Goal: Task Accomplishment & Management: Manage account settings

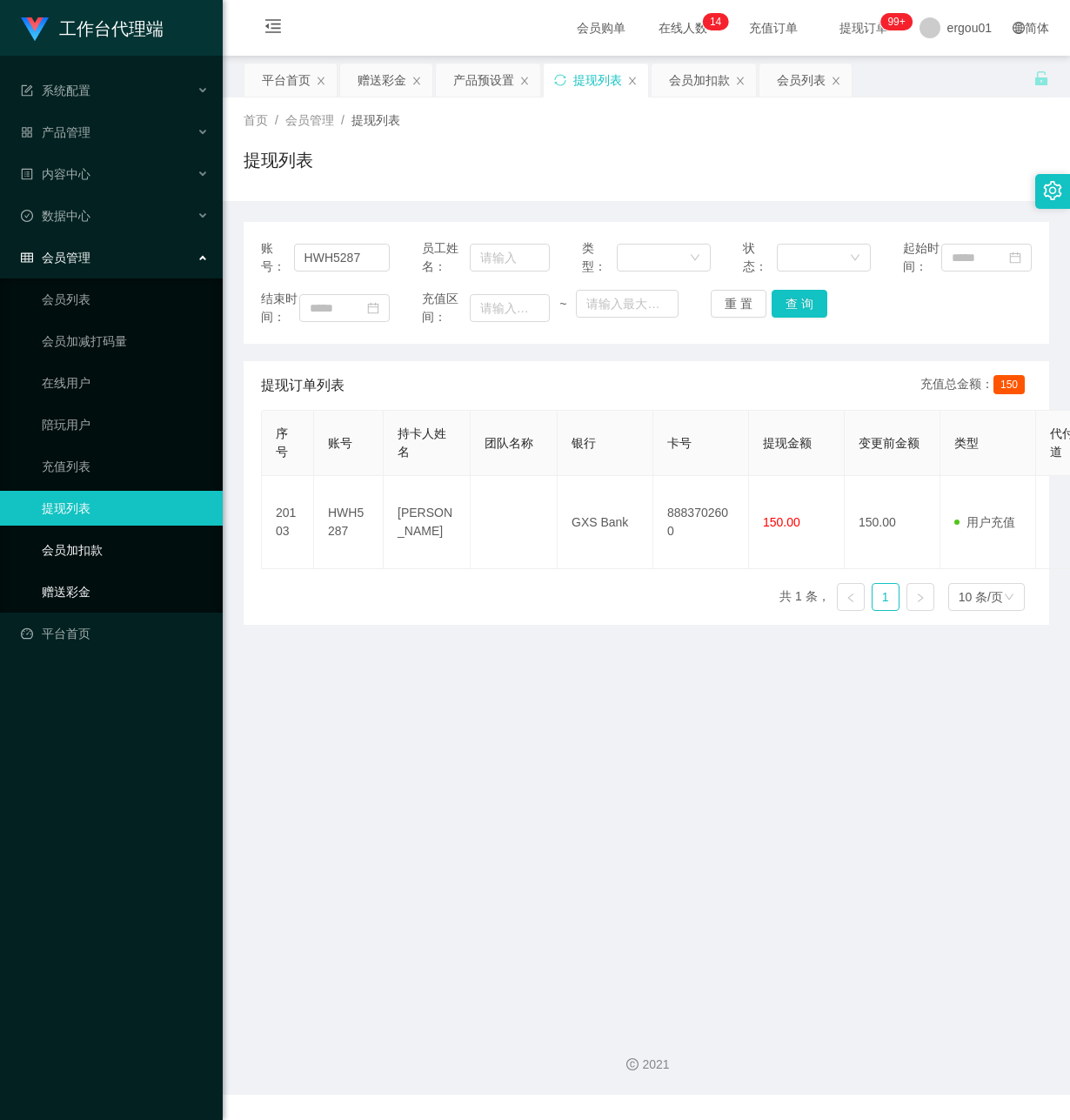
drag, startPoint x: 69, startPoint y: 574, endPoint x: 130, endPoint y: 525, distance: 78.2
click at [69, 574] on link "赠送彩金" at bounding box center [125, 592] width 167 height 35
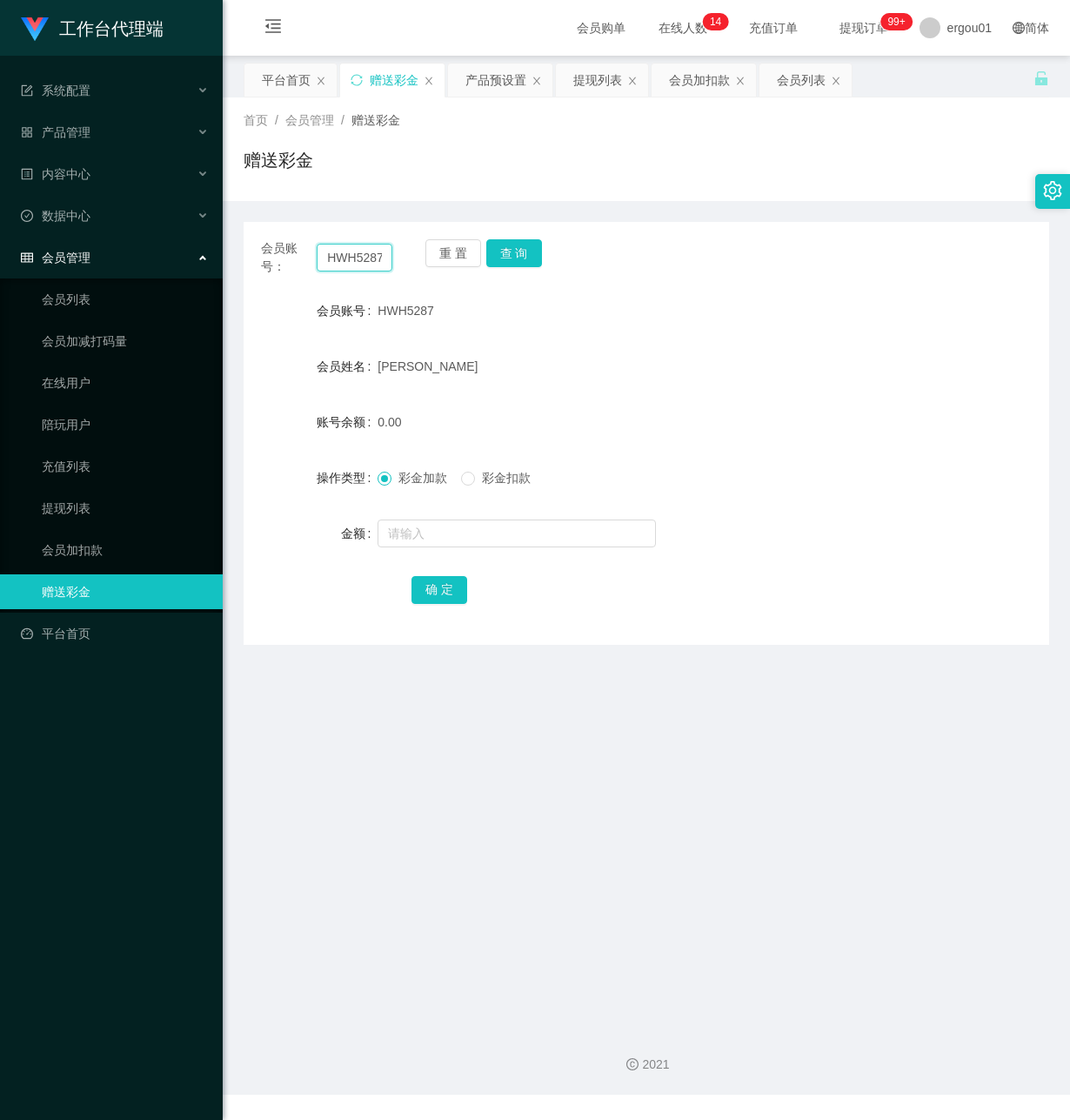
drag, startPoint x: 325, startPoint y: 260, endPoint x: 509, endPoint y: 301, distance: 188.5
click at [489, 284] on div "会员账号： HWH5287 重 置 查 询 会员账号 HWH5287 会员姓名 [PERSON_NAME] [PERSON_NAME] 账号余额 0.00 操…" at bounding box center [646, 433] width 805 height 423
paste input "82888293"
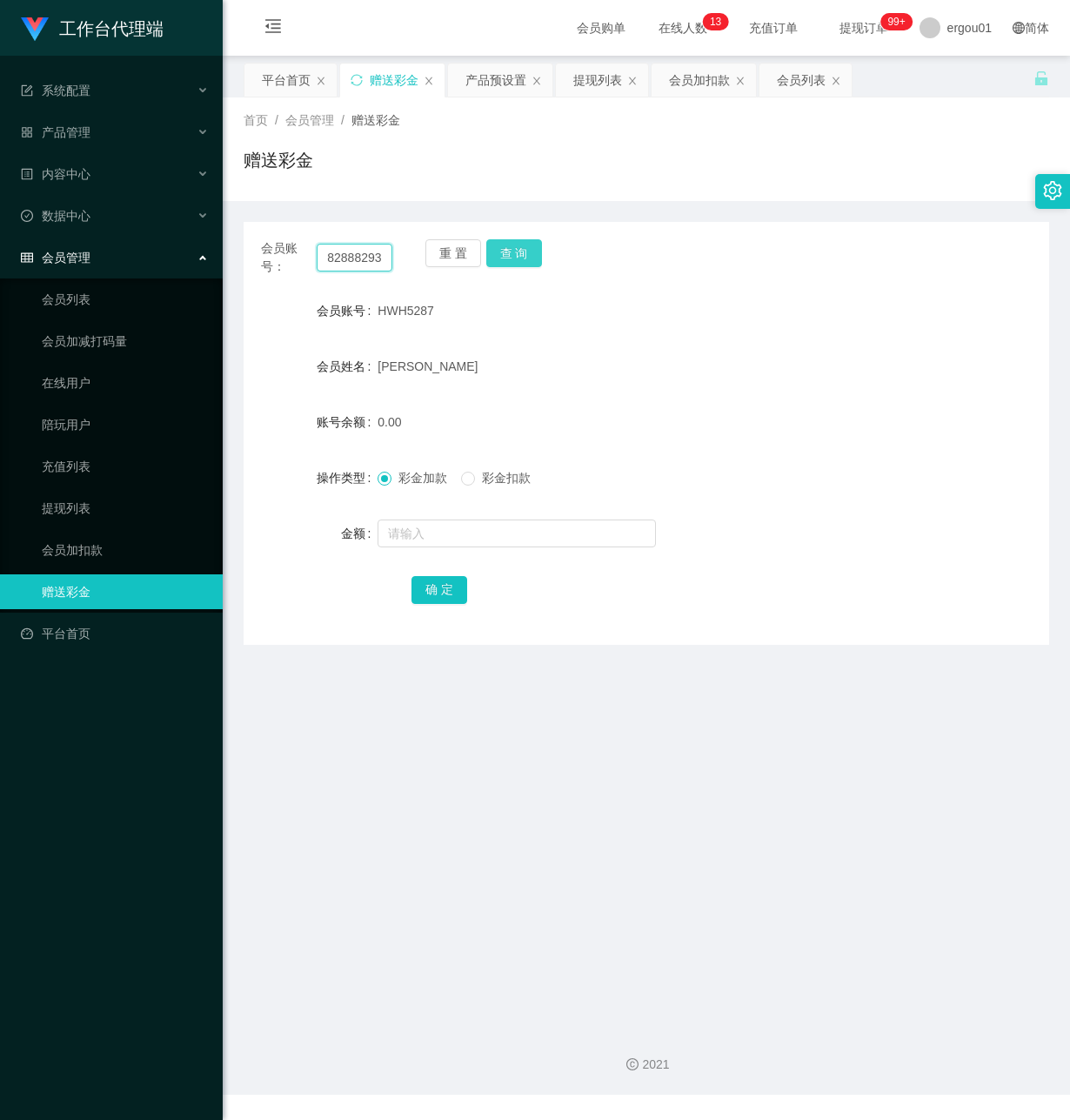
type input "82888293"
click at [523, 239] on button "查 询" at bounding box center [514, 253] width 55 height 28
click at [457, 531] on input "text" at bounding box center [517, 533] width 278 height 28
type input "100"
click at [433, 590] on button "确 定" at bounding box center [439, 590] width 55 height 28
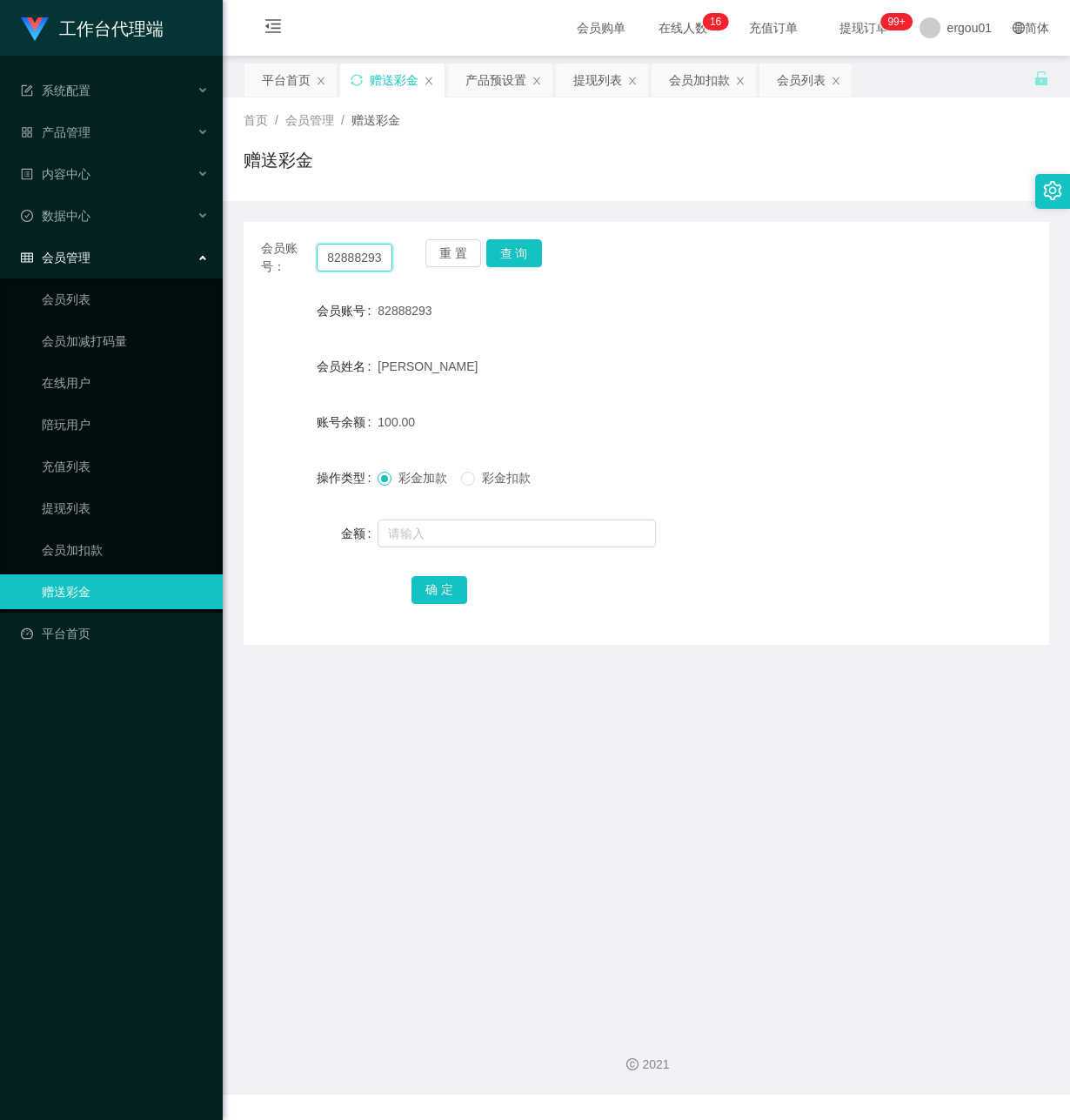
drag, startPoint x: 321, startPoint y: 257, endPoint x: 768, endPoint y: 329, distance: 452.8
click at [763, 319] on div "会员账号： 82888293 重 置 查 询 会员账号 82888293 会员姓名 [PERSON_NAME] 账号余额 100.00 操作类型 彩金加款 彩…" at bounding box center [646, 433] width 805 height 423
paste input "B12"
type input "B123"
click at [520, 243] on button "查 询" at bounding box center [514, 253] width 55 height 28
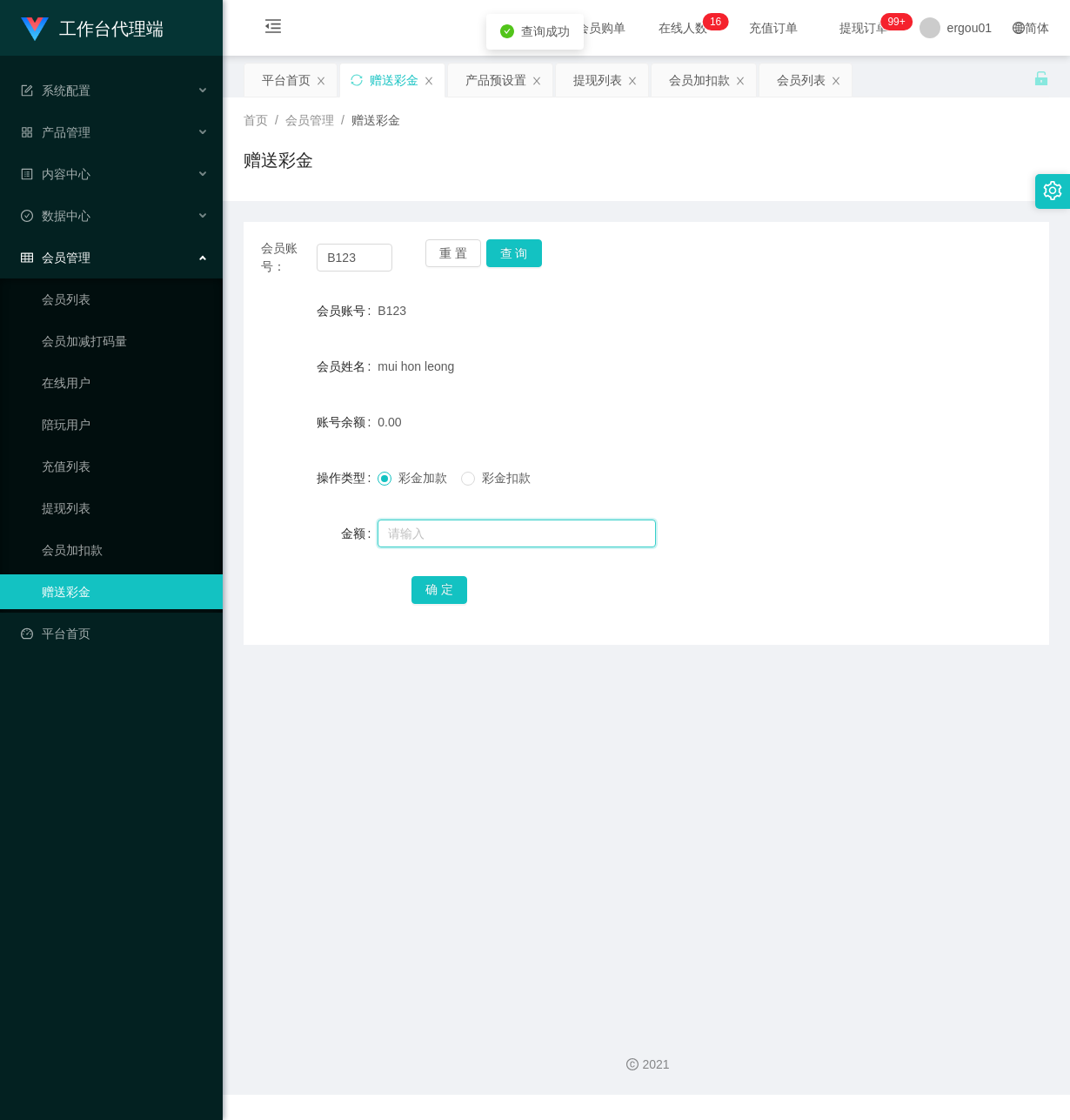
click at [447, 532] on input "text" at bounding box center [517, 533] width 278 height 28
type input "100"
click at [436, 575] on div "确 定" at bounding box center [646, 590] width 470 height 35
click at [429, 593] on button "确 定" at bounding box center [439, 590] width 55 height 28
drag, startPoint x: 376, startPoint y: 251, endPoint x: 8, endPoint y: 270, distance: 368.5
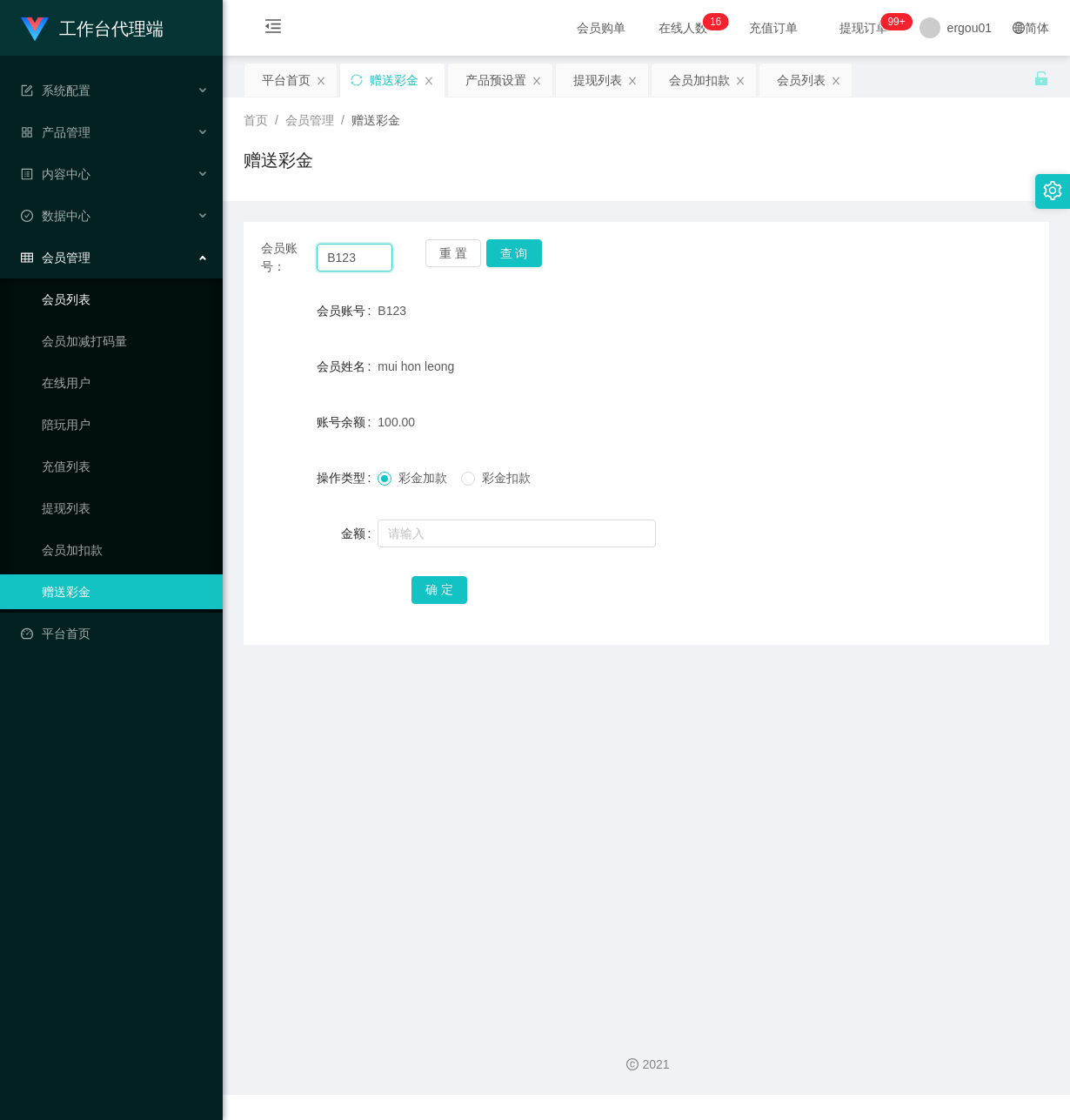
click at [8, 270] on section "工作台代理端 系统配置 产品管理 产品列表 产品预设置 开奖记录 注单管理 即时注单 内容中心 数据中心 会员管理 会员列表 会员加减打码量 在线用户 陪玩用…" at bounding box center [535, 547] width 1070 height 1095
paste input "0011223"
type input "00112233"
click at [507, 246] on button "查 询" at bounding box center [514, 253] width 55 height 28
drag, startPoint x: 446, startPoint y: 530, endPoint x: 600, endPoint y: 562, distance: 157.3
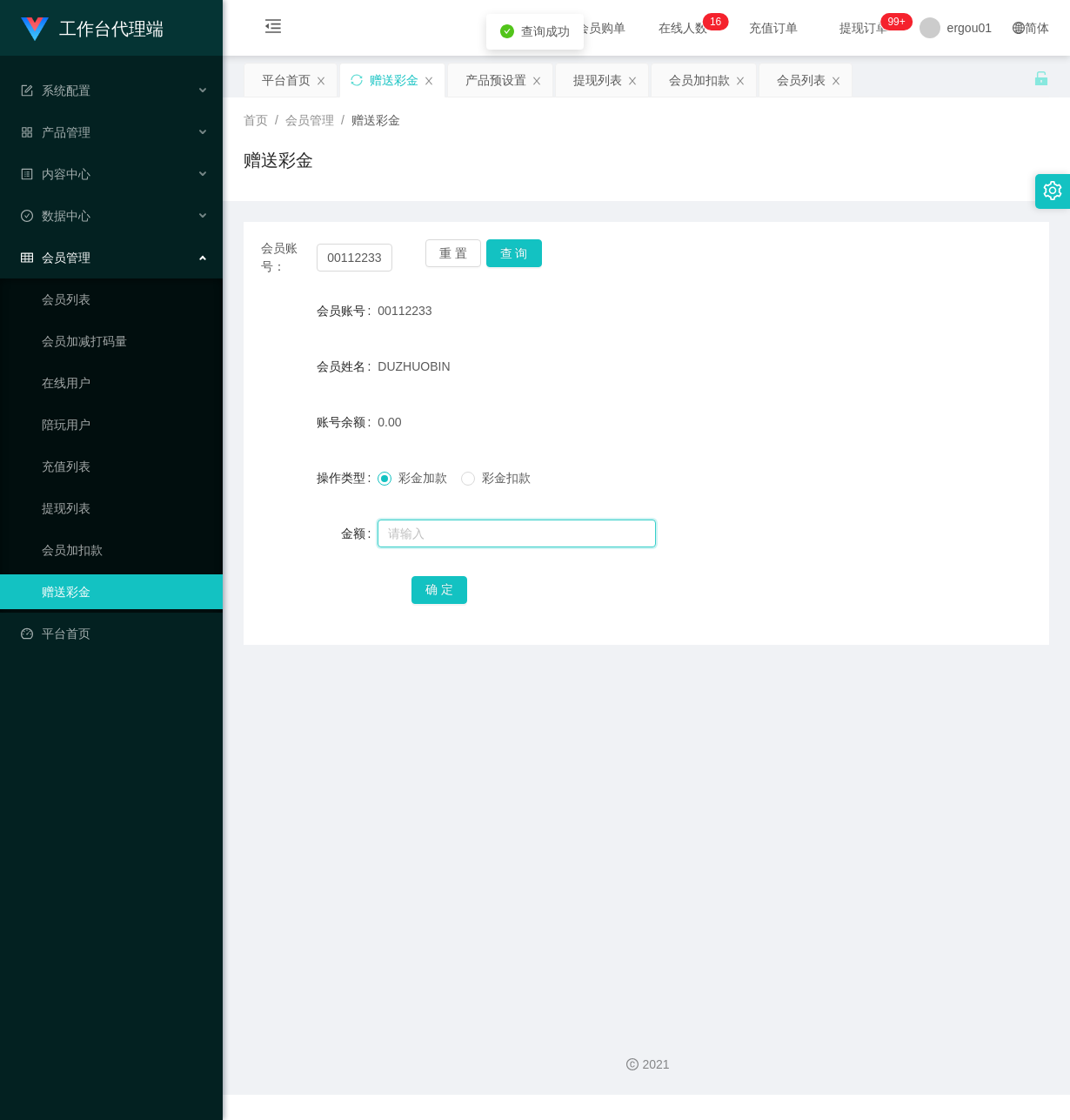
click at [446, 531] on input "text" at bounding box center [517, 533] width 278 height 28
type input "300"
click at [421, 578] on button "确 定" at bounding box center [439, 590] width 55 height 28
drag, startPoint x: 335, startPoint y: 260, endPoint x: 486, endPoint y: 283, distance: 152.7
click at [486, 283] on div "会员账号： 00112233 重 置 查 询 会员账号 00112233 会员姓名 DUZHUOBIN 账号余额 300.00 操作类型 彩金加款 彩金扣款 …" at bounding box center [646, 433] width 805 height 423
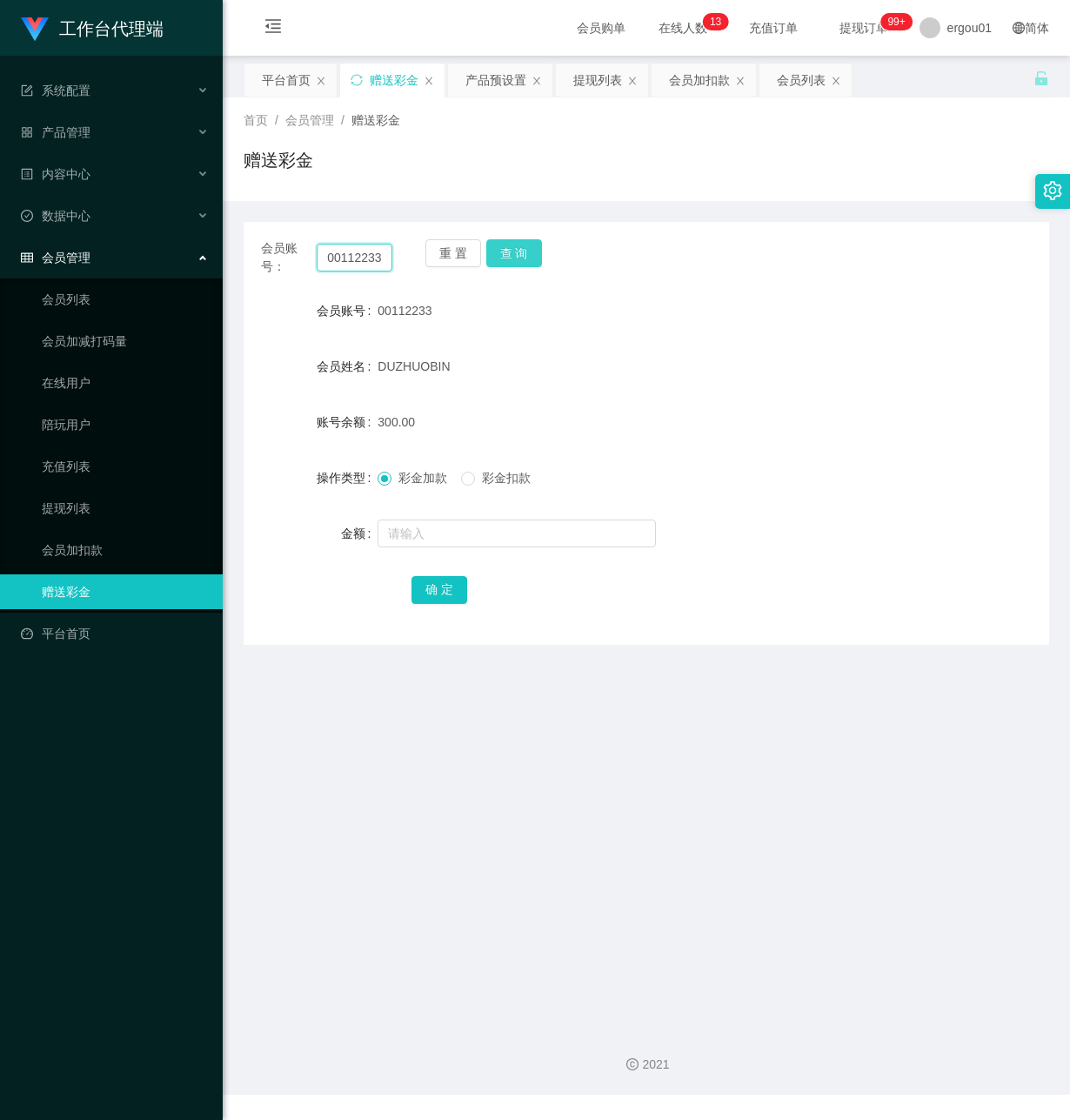
paste input "text"
click at [517, 246] on button "查 询" at bounding box center [514, 253] width 55 height 28
click at [335, 271] on input "text" at bounding box center [355, 257] width 76 height 28
click at [352, 254] on input "text" at bounding box center [355, 257] width 76 height 28
click at [348, 246] on input "text" at bounding box center [355, 257] width 76 height 28
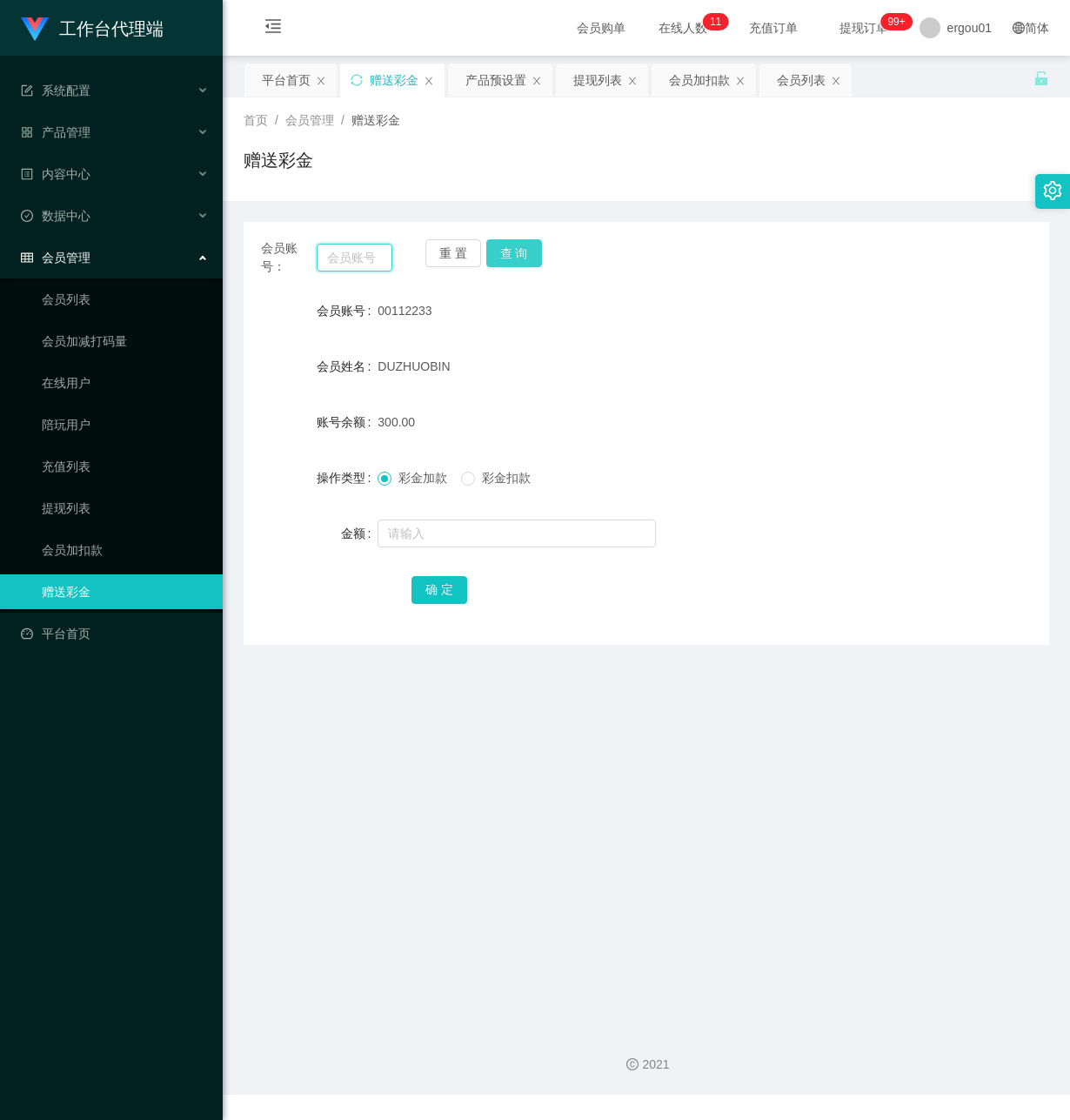
paste input "HWH5287"
type input "HWH5287"
click at [522, 243] on button "查 询" at bounding box center [514, 253] width 55 height 28
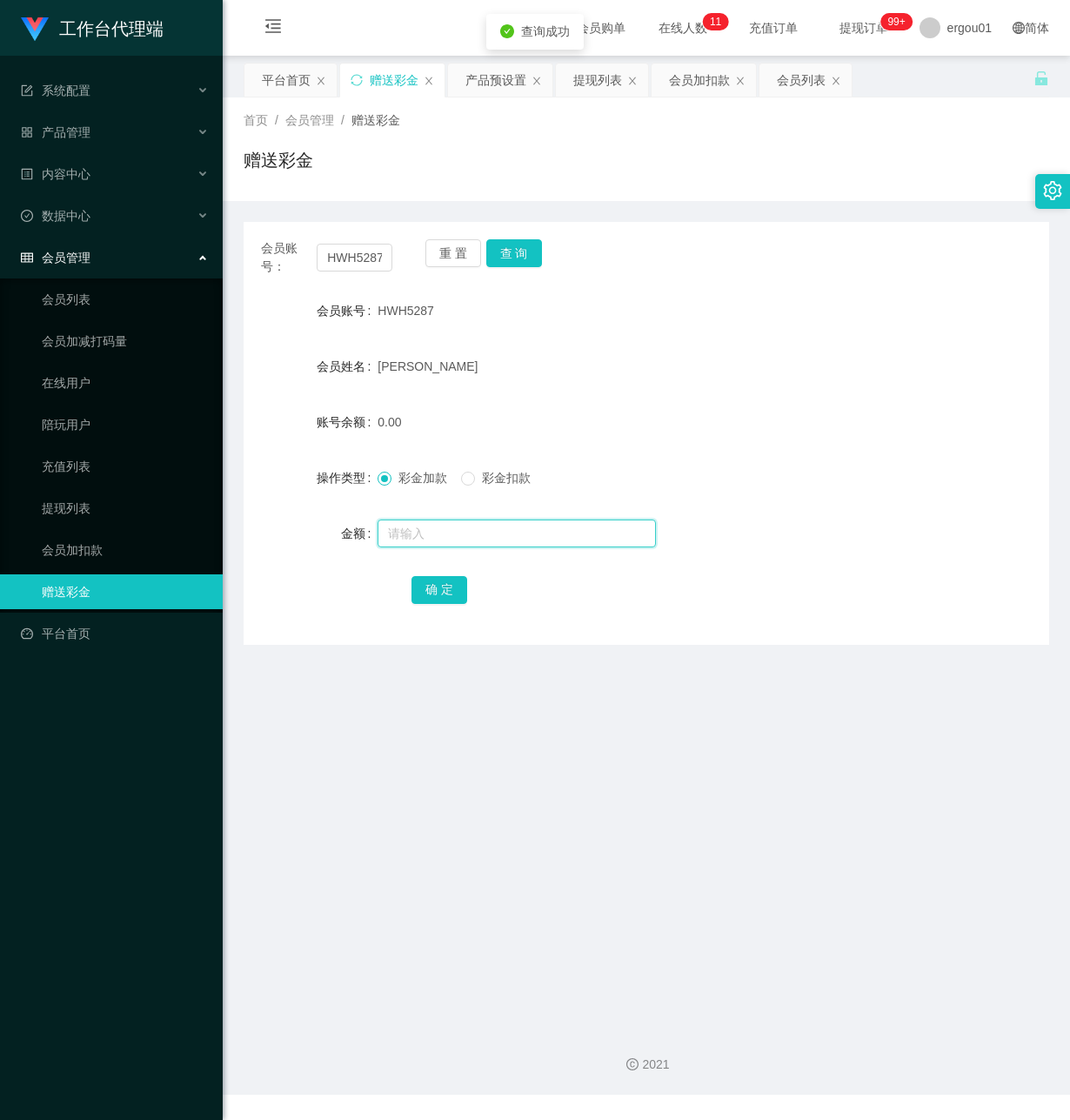
click at [441, 528] on input "text" at bounding box center [517, 533] width 278 height 28
type input "100"
click at [426, 588] on button "确 定" at bounding box center [439, 590] width 55 height 28
click at [374, 264] on input "HWH5287" at bounding box center [355, 257] width 76 height 28
click at [516, 259] on button "查 询" at bounding box center [514, 253] width 55 height 28
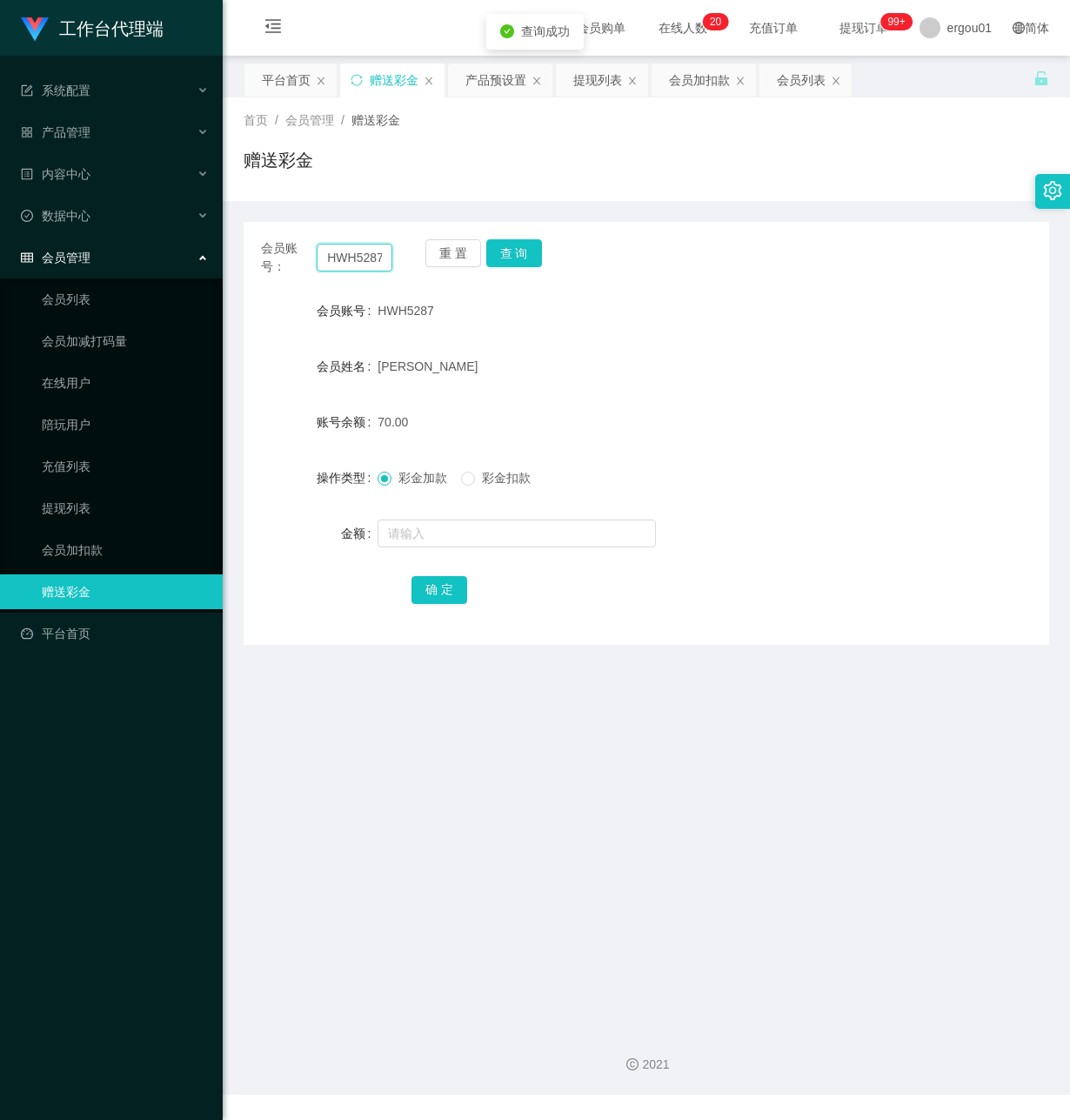
drag, startPoint x: 325, startPoint y: 256, endPoint x: 624, endPoint y: 272, distance: 299.4
click at [624, 272] on div "会员账号： HWH5287 重 置 查 询" at bounding box center [646, 258] width 805 height 37
paste input "B123"
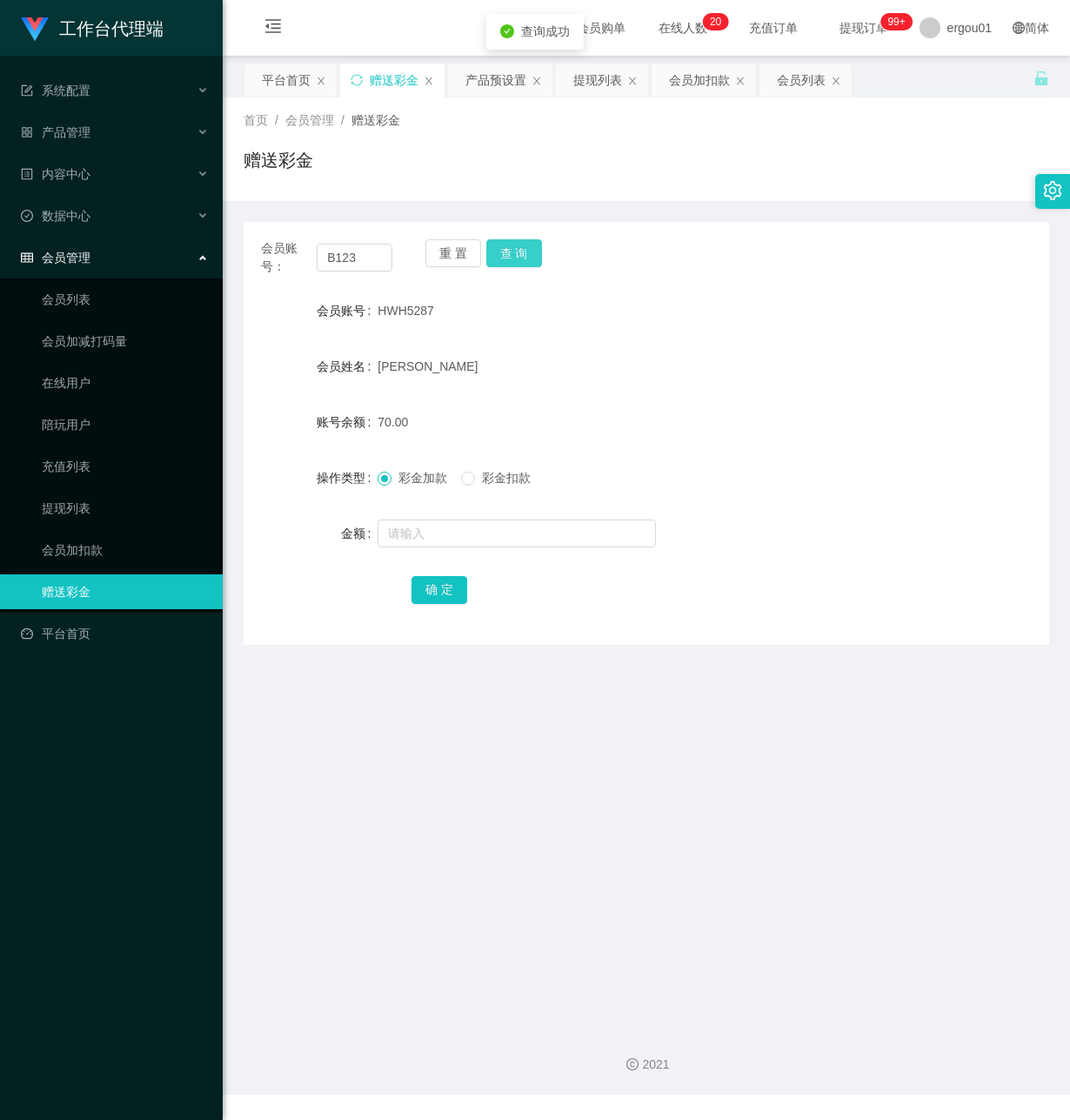
click at [517, 248] on button "查 询" at bounding box center [514, 253] width 55 height 28
drag, startPoint x: 374, startPoint y: 256, endPoint x: 40, endPoint y: 256, distance: 334.0
click at [40, 256] on section "工作台代理端 系统配置 产品管理 产品列表 产品预设置 开奖记录 注单管理 即时注单 内容中心 数据中心 会员管理 会员列表 会员加减打码量 在线用户 陪玩用…" at bounding box center [535, 547] width 1070 height 1095
paste input "8288829"
type input "82888293"
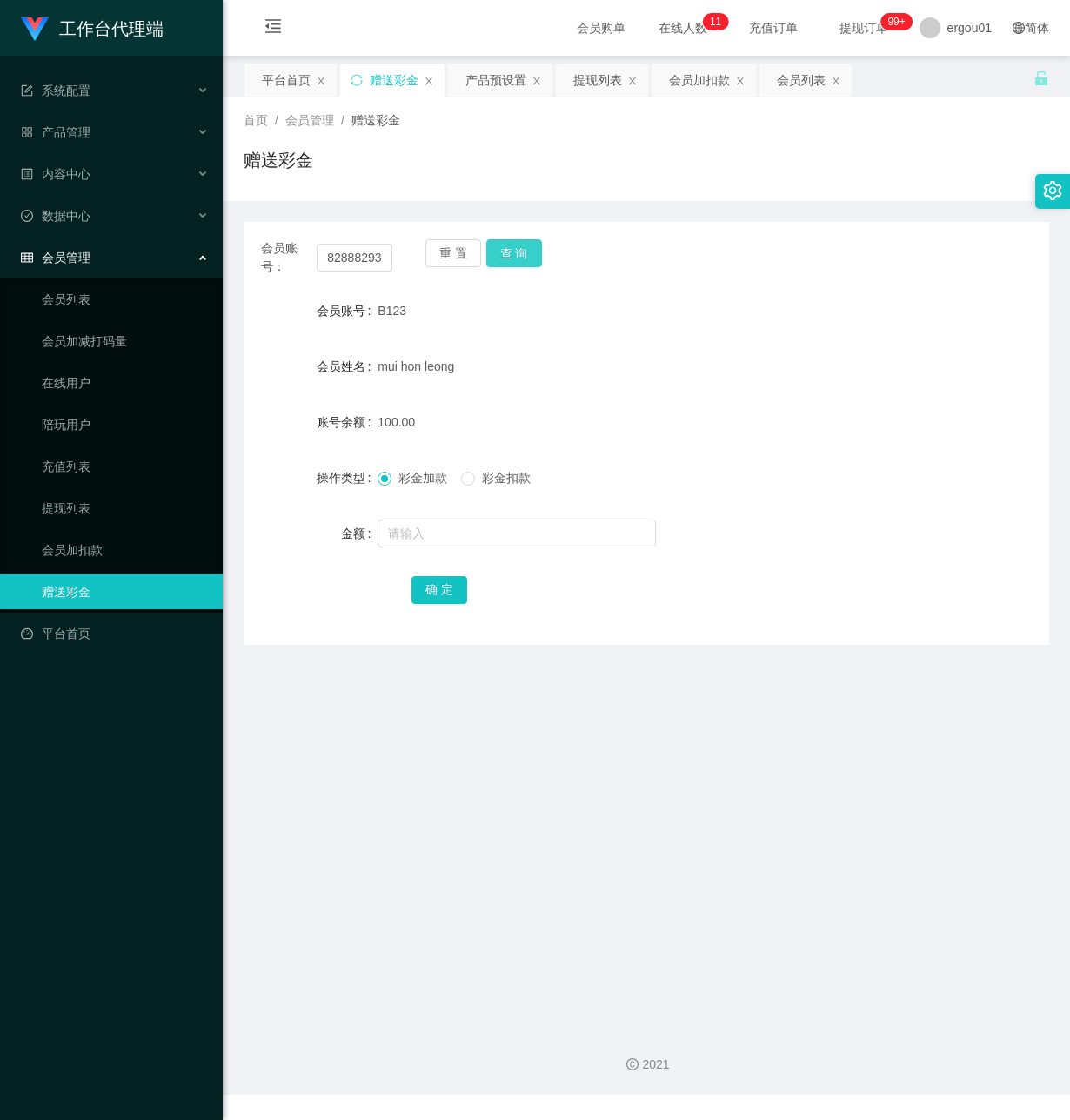
click at [509, 249] on button "查 询" at bounding box center [514, 253] width 55 height 28
click at [522, 251] on button "查 询" at bounding box center [514, 253] width 55 height 28
click at [100, 490] on link "提现列表" at bounding box center [125, 508] width 167 height 35
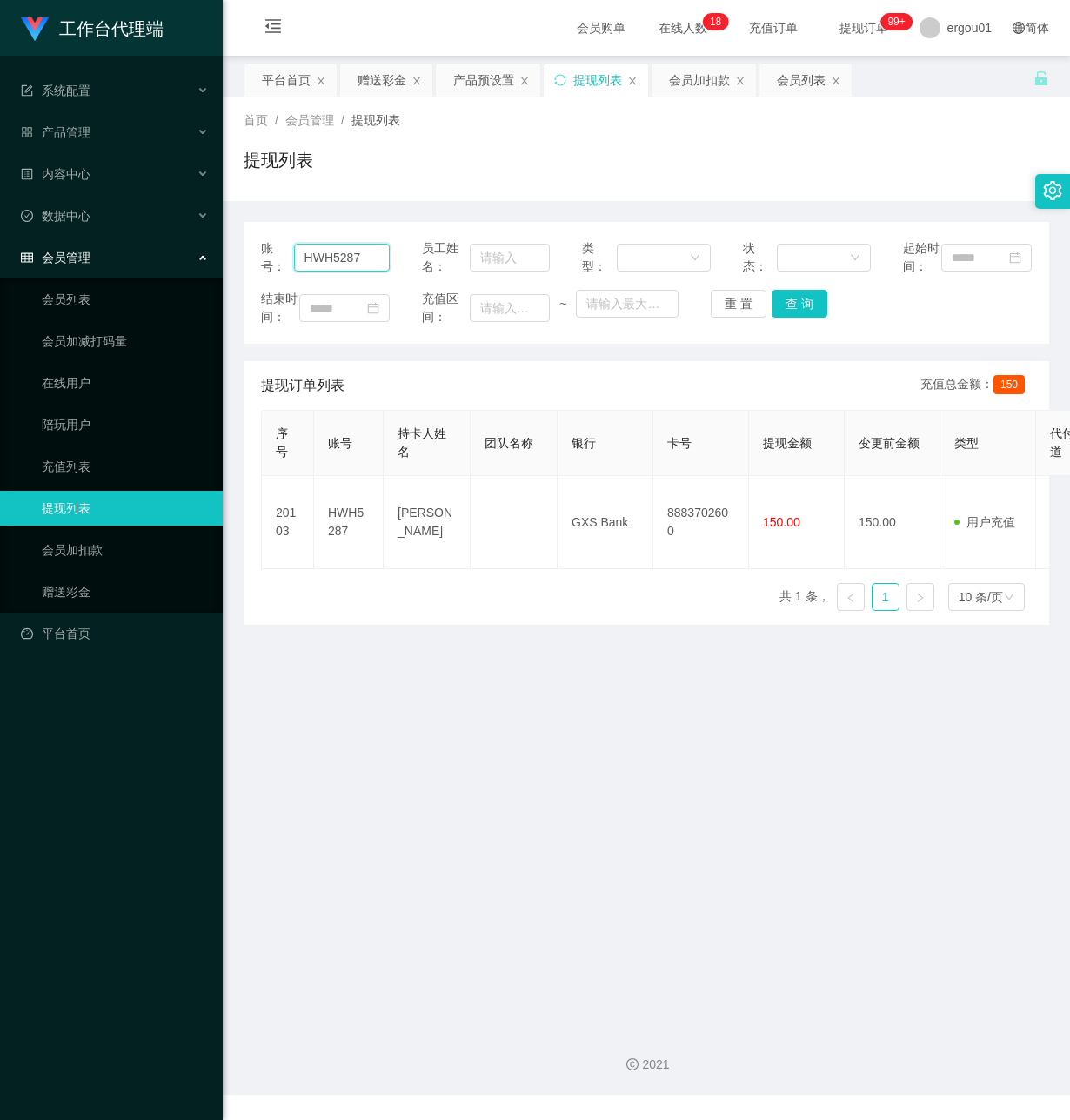
drag, startPoint x: 364, startPoint y: 270, endPoint x: -2, endPoint y: 269, distance: 366.0
click at [0, 269] on html "工作台代理端 系统配置 产品管理 产品列表 产品预设置 开奖记录 注单管理 即时注单 内容中心 数据中心 会员管理 会员列表 会员加减打码量 在线用户 陪玩用…" at bounding box center [535, 560] width 1070 height 1120
paste input "💰 当前未结算累计薪资：S$ 8 × 2"
type input "💰"
drag, startPoint x: 345, startPoint y: 268, endPoint x: 473, endPoint y: 301, distance: 132.2
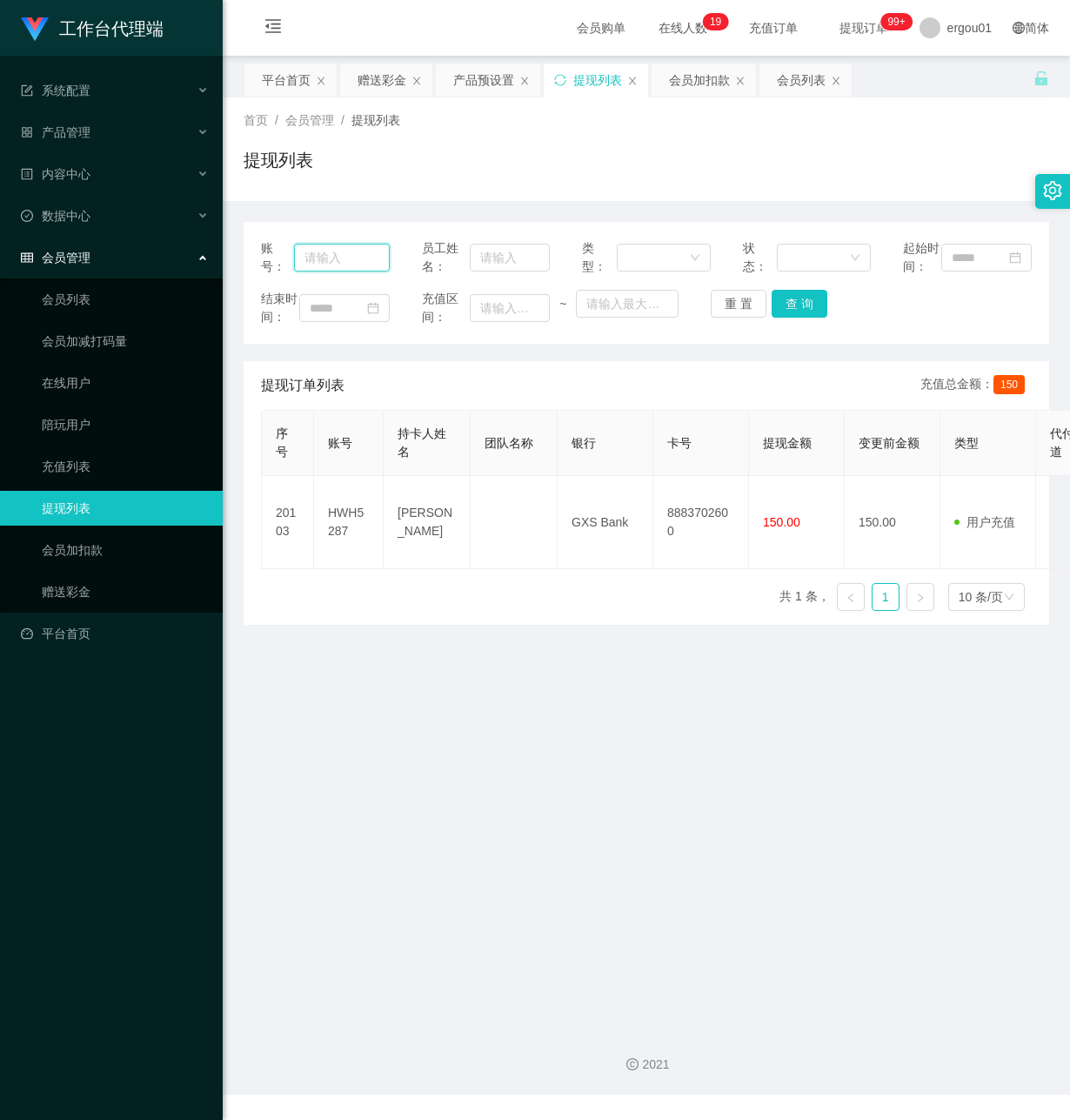
click at [347, 271] on input "text" at bounding box center [341, 257] width 95 height 28
paste input "82888293"
click at [783, 314] on button "查 询" at bounding box center [799, 304] width 55 height 28
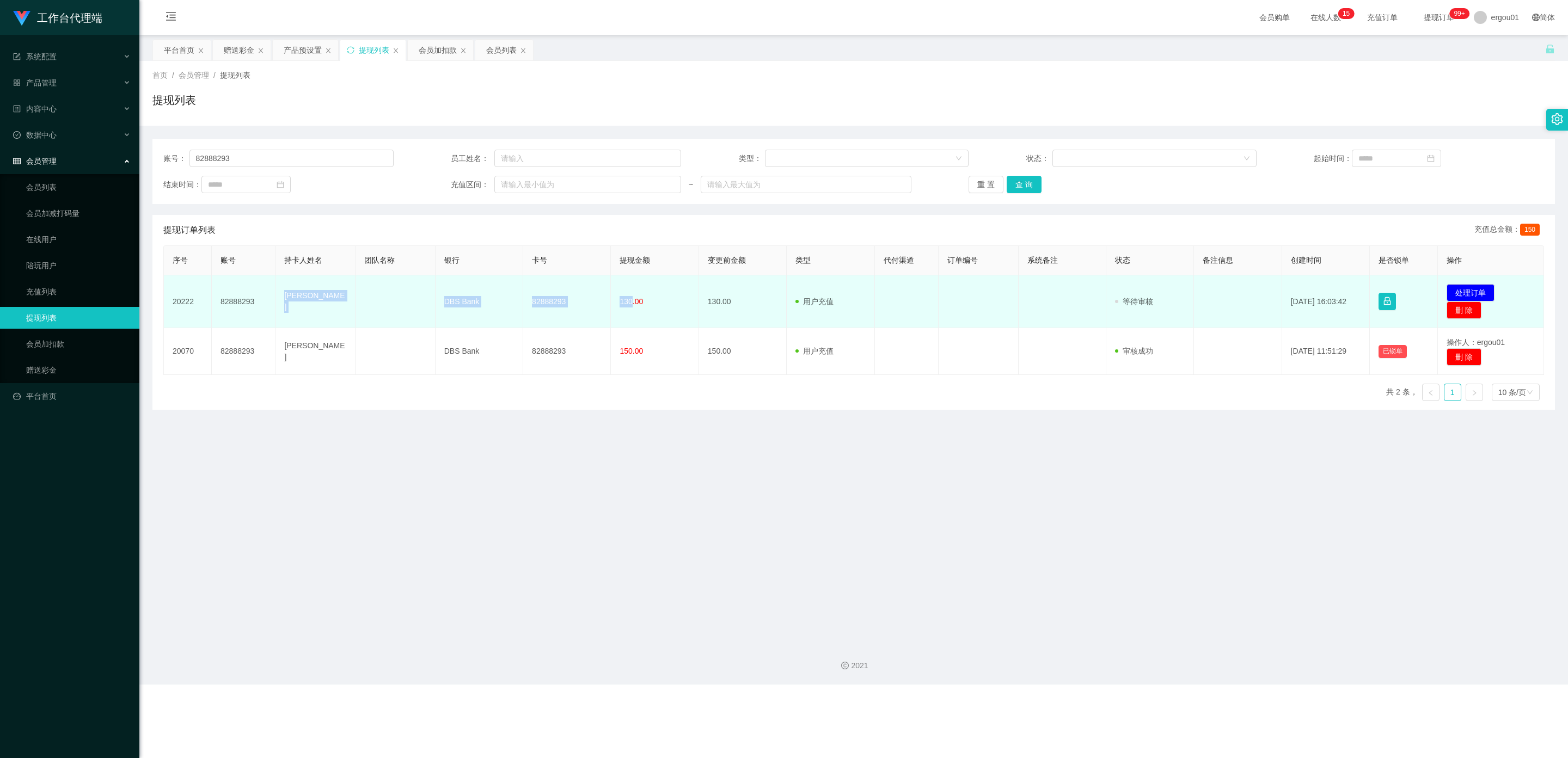
drag, startPoint x: 629, startPoint y: 299, endPoint x: 281, endPoint y: 299, distance: 348.0
click at [281, 299] on tr "20222 82888293 Chia Jia Ern DBS Bank 82888293 130.00 130.00 用户充值 人工扣款 审核驳回 审核成功…" at bounding box center [853, 302] width 1380 height 53
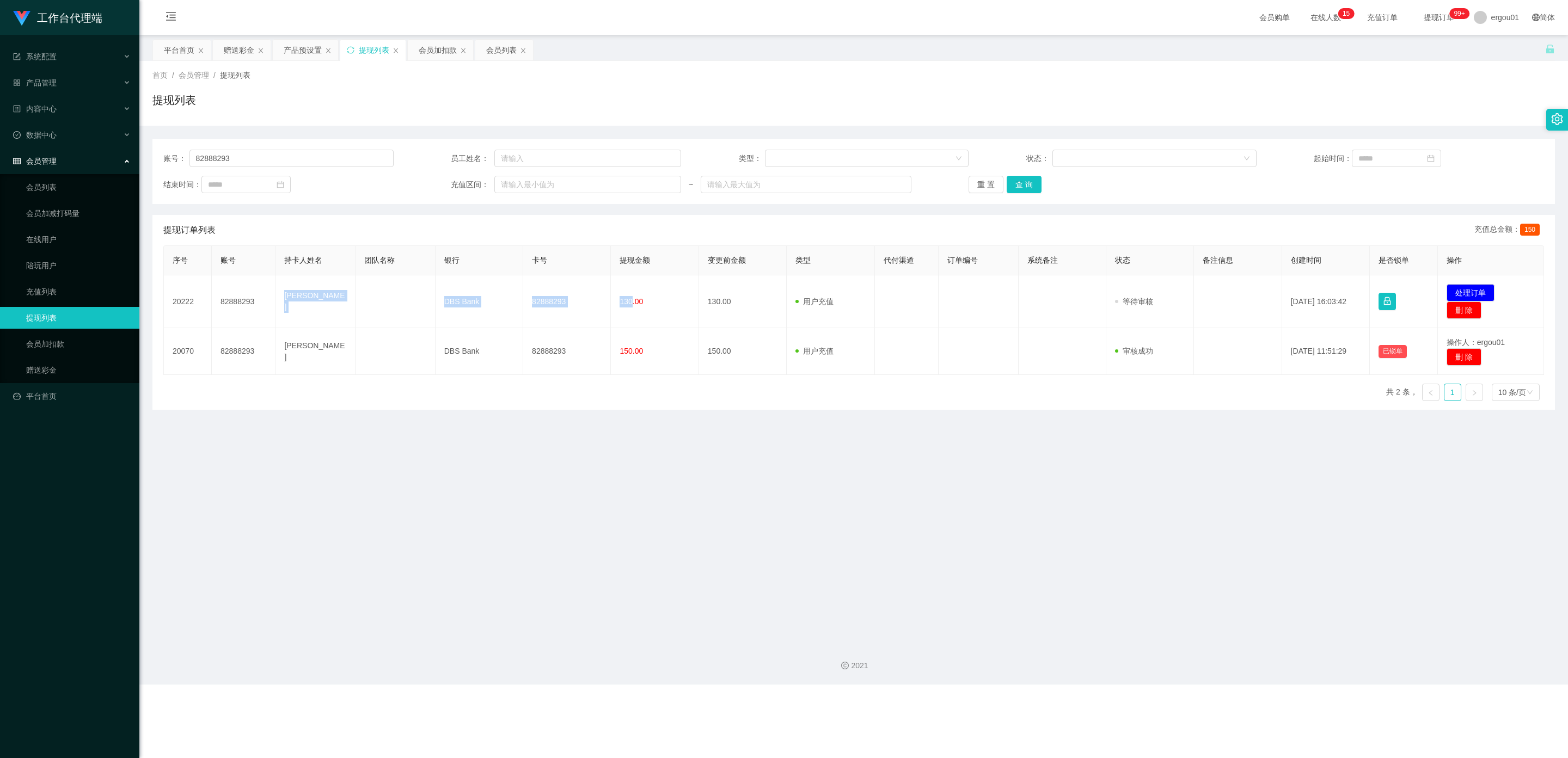
copy tr "Chia Jia Ern DBS Bank 82888293 130"
drag, startPoint x: 240, startPoint y: 157, endPoint x: 5, endPoint y: 141, distance: 235.5
click at [5, 141] on section "工作台代理端 系统配置 产品管理 产品列表 产品预设置 开奖记录 注单管理 即时注单 内容中心 数据中心 会员管理 会员列表 会员加减打码量 在线用户 陪玩用…" at bounding box center [784, 342] width 1568 height 684
paste input "0011223"
click at [669, 182] on button "查 询" at bounding box center [1024, 184] width 35 height 18
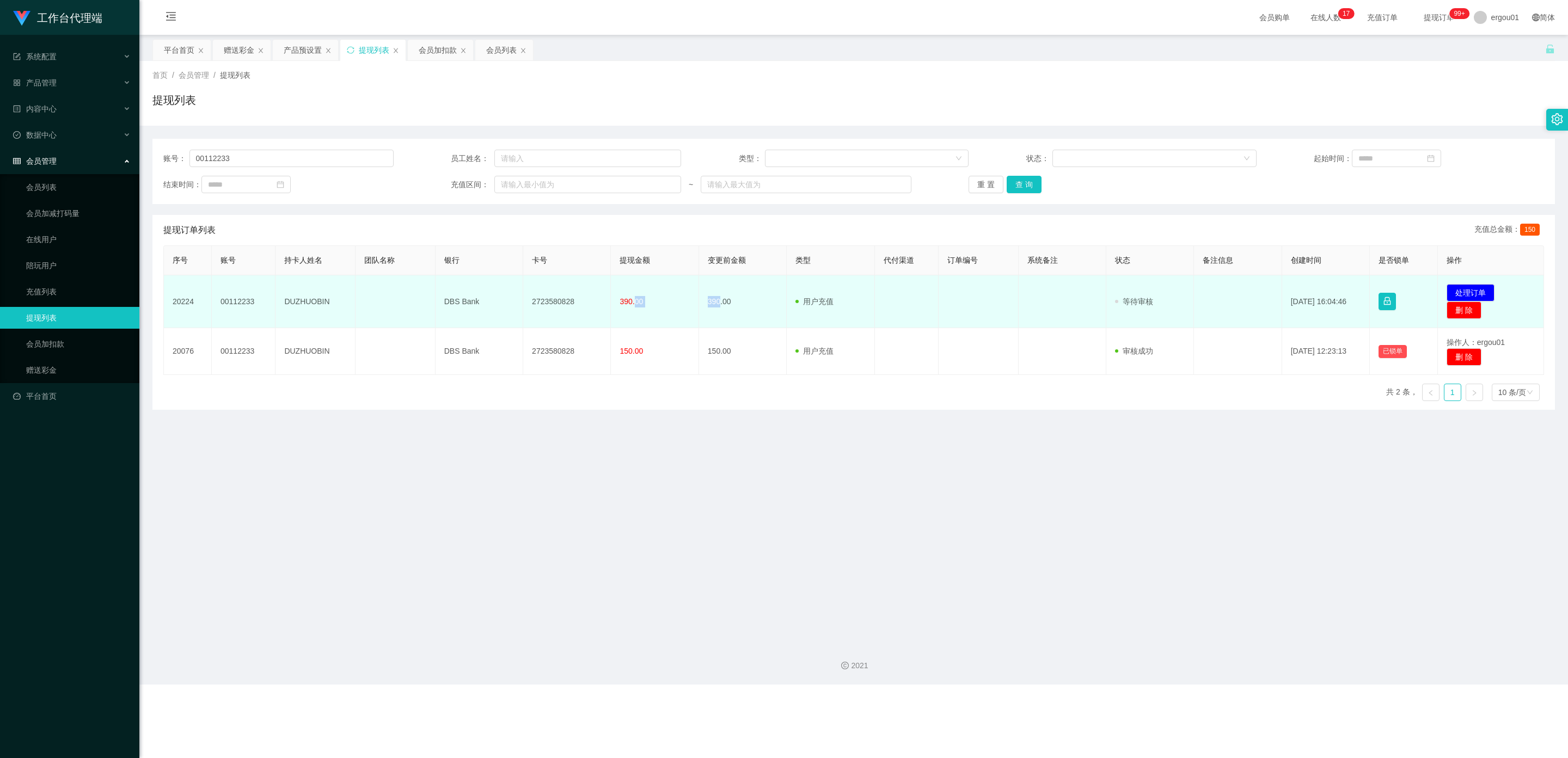
drag, startPoint x: 703, startPoint y: 299, endPoint x: 631, endPoint y: 299, distance: 72.0
click at [631, 299] on tr "[FINANCIAL_ID] DUZHUOBIN DBS Bank 2723580828 390.00 390.00 用户充值 人工扣款 审核驳回 审核成功 …" at bounding box center [853, 302] width 1380 height 53
drag, startPoint x: 610, startPoint y: 294, endPoint x: 592, endPoint y: 294, distance: 18.0
click at [606, 294] on tr "[FINANCIAL_ID] DUZHUOBIN DBS Bank 2723580828 390.00 390.00 用户充值 人工扣款 审核驳回 审核成功 …" at bounding box center [853, 302] width 1380 height 53
click at [282, 317] on td "DUZHUOBIN" at bounding box center [315, 302] width 80 height 53
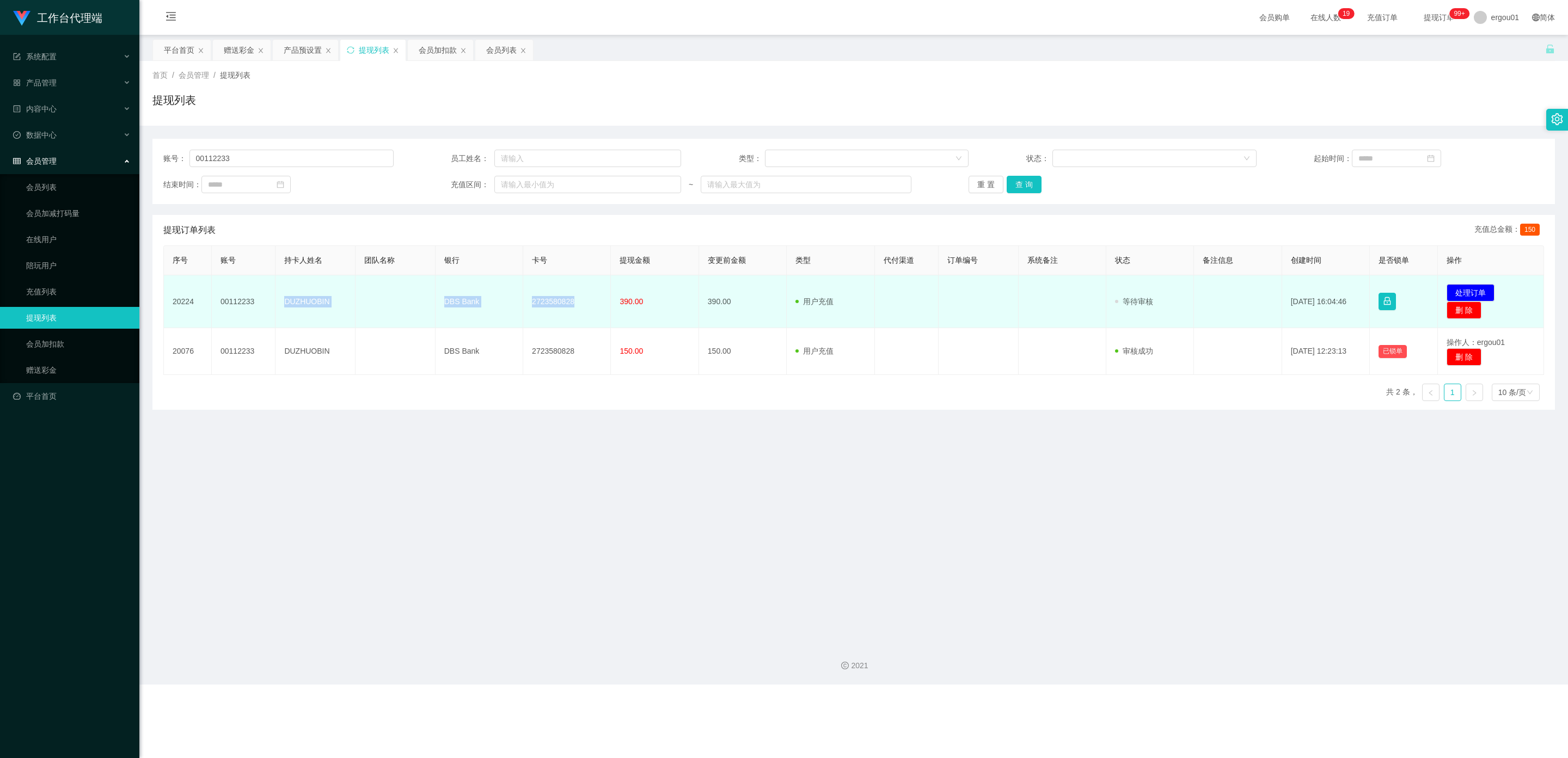
drag, startPoint x: 279, startPoint y: 299, endPoint x: 591, endPoint y: 308, distance: 312.1
click at [591, 308] on tr "[FINANCIAL_ID] DUZHUOBIN DBS Bank 2723580828 390.00 390.00 用户充值 人工扣款 审核驳回 审核成功 …" at bounding box center [853, 302] width 1380 height 53
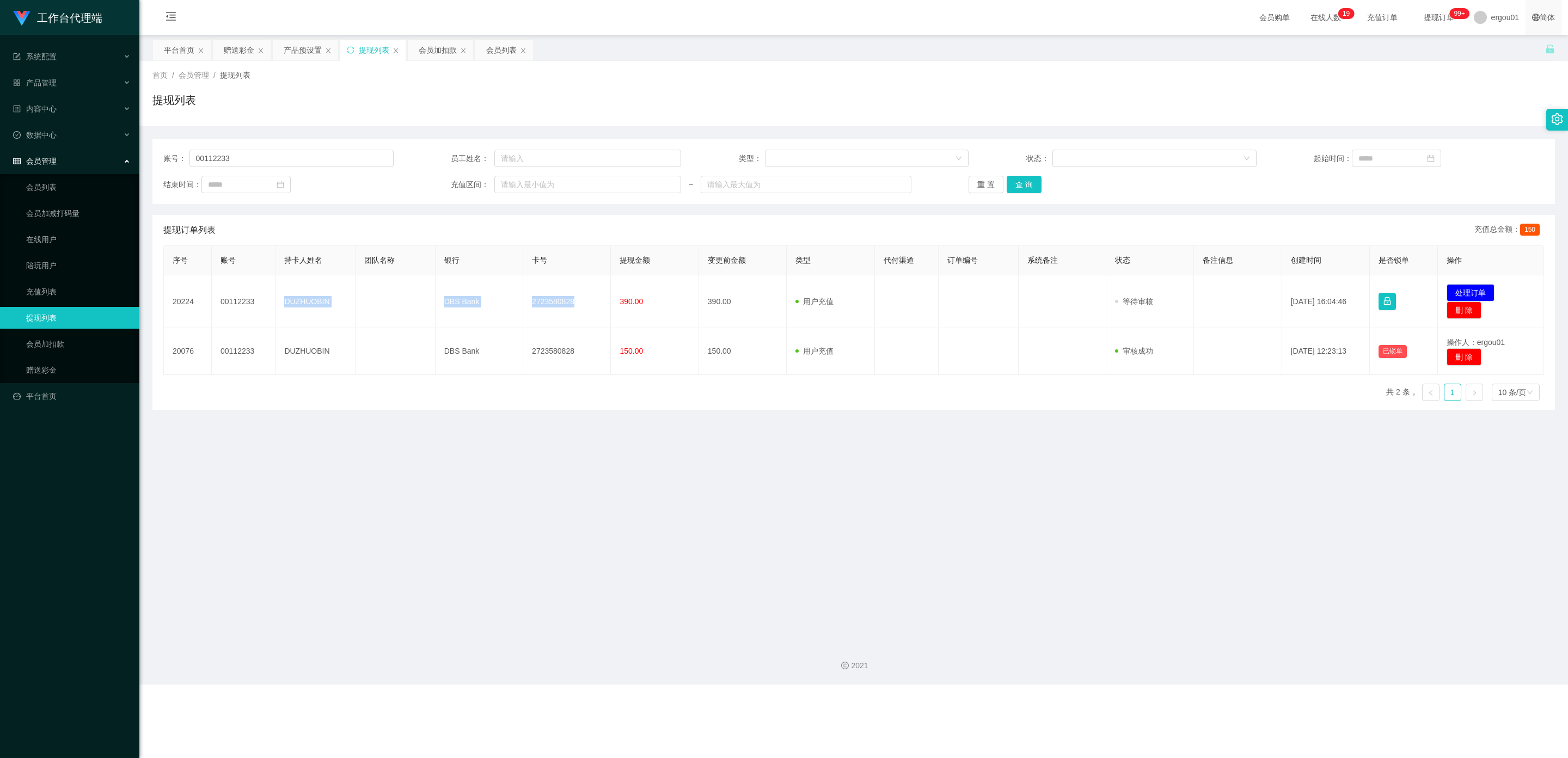
copy tr "DUZHUOBIN DBS Bank 2723580828"
drag, startPoint x: 248, startPoint y: 154, endPoint x: 0, endPoint y: 148, distance: 248.1
click at [0, 148] on section "工作台代理端 系统配置 产品管理 产品列表 产品预设置 开奖记录 注单管理 即时注单 内容中心 数据中心 会员管理 会员列表 会员加减打码量 在线用户 陪玩用…" at bounding box center [784, 342] width 1568 height 684
paste input "HWH5287"
click at [669, 182] on button "查 询" at bounding box center [1024, 184] width 35 height 18
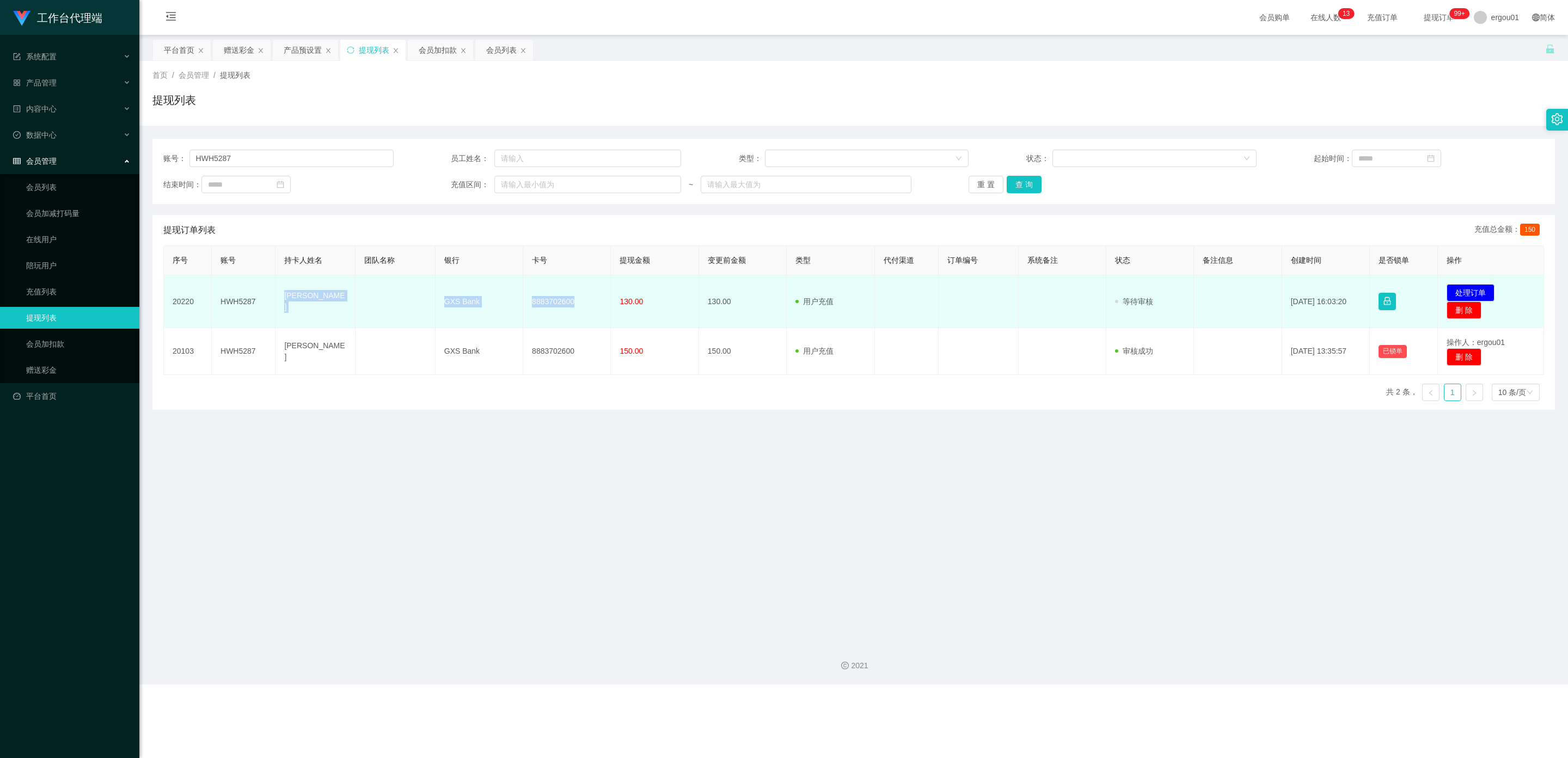
drag, startPoint x: 576, startPoint y: 302, endPoint x: 281, endPoint y: 302, distance: 295.0
click at [281, 302] on tr "20220 HWH5287 Hooi Woon [PERSON_NAME] GXS Bank 8883702600 130.00 130.00 用户充值 人工…" at bounding box center [853, 302] width 1380 height 53
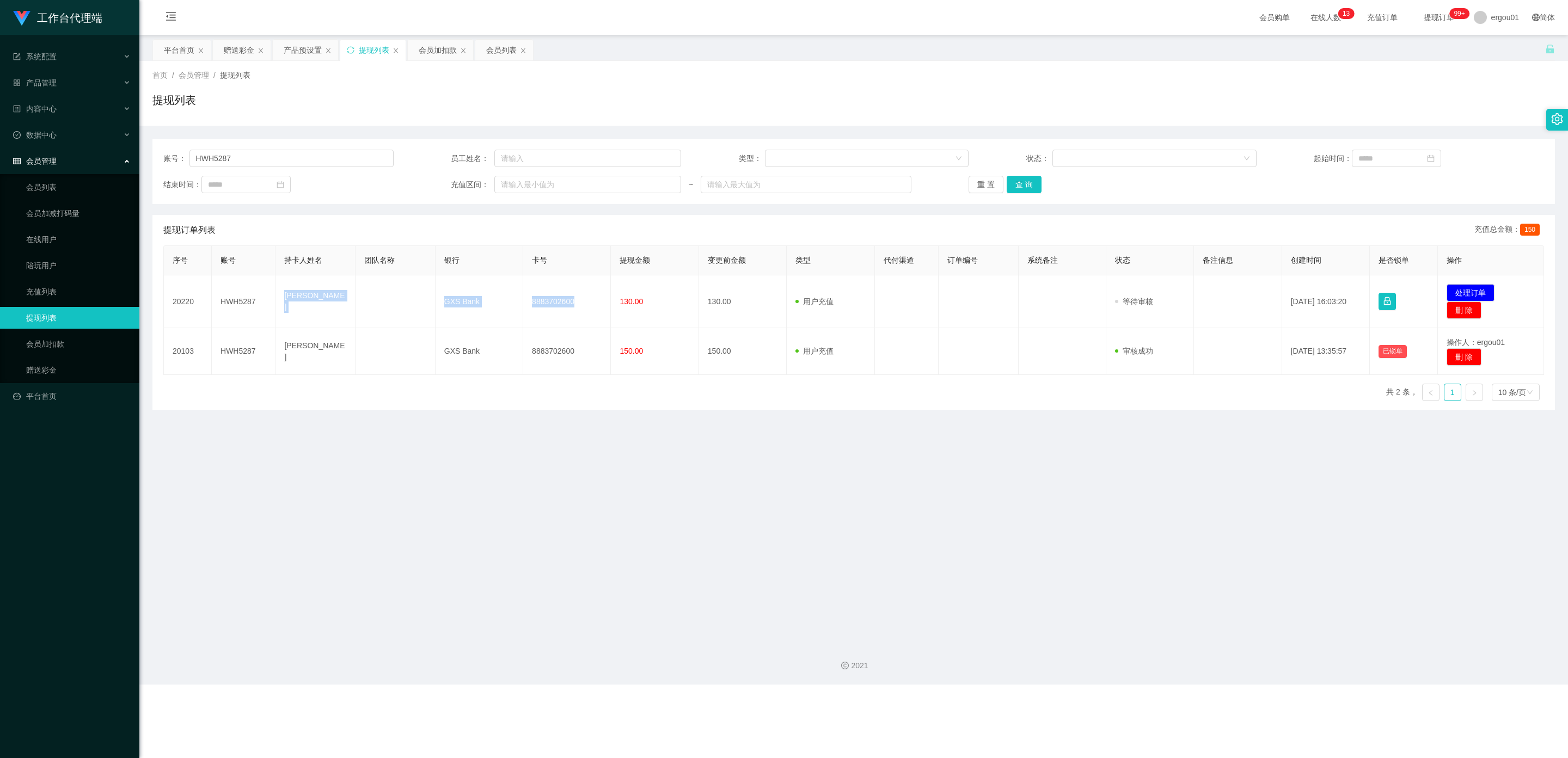
copy tr "Hooi Woon [PERSON_NAME] GXS Bank 8883702600"
drag, startPoint x: 260, startPoint y: 161, endPoint x: 0, endPoint y: 141, distance: 260.8
click at [0, 141] on section "工作台代理端 系统配置 产品管理 产品列表 产品预设置 开奖记录 注单管理 即时注单 内容中心 数据中心 会员管理 会员列表 会员加减打码量 在线用户 陪玩用…" at bounding box center [784, 342] width 1568 height 684
paste input "B123"
type input "B123"
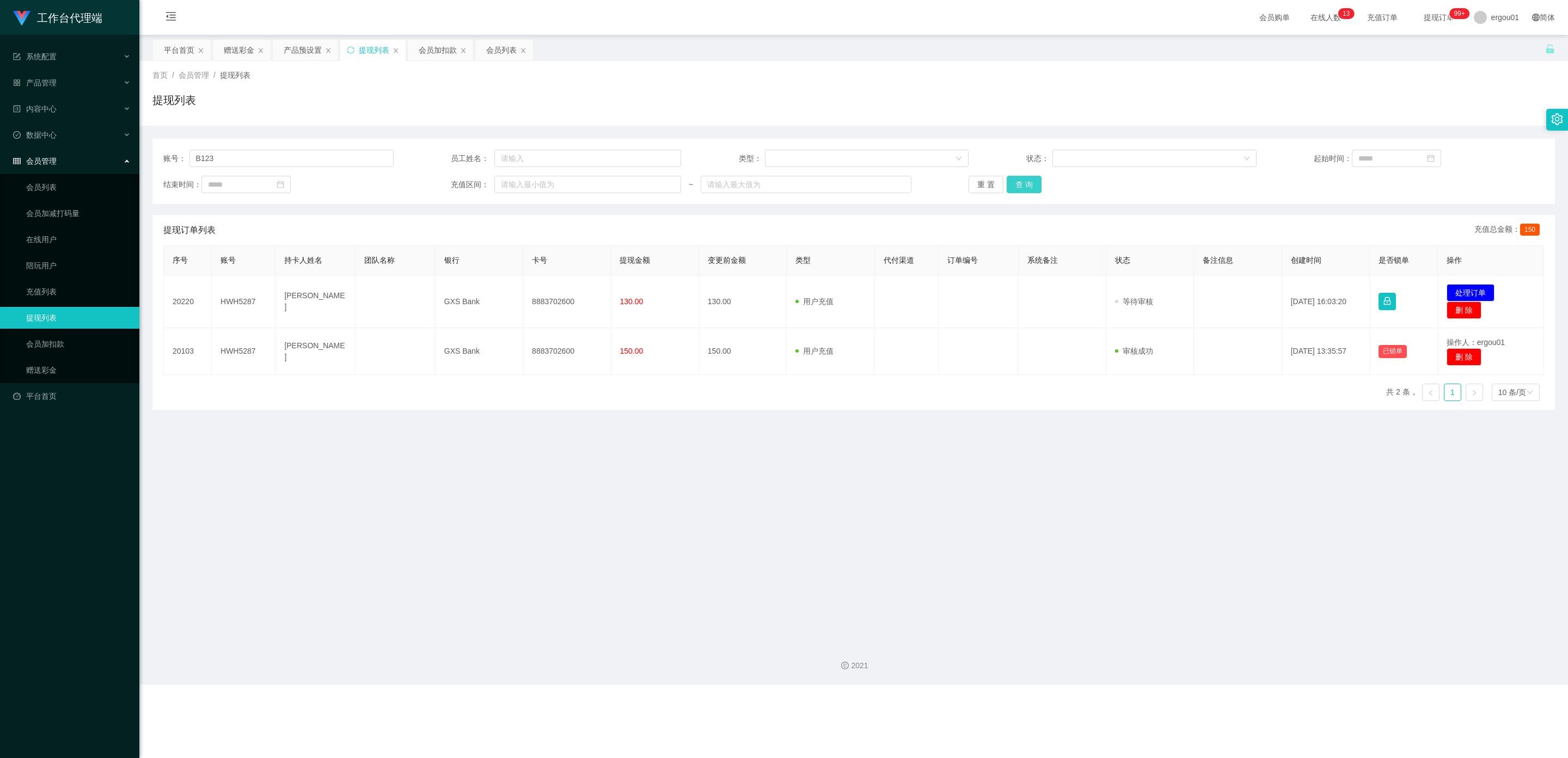
click at [669, 183] on button "查 询" at bounding box center [1024, 184] width 35 height 18
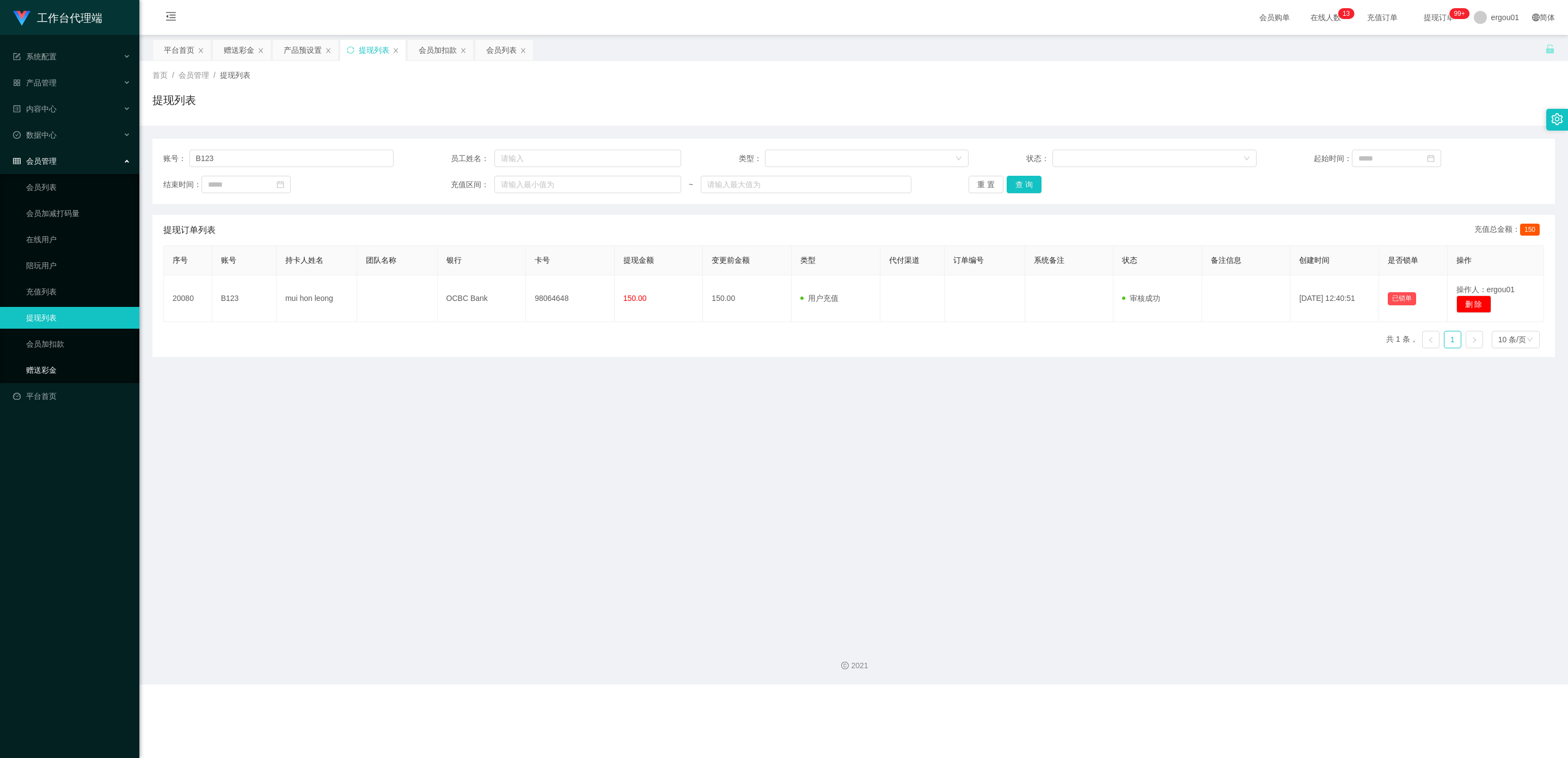
click at [52, 359] on link "赠送彩金" at bounding box center [79, 370] width 105 height 22
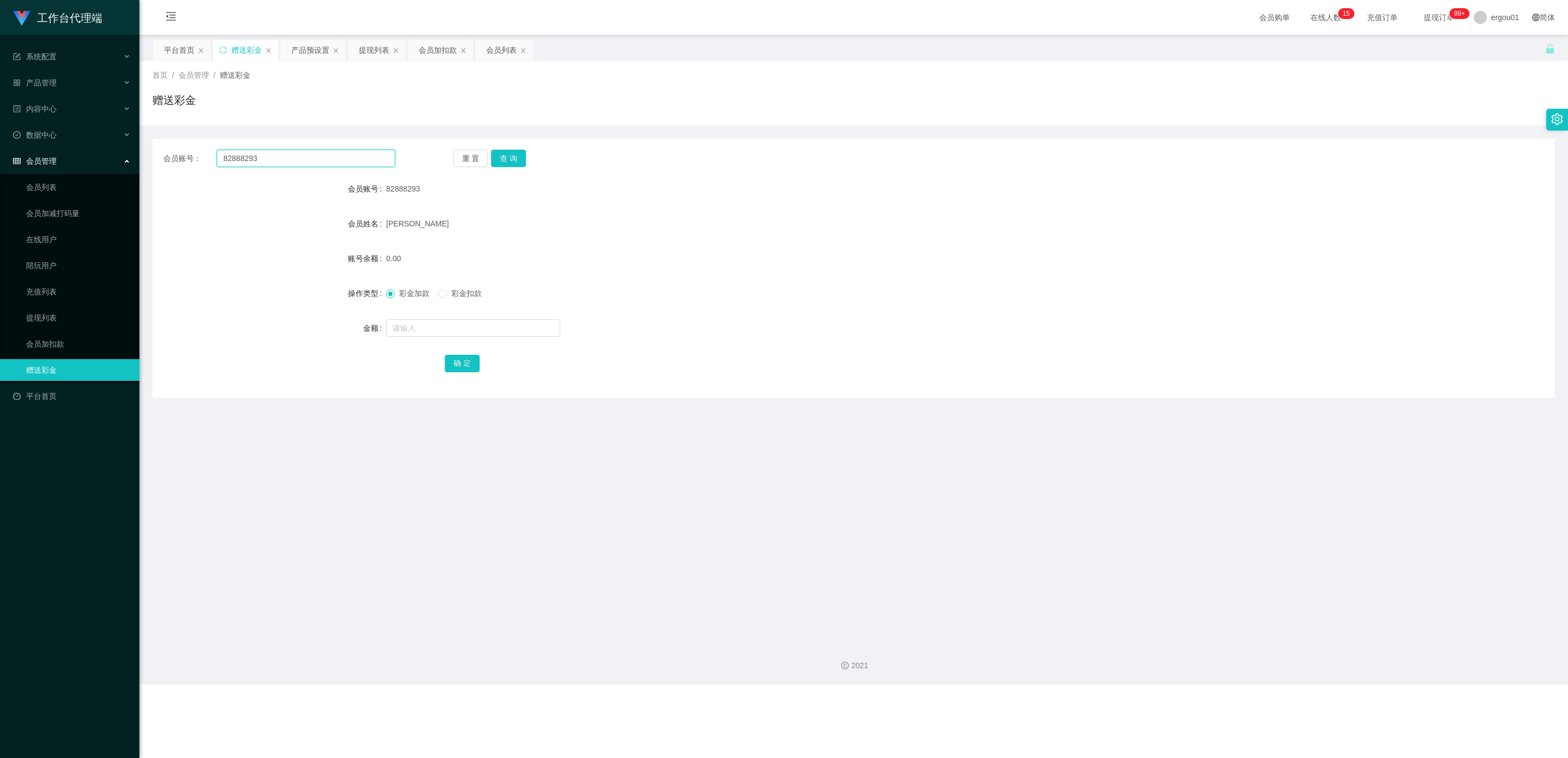
drag, startPoint x: 279, startPoint y: 163, endPoint x: 0, endPoint y: 149, distance: 279.4
click at [0, 149] on section "工作台代理端 系统配置 产品管理 产品列表 产品预设置 开奖记录 注单管理 即时注单 内容中心 数据中心 会员管理 会员列表 会员加减打码量 在线用户 陪玩用…" at bounding box center [784, 342] width 1568 height 684
paste input "B12"
drag, startPoint x: 508, startPoint y: 157, endPoint x: 557, endPoint y: 176, distance: 52.6
click at [508, 157] on button "查 询" at bounding box center [508, 158] width 35 height 18
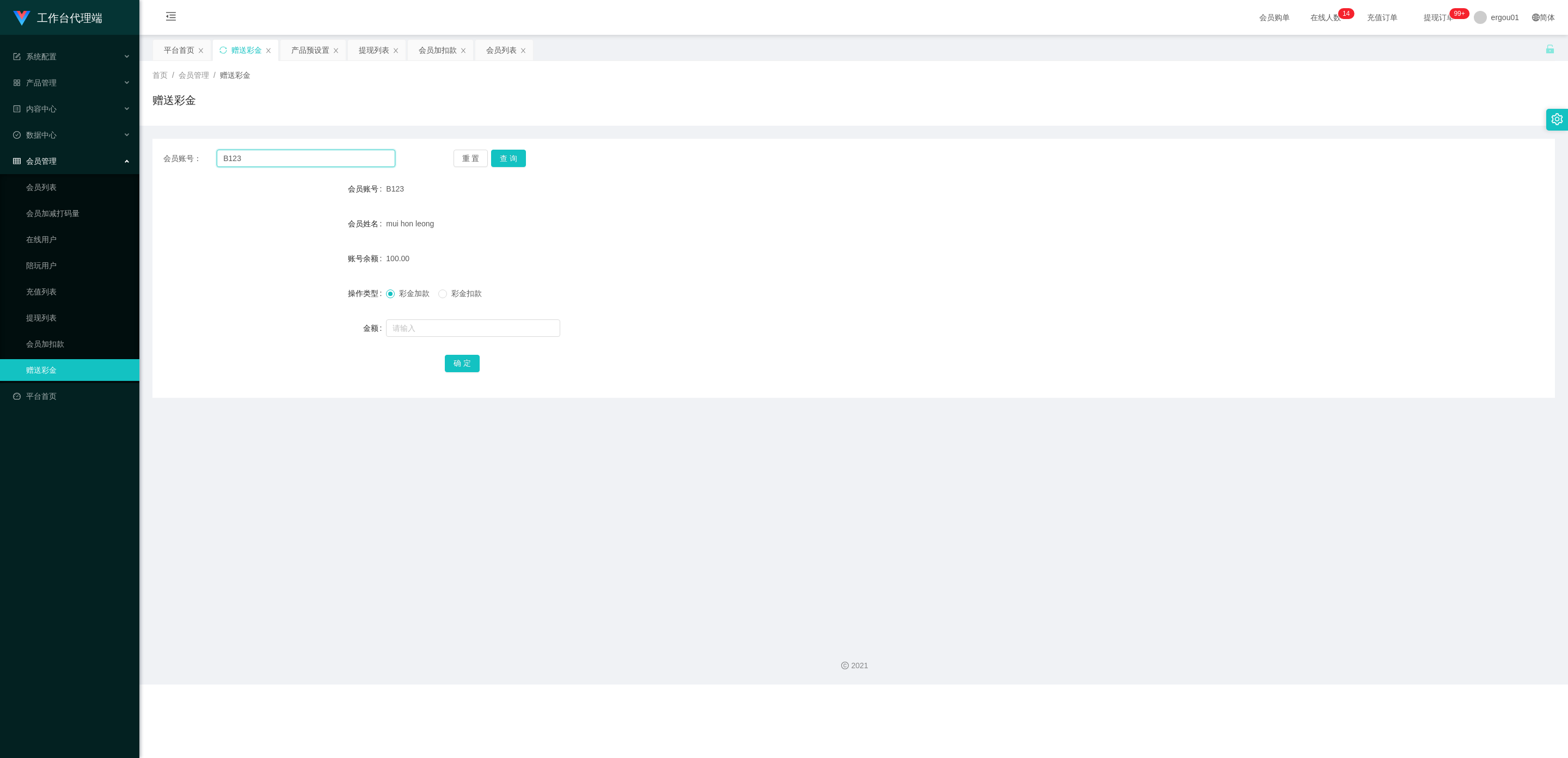
drag, startPoint x: 296, startPoint y: 153, endPoint x: 0, endPoint y: 153, distance: 296.0
click at [0, 153] on section "工作台代理端 系统配置 产品管理 产品列表 产品预设置 开奖记录 注单管理 即时注单 内容中心 数据中心 会员管理 会员列表 会员加减打码量 在线用户 陪玩用…" at bounding box center [784, 342] width 1568 height 684
paste input "HWH5287"
drag, startPoint x: 506, startPoint y: 157, endPoint x: 512, endPoint y: 173, distance: 17.1
click at [505, 157] on button "查 询" at bounding box center [508, 158] width 35 height 18
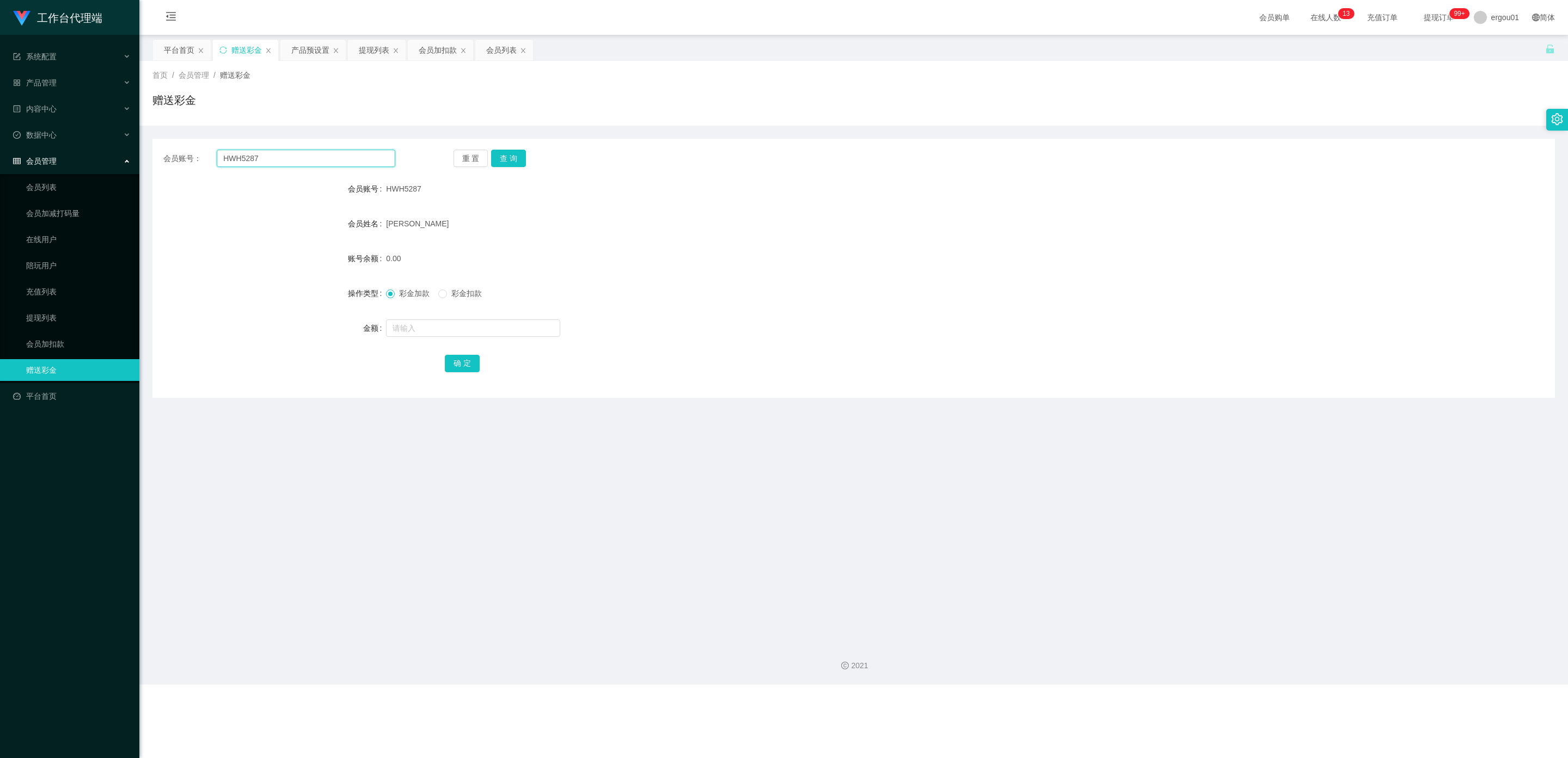
drag, startPoint x: 287, startPoint y: 157, endPoint x: 141, endPoint y: 152, distance: 146.1
click at [21, 148] on section "工作台代理端 系统配置 产品管理 产品列表 产品预设置 开奖记录 注单管理 即时注单 内容中心 数据中心 会员管理 会员列表 会员加减打码量 在线用户 陪玩用…" at bounding box center [784, 342] width 1568 height 684
paste input "00112233"
type input "00112233"
click at [511, 159] on button "查 询" at bounding box center [508, 158] width 35 height 18
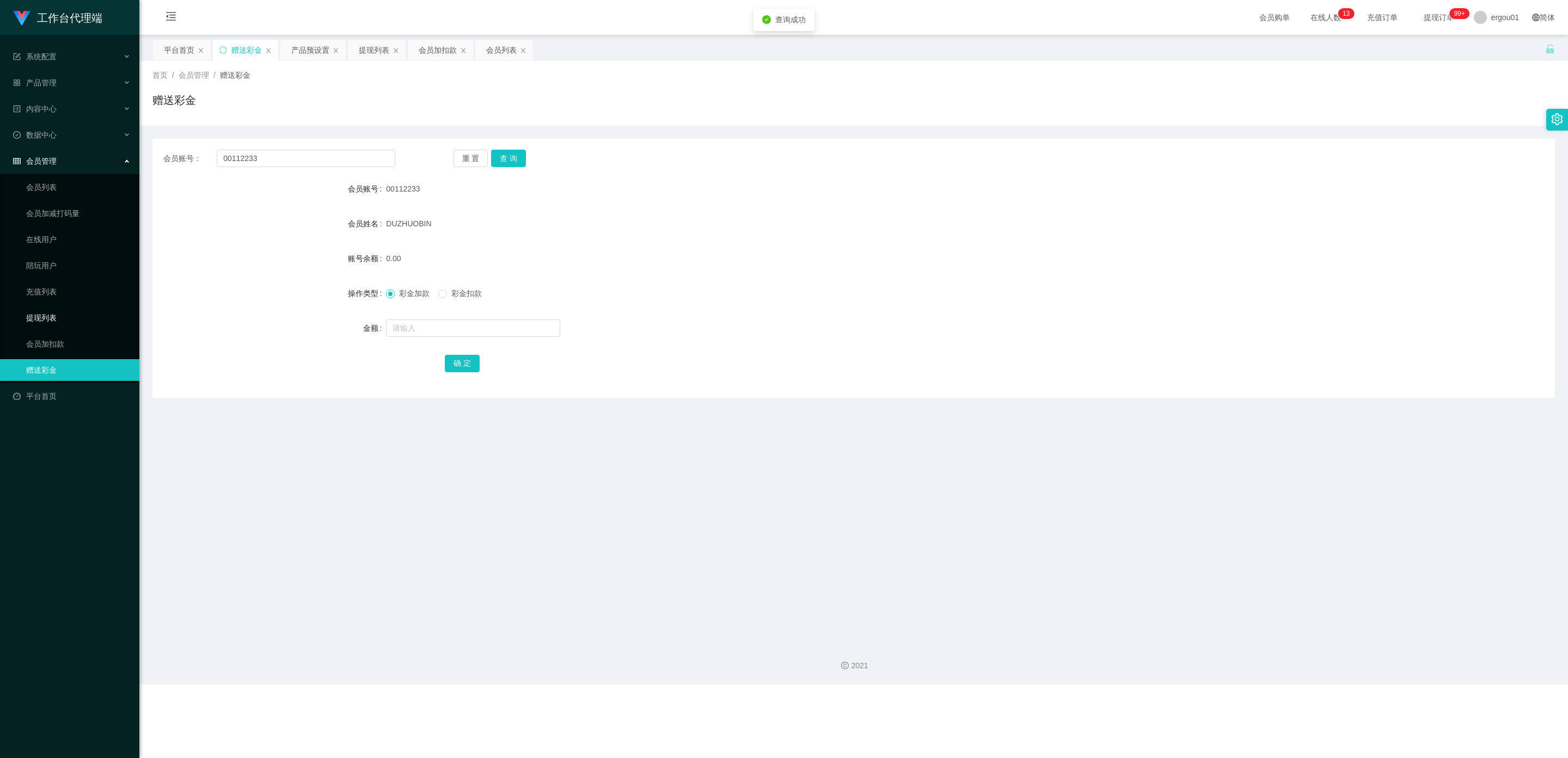
click at [44, 307] on link "提现列表" at bounding box center [79, 318] width 105 height 22
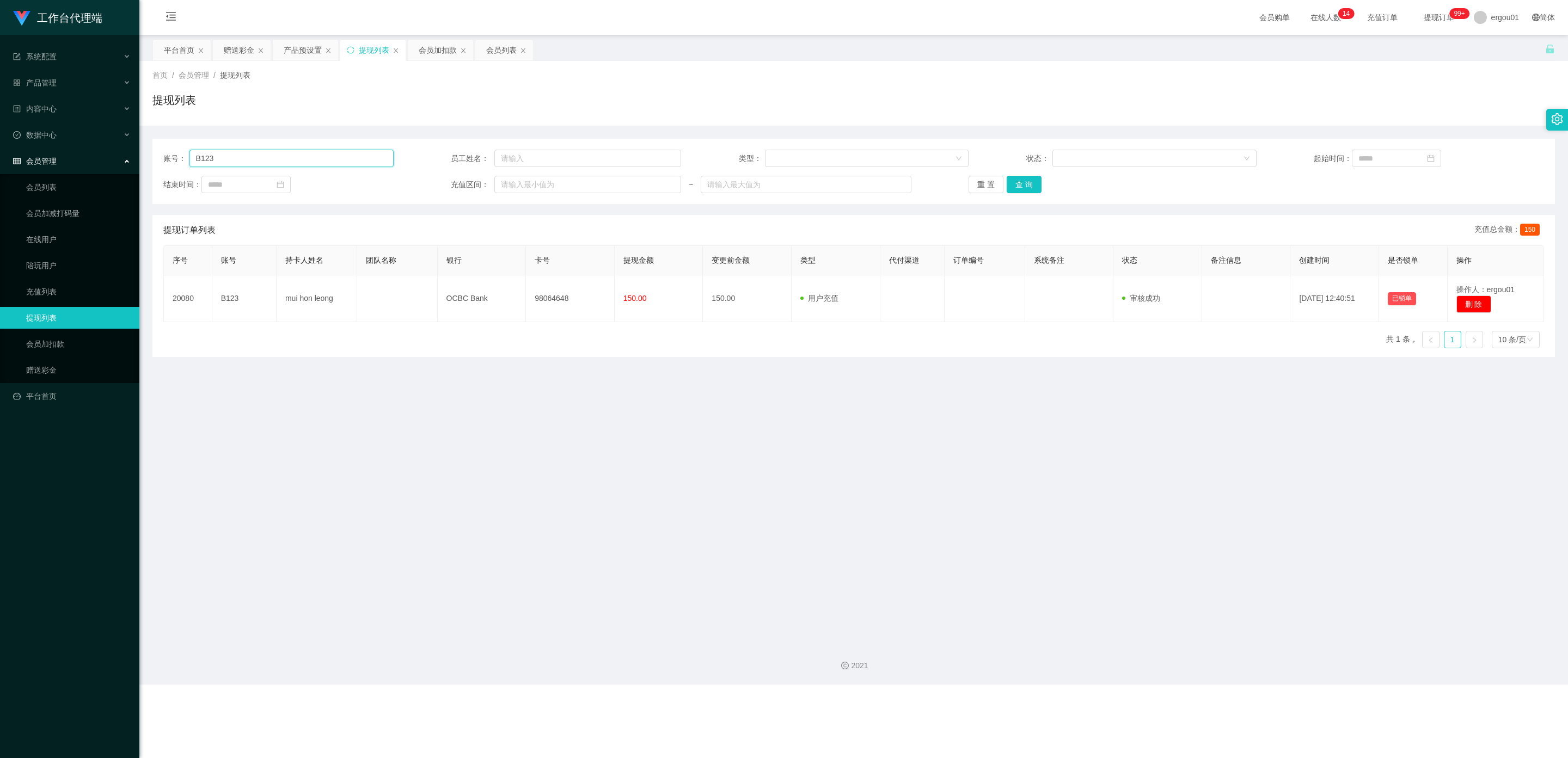
click at [227, 157] on input "B123" at bounding box center [291, 158] width 204 height 18
drag, startPoint x: 146, startPoint y: 155, endPoint x: 59, endPoint y: 155, distance: 87.0
click at [59, 155] on section "工作台代理端 系统配置 产品管理 产品列表 产品预设置 开奖记录 注单管理 即时注单 内容中心 数据中心 会员管理 会员列表 会员加减打码量 在线用户 陪玩用…" at bounding box center [784, 342] width 1568 height 684
paste input "0011223"
type input "00112233"
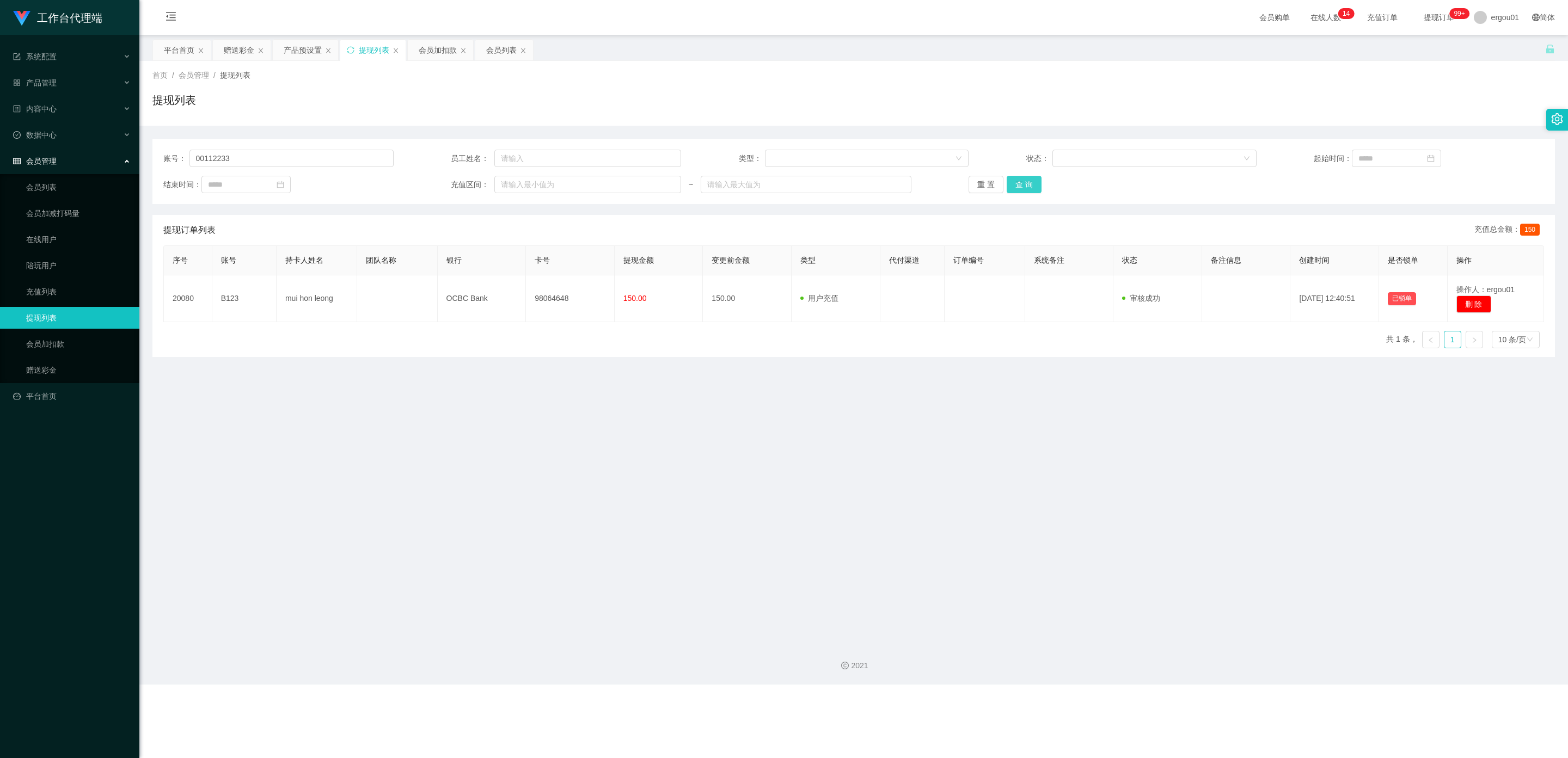
click at [669, 184] on button "查 询" at bounding box center [1024, 184] width 35 height 18
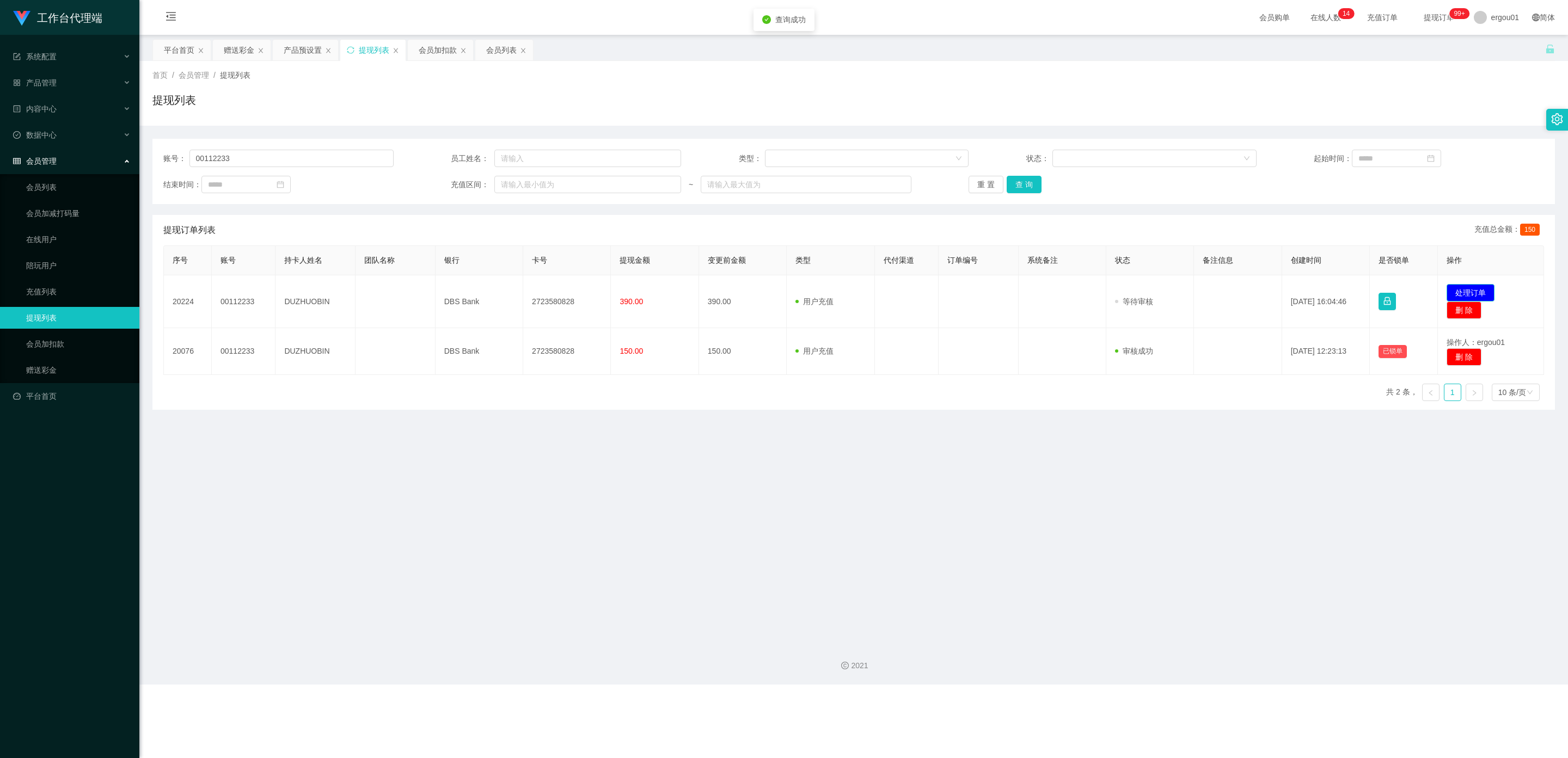
drag, startPoint x: 1467, startPoint y: 291, endPoint x: 1325, endPoint y: 294, distance: 142.0
click at [669, 291] on button "处理订单" at bounding box center [1471, 293] width 48 height 18
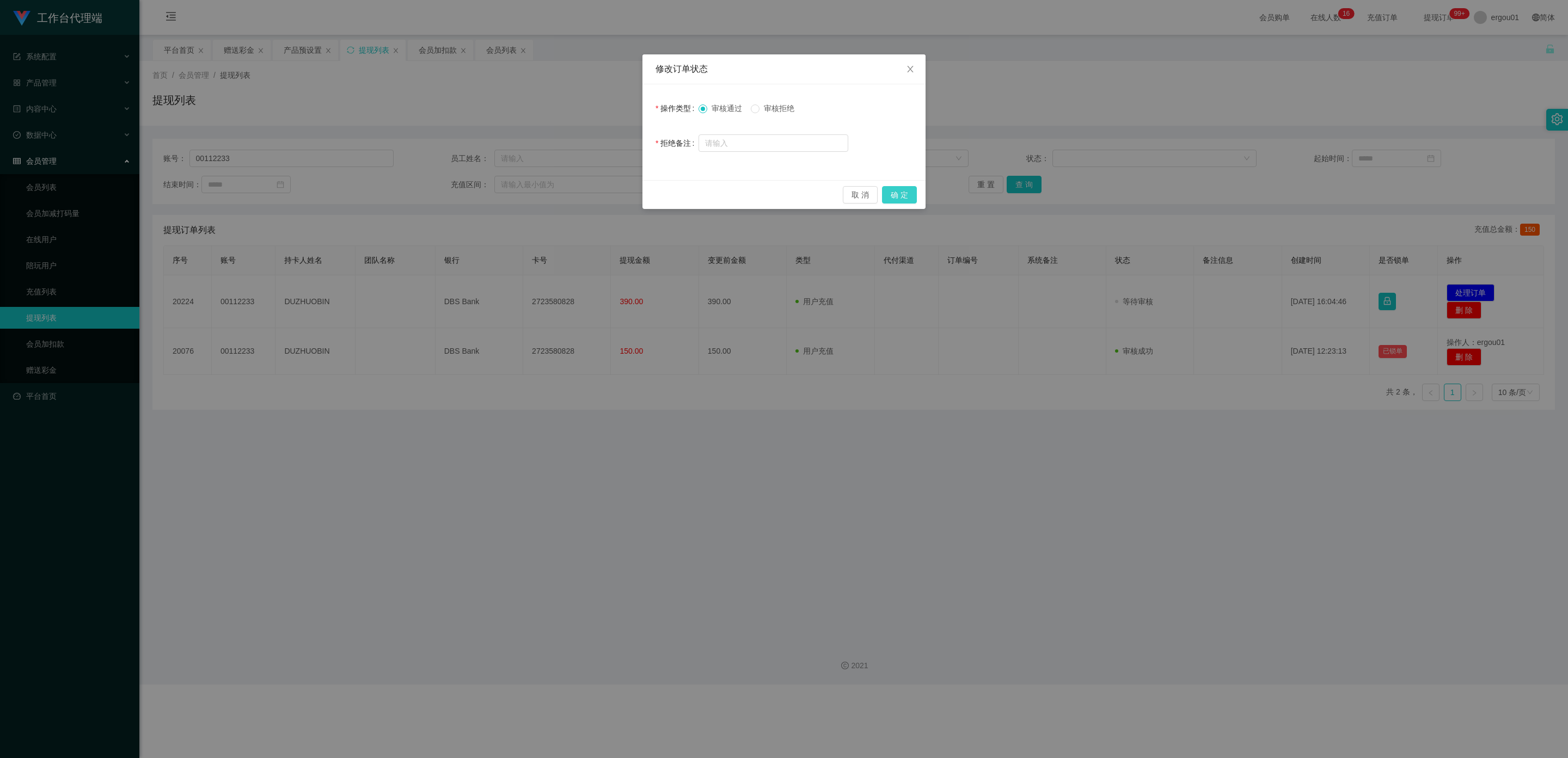
click at [669, 196] on button "确 定" at bounding box center [899, 195] width 35 height 18
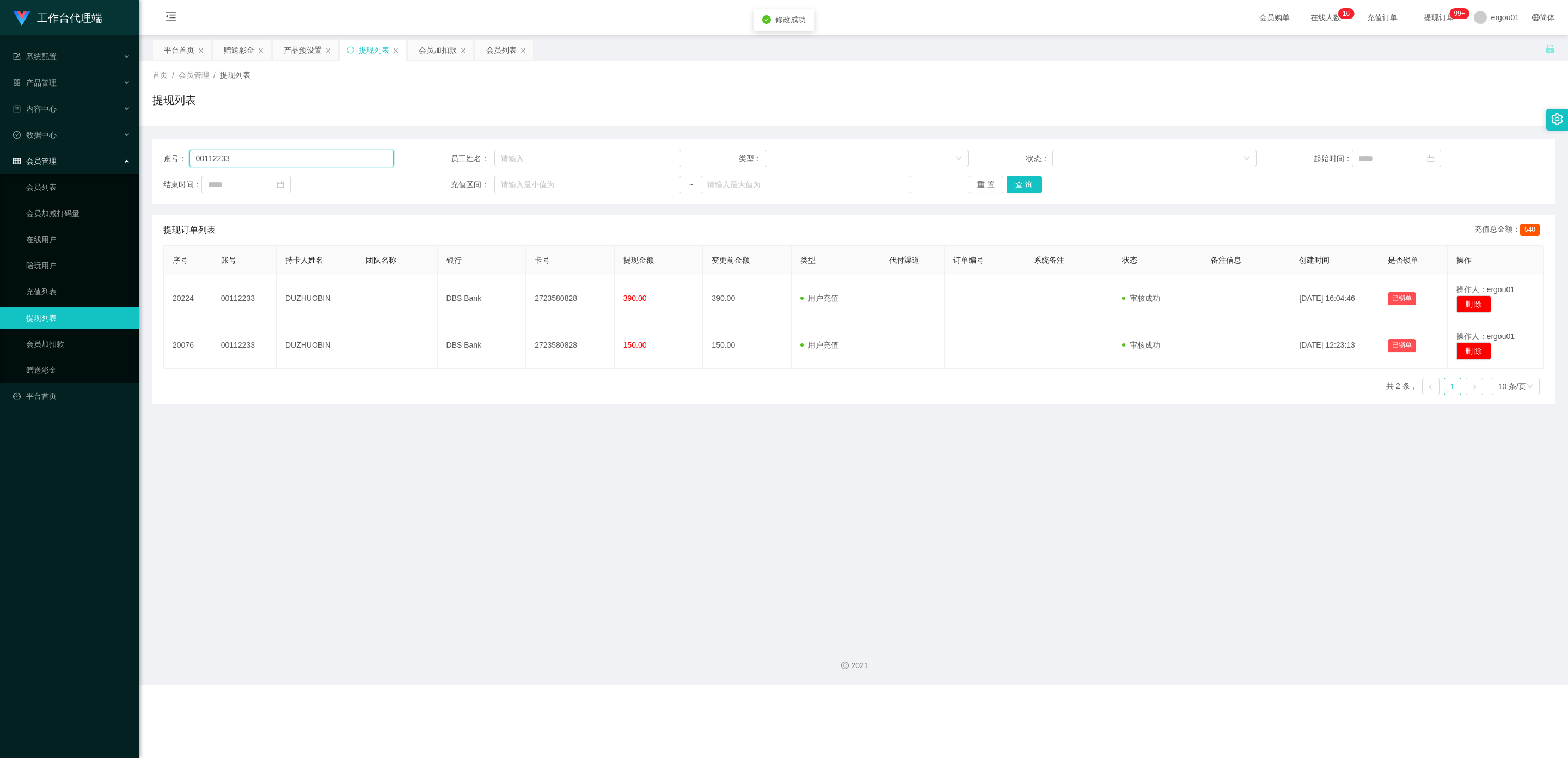
drag, startPoint x: 250, startPoint y: 152, endPoint x: 13, endPoint y: 153, distance: 237.0
click at [13, 153] on section "工作台代理端 系统配置 产品管理 产品列表 产品预设置 开奖记录 注单管理 即时注单 内容中心 数据中心 会员管理 会员列表 会员加减打码量 在线用户 陪玩用…" at bounding box center [784, 342] width 1568 height 684
click at [242, 160] on input "text" at bounding box center [291, 158] width 204 height 18
click at [245, 165] on input "text" at bounding box center [291, 158] width 204 height 18
click at [230, 165] on input "text" at bounding box center [291, 158] width 204 height 18
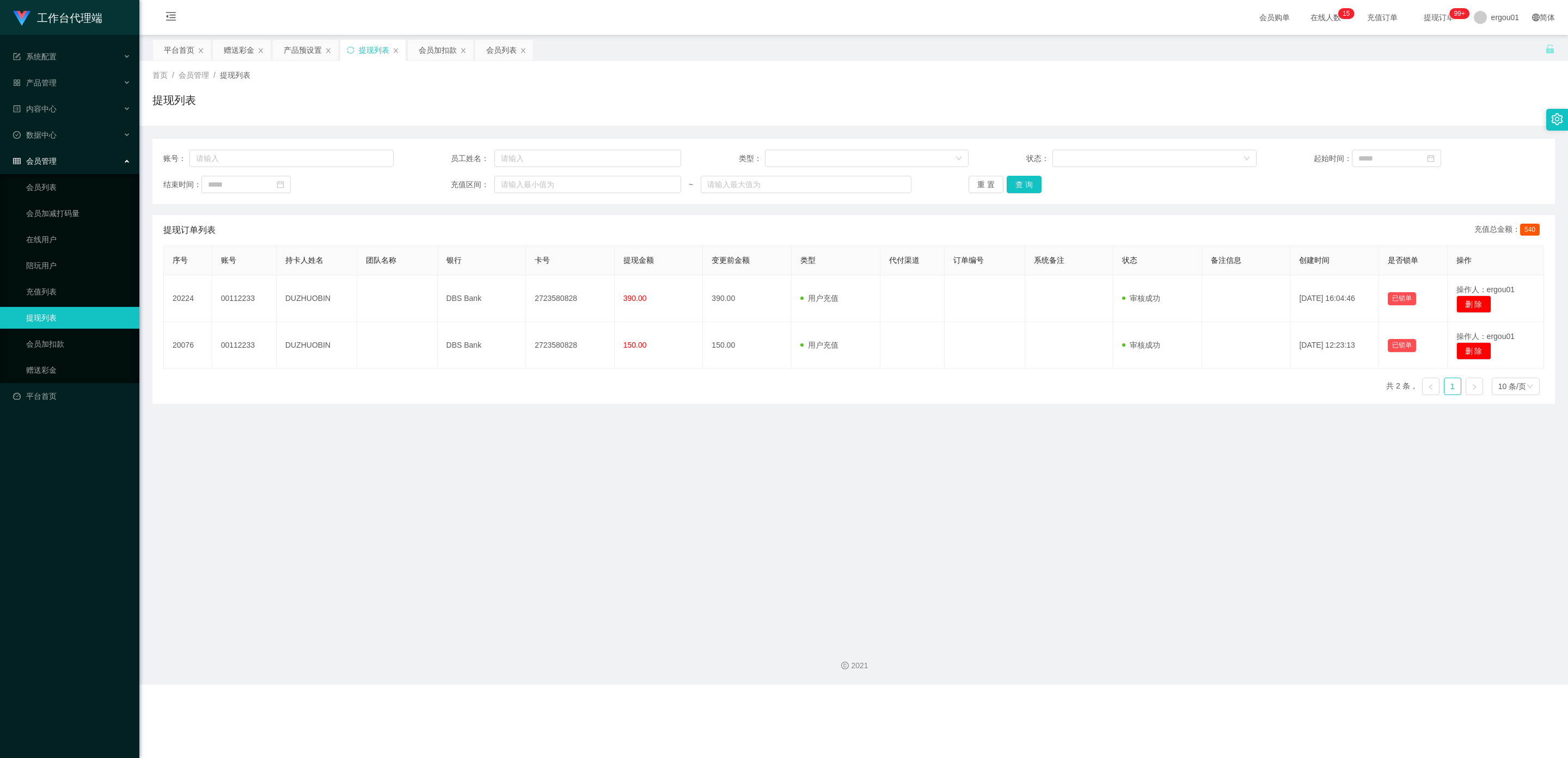
click at [67, 346] on ul "会员列表 会员加减打码量 在线用户 陪玩用户 充值列表 提现列表 会员加扣款 赠送彩金" at bounding box center [69, 278] width 139 height 209
click at [55, 359] on link "赠送彩金" at bounding box center [79, 370] width 105 height 22
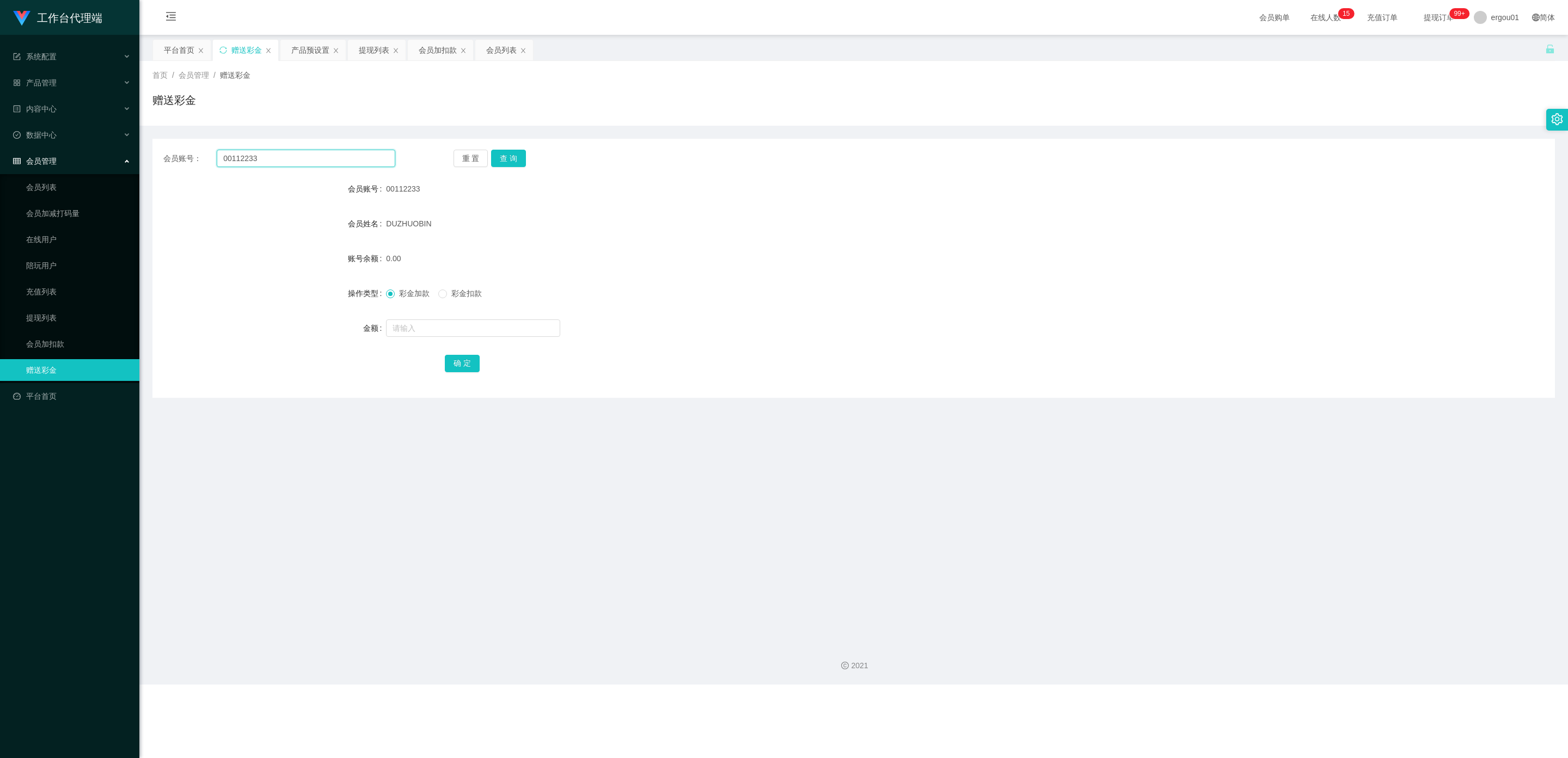
drag, startPoint x: 264, startPoint y: 153, endPoint x: 72, endPoint y: 152, distance: 192.0
click at [72, 152] on section "工作台代理端 系统配置 产品管理 产品列表 产品预设置 开奖记录 注单管理 即时注单 内容中心 数据中心 会员管理 会员列表 会员加减打码量 在线用户 陪玩用…" at bounding box center [784, 342] width 1568 height 684
paste input "johnny88"
type input "johnny88"
click at [515, 153] on button "查 询" at bounding box center [508, 158] width 35 height 18
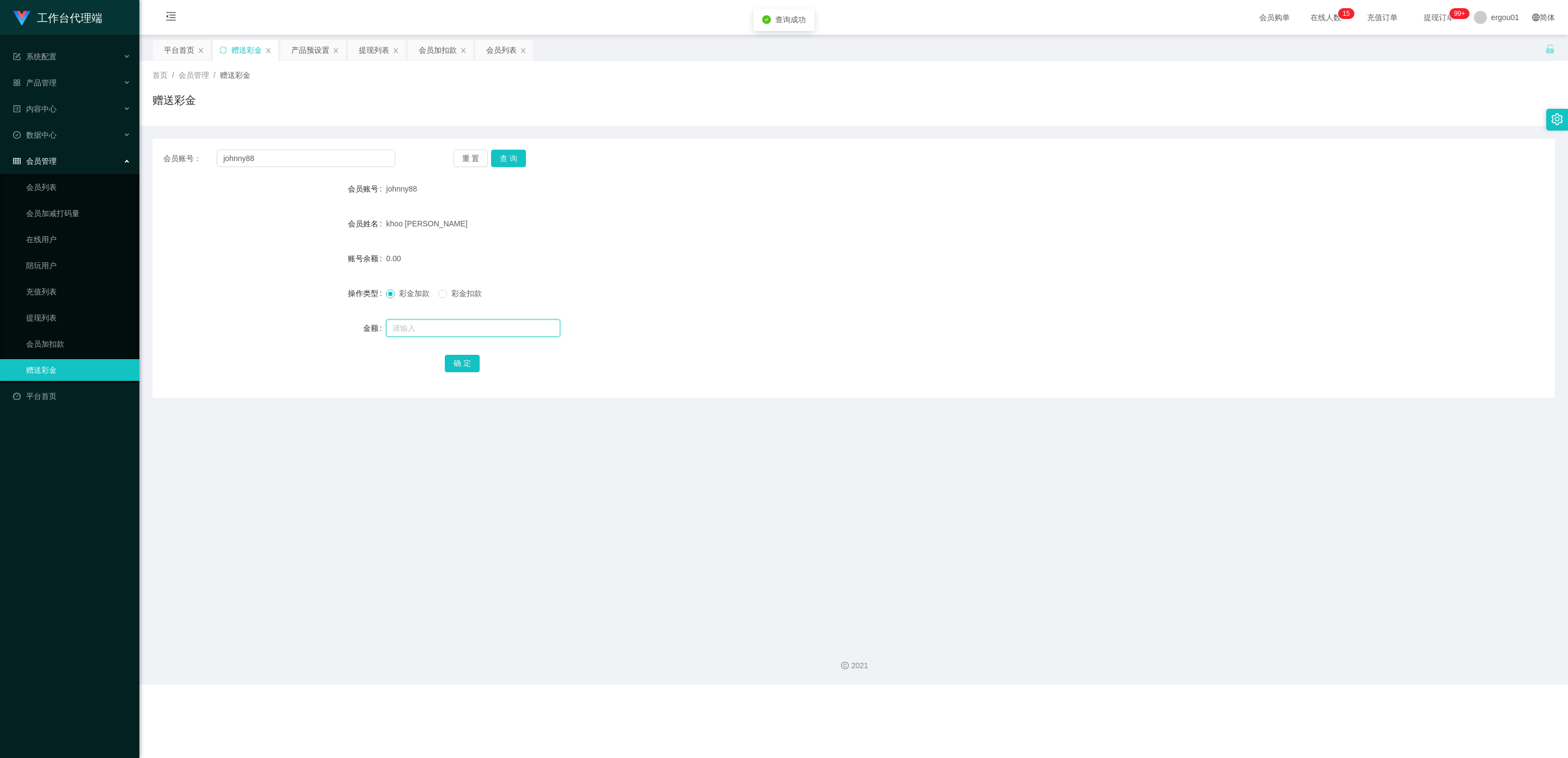
click at [458, 330] on input "text" at bounding box center [473, 328] width 174 height 18
type input "100"
click at [457, 361] on button "确 定" at bounding box center [462, 363] width 35 height 18
click at [506, 156] on button "查 询" at bounding box center [508, 158] width 35 height 18
drag, startPoint x: 293, startPoint y: 162, endPoint x: 0, endPoint y: 139, distance: 293.9
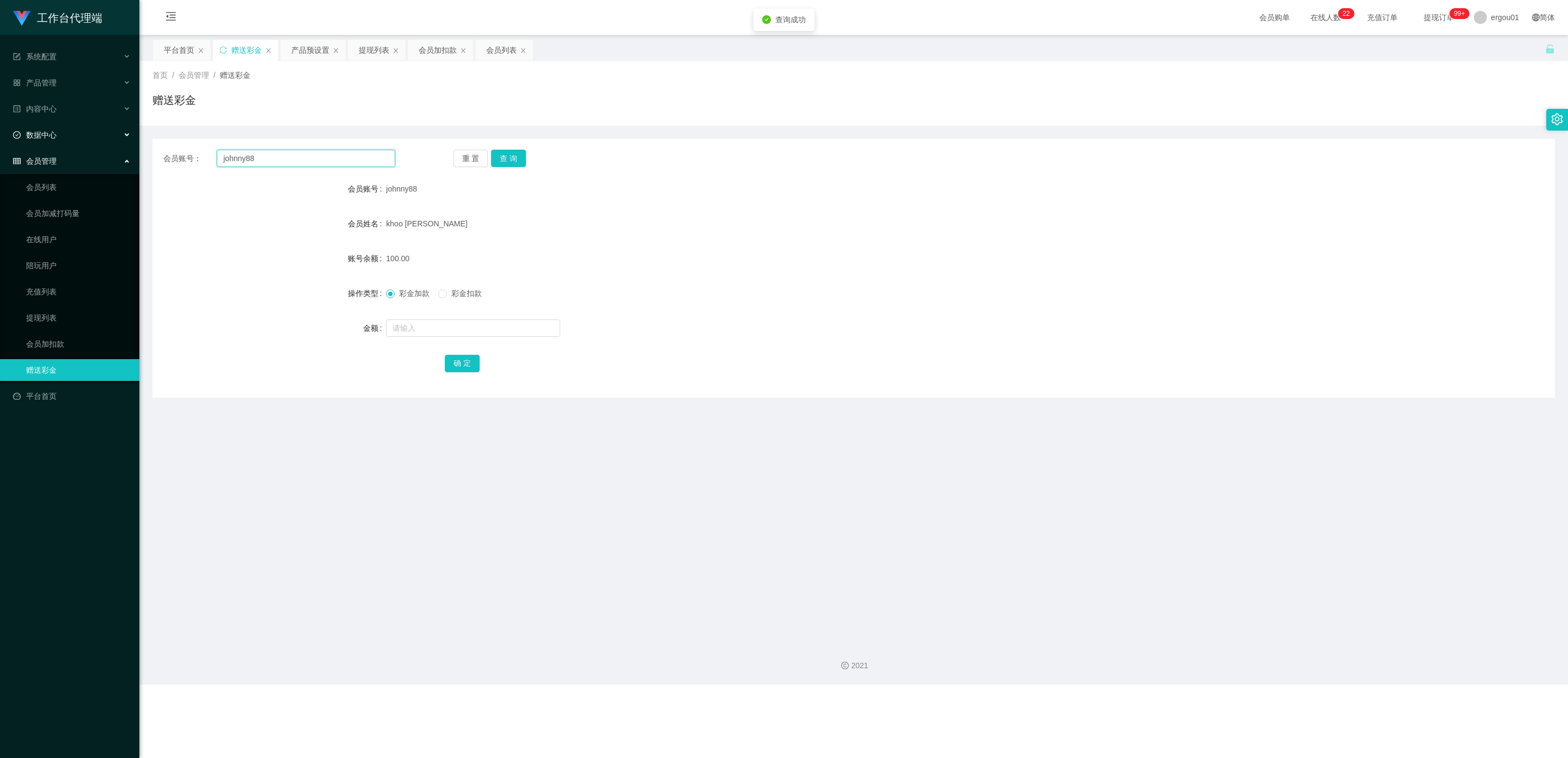
click at [0, 139] on section "工作台代理端 系统配置 产品管理 产品列表 产品预设置 开奖记录 注单管理 即时注单 内容中心 数据中心 会员管理 会员列表 会员加减打码量 在线用户 陪玩用…" at bounding box center [784, 342] width 1568 height 684
paste input "B123"
type input "B123"
click at [514, 159] on button "查 询" at bounding box center [508, 158] width 35 height 18
click at [47, 307] on link "提现列表" at bounding box center [79, 318] width 105 height 22
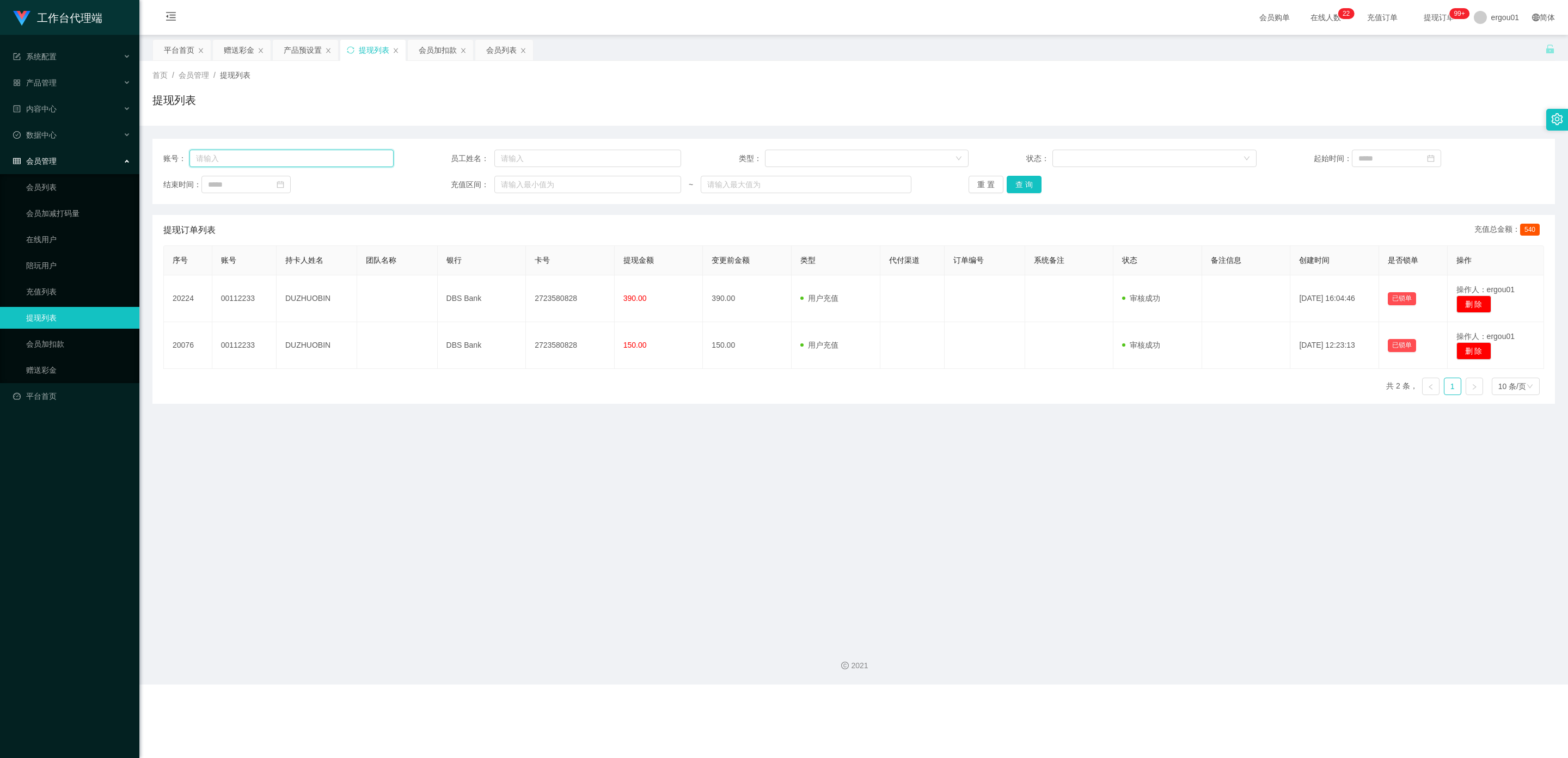
click at [224, 163] on input "text" at bounding box center [291, 158] width 204 height 18
paste input "B123"
drag, startPoint x: 1021, startPoint y: 188, endPoint x: 1013, endPoint y: 193, distance: 9.4
click at [669, 187] on button "查 询" at bounding box center [1024, 184] width 35 height 18
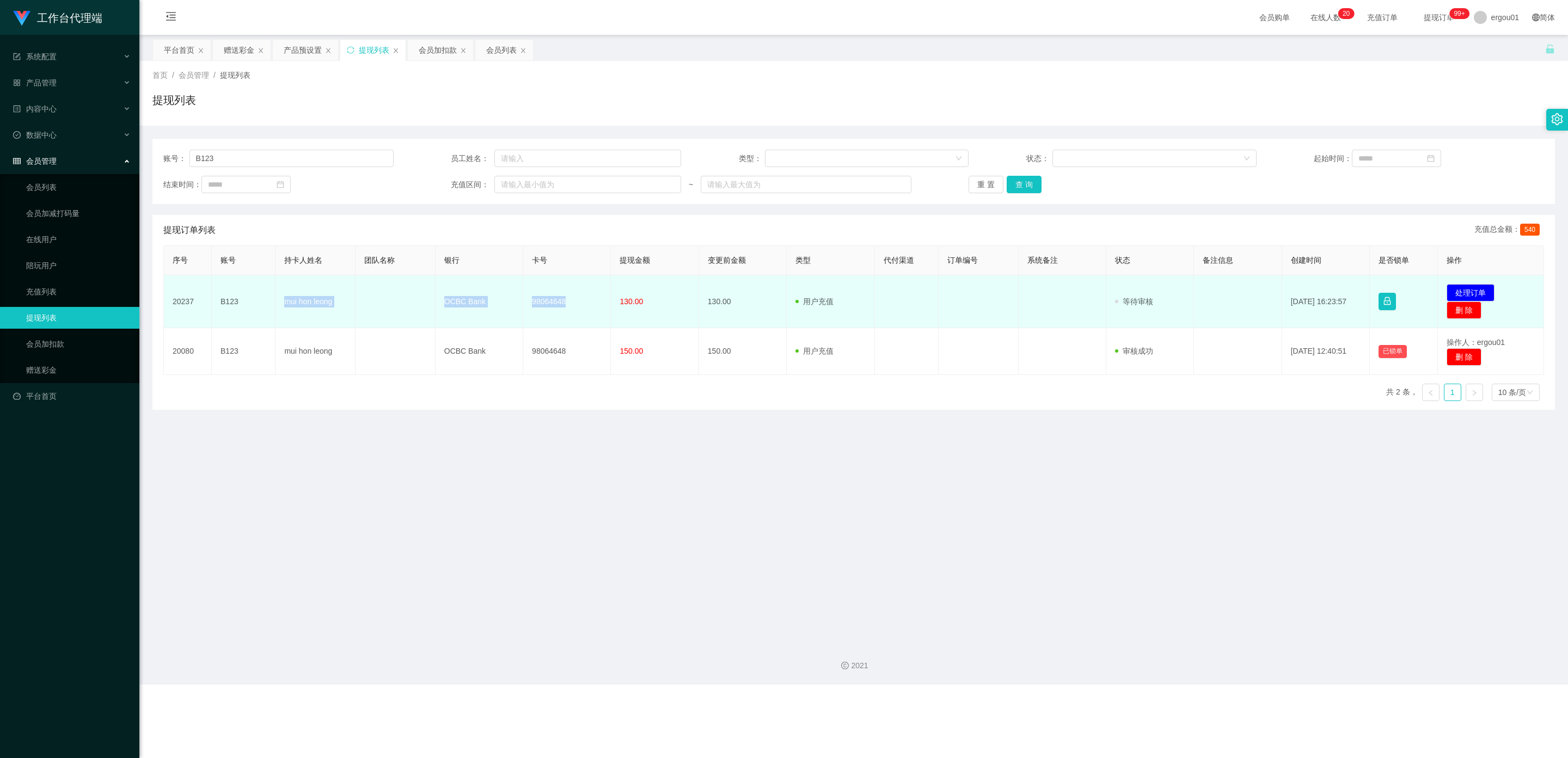
drag, startPoint x: 565, startPoint y: 301, endPoint x: 273, endPoint y: 297, distance: 292.0
click at [273, 297] on tr "20237 B123 mui hon leong OCBC Bank 98064648 130.00 130.00 用户充值 人工扣款 审核驳回 审核成功 等…" at bounding box center [853, 302] width 1380 height 53
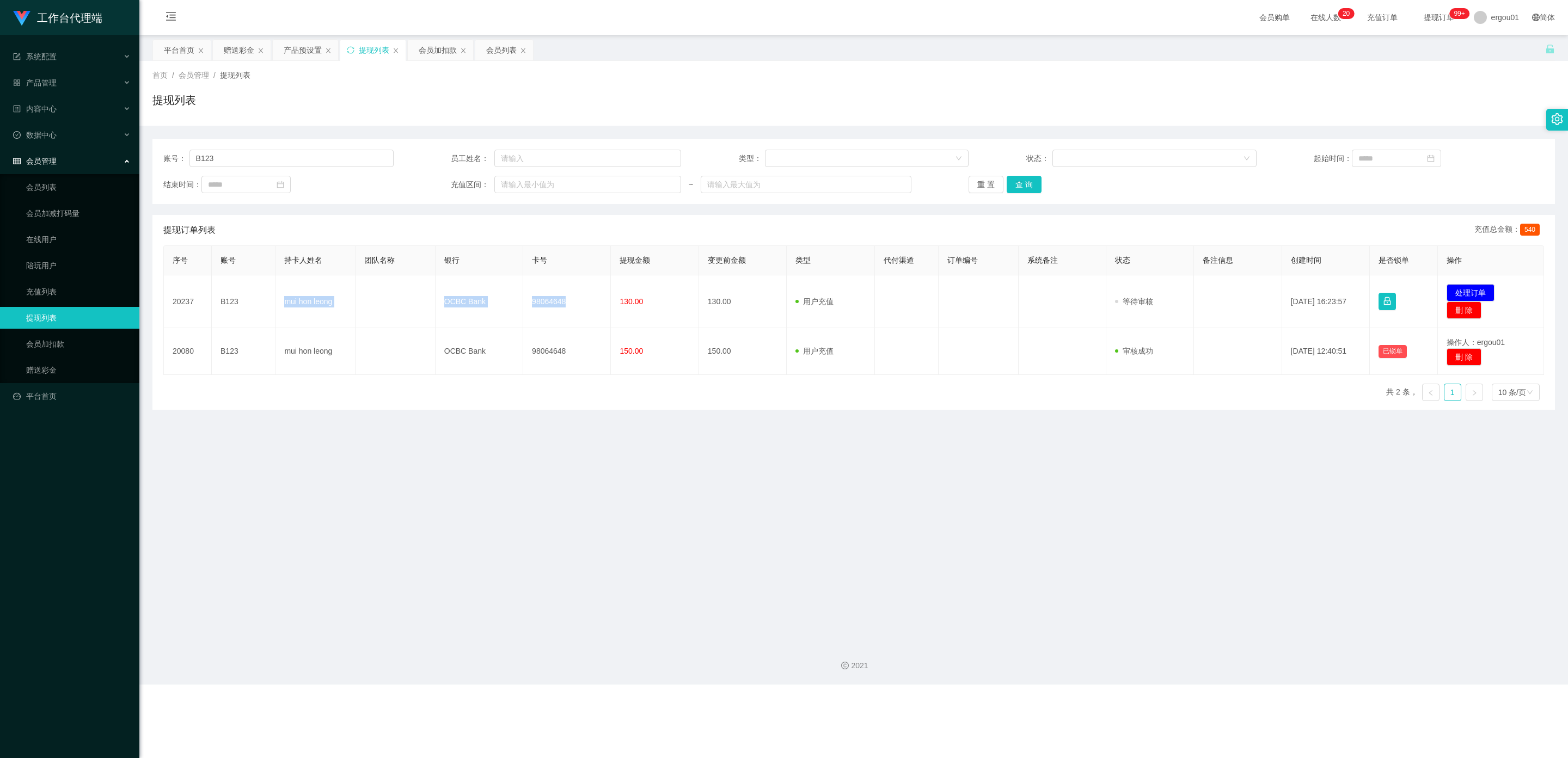
copy tr "mui hon leong OCBC Bank 98064648"
drag, startPoint x: 239, startPoint y: 161, endPoint x: 87, endPoint y: 155, distance: 152.1
click at [88, 157] on section "工作台代理端 系统配置 产品管理 产品列表 产品预设置 开奖记录 注单管理 即时注单 内容中心 数据中心 会员管理 会员列表 会员加减打码量 在线用户 陪玩用…" at bounding box center [784, 342] width 1568 height 684
click at [669, 181] on button "查 询" at bounding box center [1024, 184] width 35 height 18
click at [669, 286] on button "处理订单" at bounding box center [1471, 293] width 48 height 18
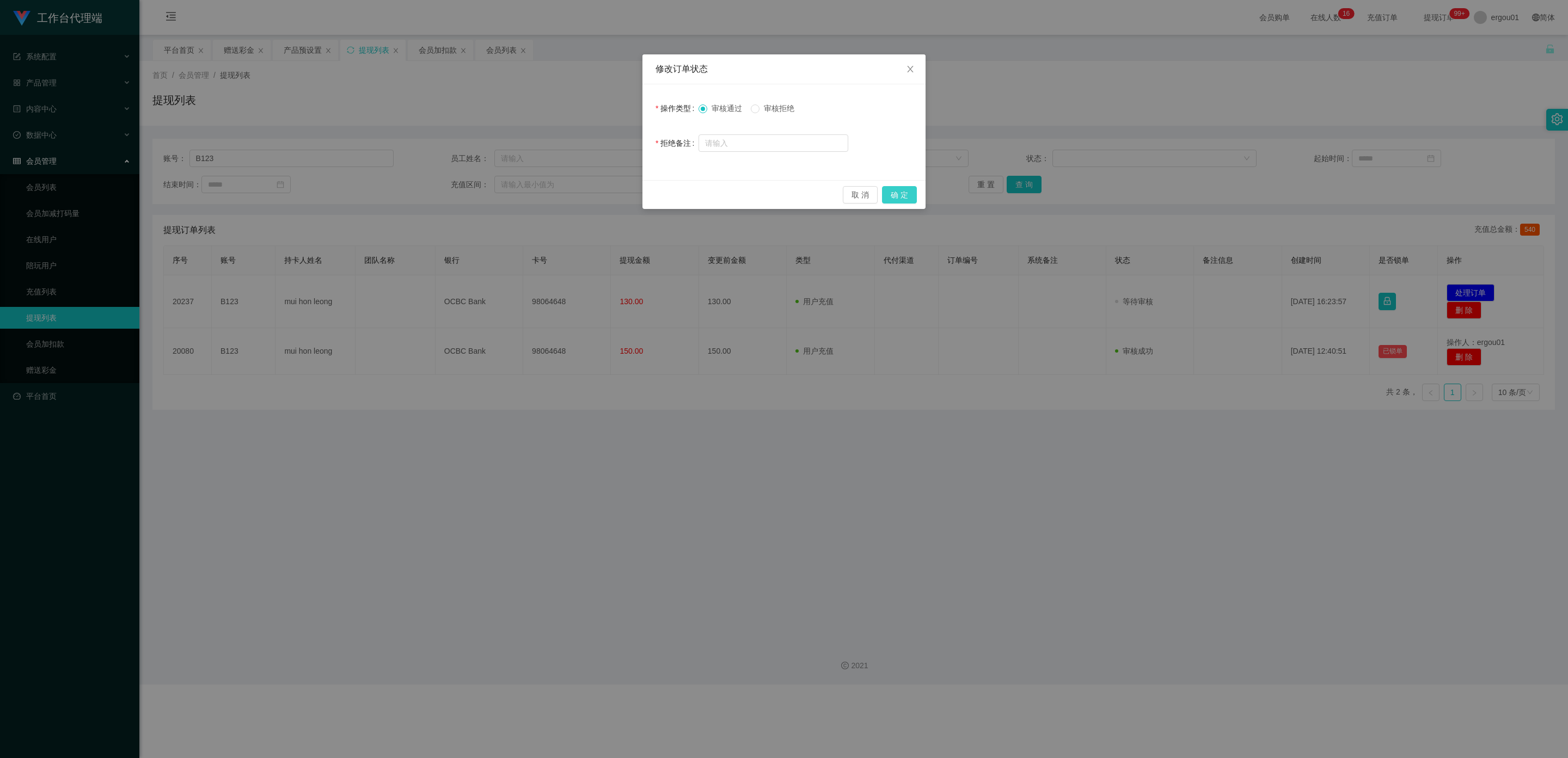
drag, startPoint x: 894, startPoint y: 191, endPoint x: 876, endPoint y: 189, distance: 18.1
click at [669, 191] on button "确 定" at bounding box center [899, 195] width 35 height 18
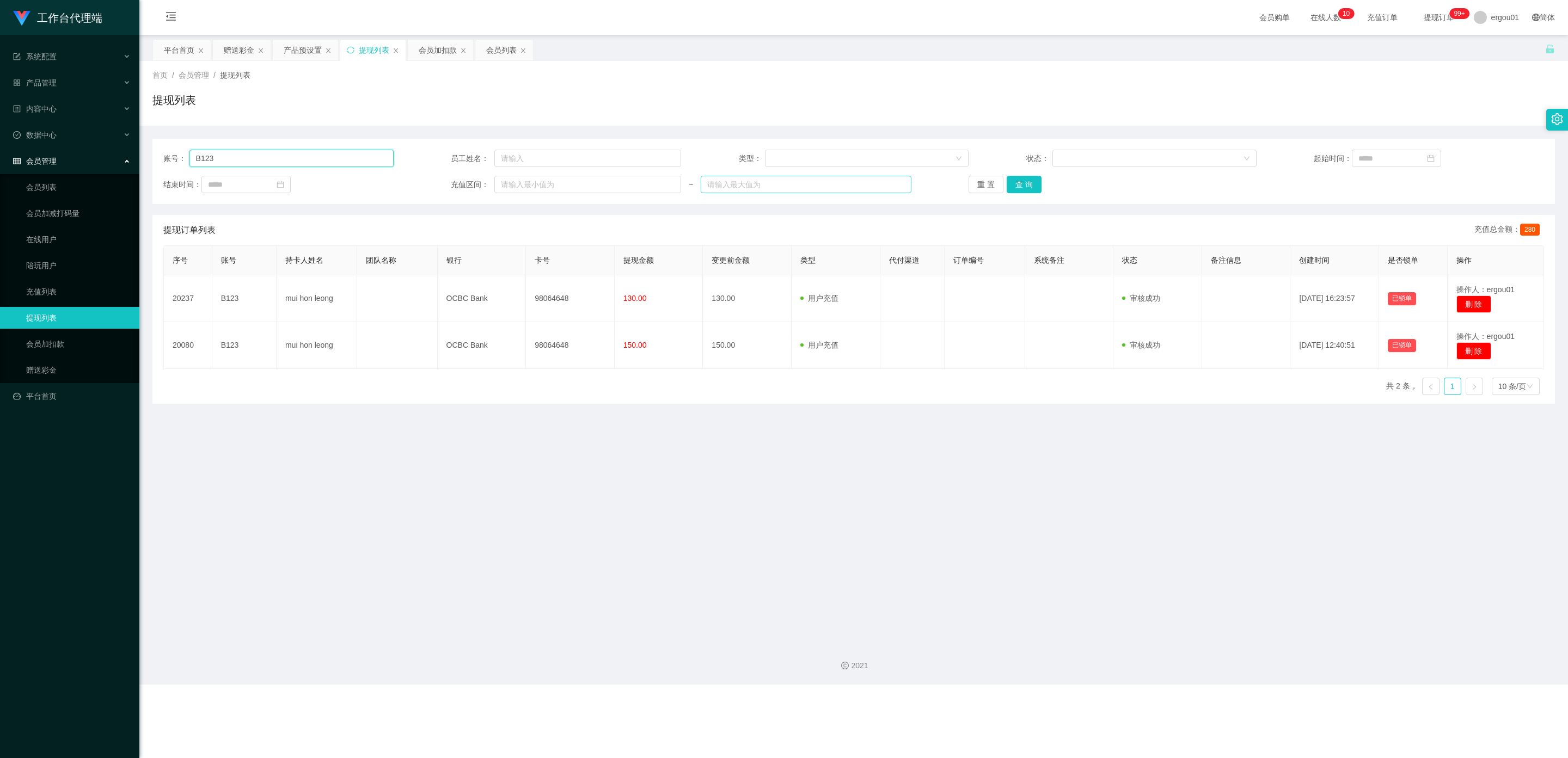
paste input "johnny88"
type input "johnny88"
click at [669, 178] on button "查 询" at bounding box center [1024, 184] width 35 height 18
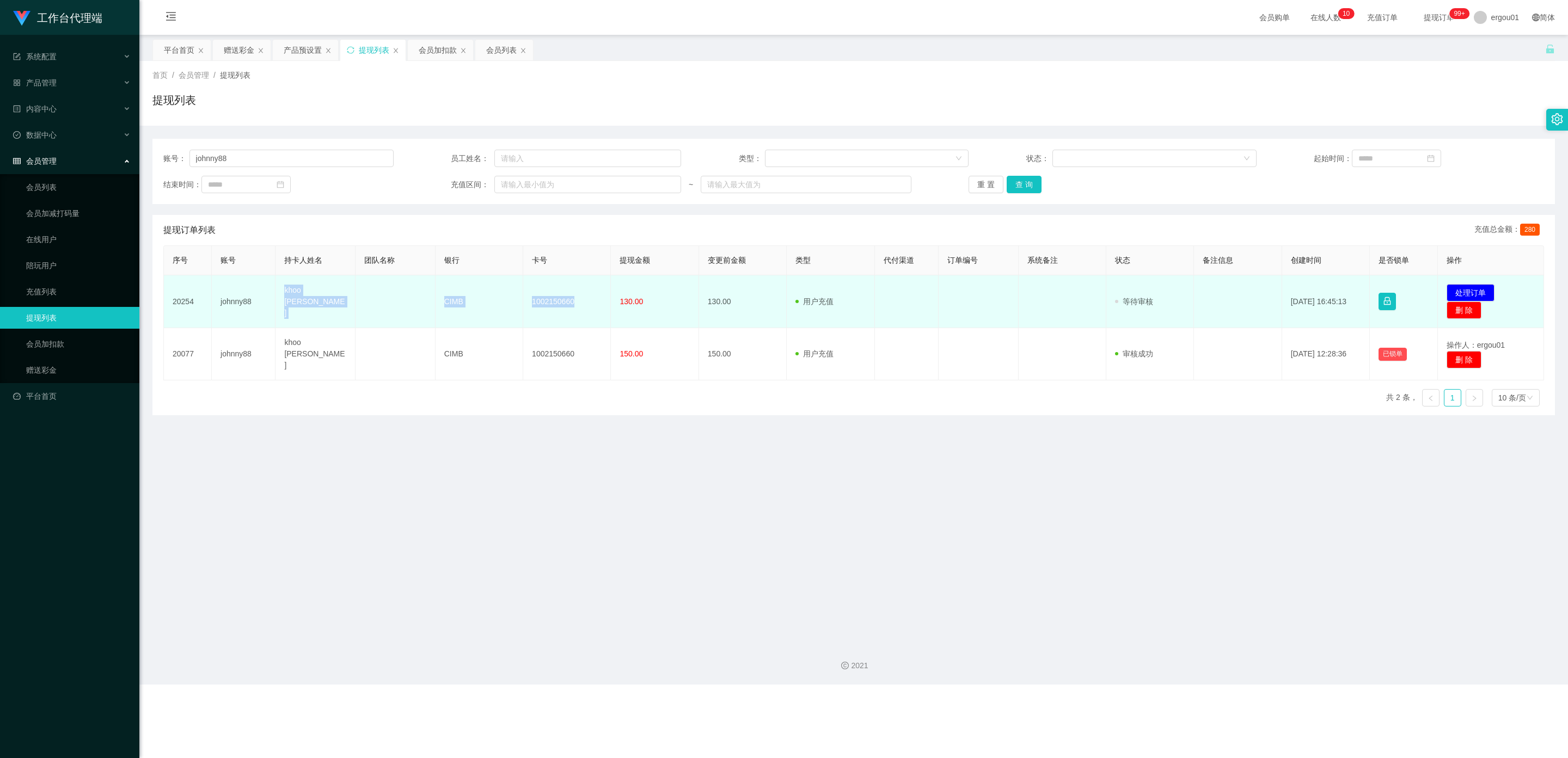
drag, startPoint x: 573, startPoint y: 299, endPoint x: 275, endPoint y: 299, distance: 298.0
click at [275, 299] on tr "20254 johnny88 khoo chee kang CIMB 1002150660 130.00 130.00 用户充值 人工扣款 审核驳回 审核成功…" at bounding box center [853, 302] width 1380 height 53
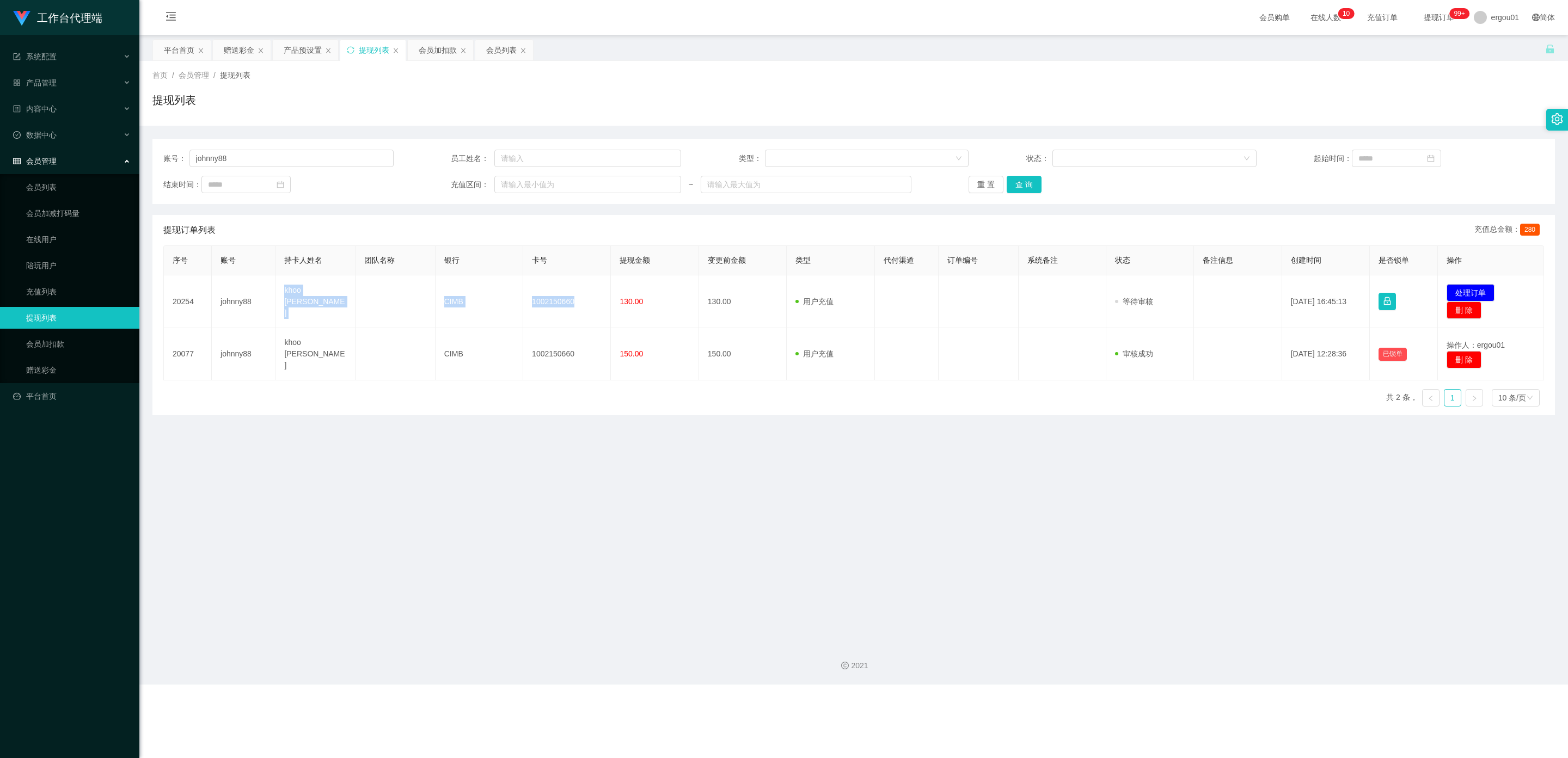
copy tr "khoo chee kang CIMB 1002150660"
click at [52, 361] on link "赠送彩金" at bounding box center [79, 370] width 105 height 22
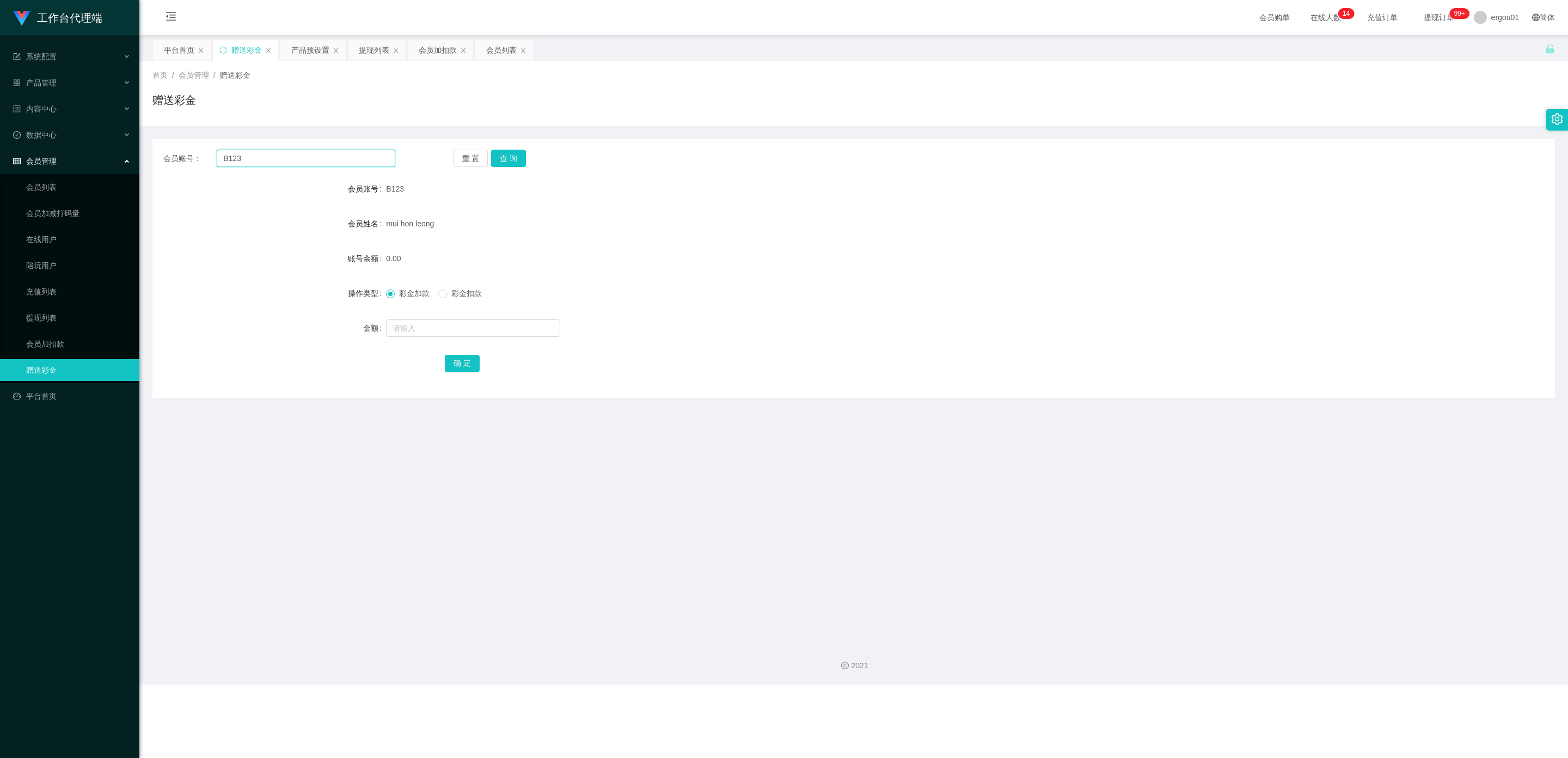
drag, startPoint x: 265, startPoint y: 159, endPoint x: 5, endPoint y: 150, distance: 260.2
click at [5, 150] on section "工作台代理端 系统配置 产品管理 产品列表 产品预设置 开奖记录 注单管理 即时注单 内容中心 数据中心 会员管理 会员列表 会员加减打码量 在线用户 陪玩用…" at bounding box center [784, 342] width 1568 height 684
paste input "现在带你做单升级学员，我们任务是协助【YouTube】工作台提高排名，增加真实交易量 整个过程不会收取您任何费用，完成即可享受学员价！明白回复 【1】"
type input "现"
click at [275, 156] on input "text" at bounding box center [306, 158] width 178 height 18
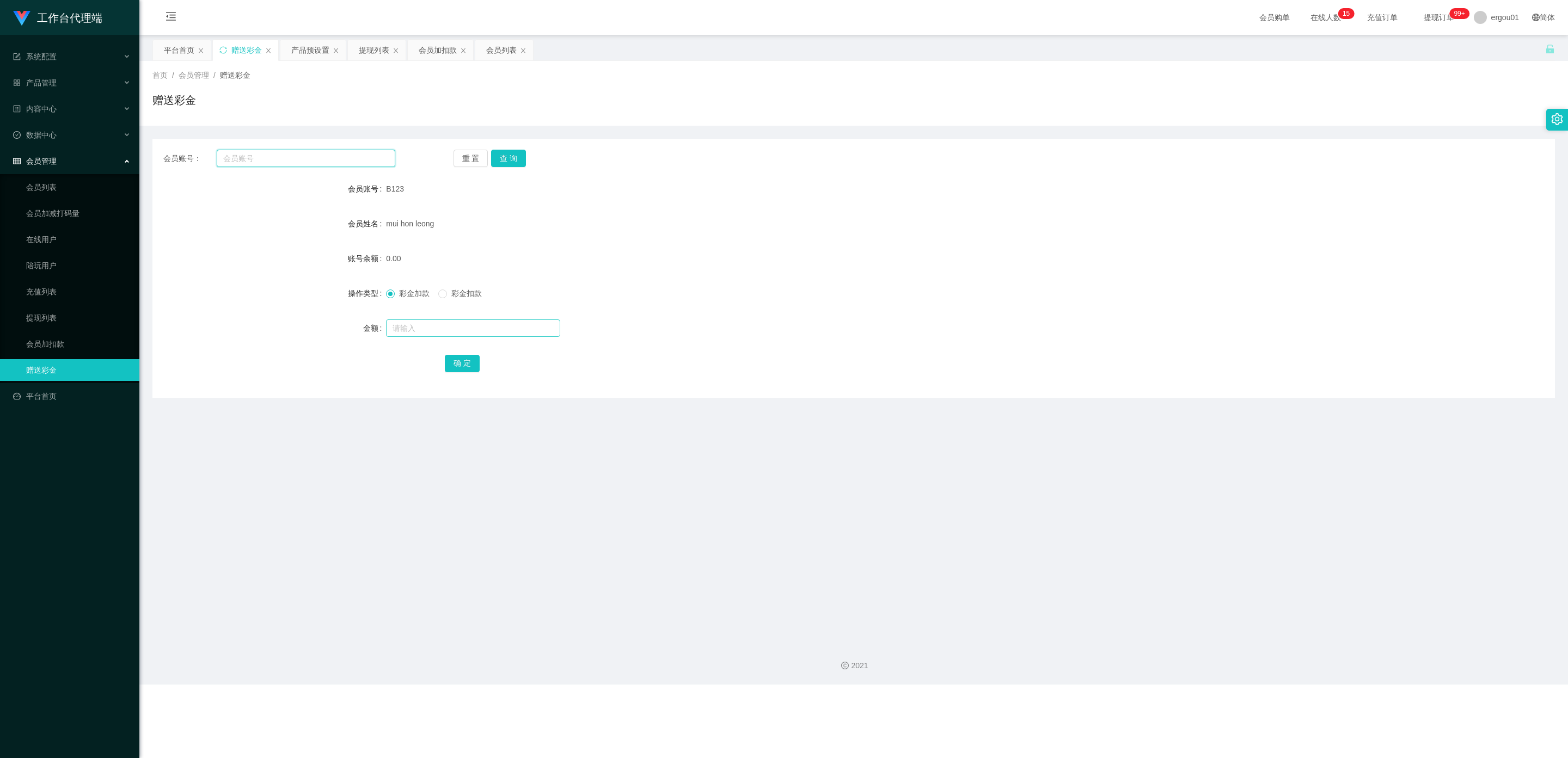
paste input "weijie"
type input "weijie"
click at [424, 327] on input "text" at bounding box center [473, 328] width 174 height 18
type input "100"
drag, startPoint x: 466, startPoint y: 361, endPoint x: 429, endPoint y: 361, distance: 37.0
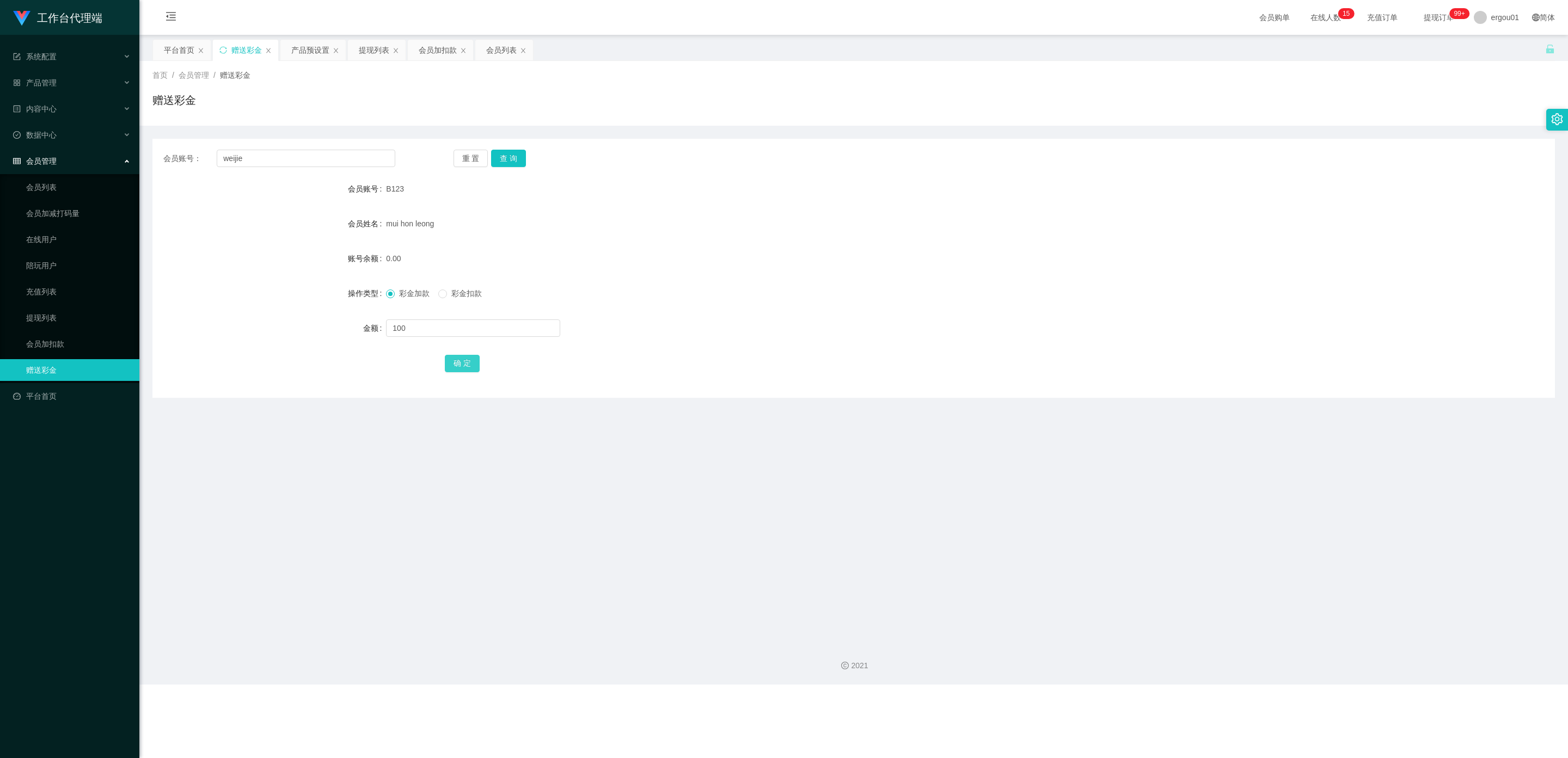
click at [464, 361] on button "确 定" at bounding box center [462, 363] width 35 height 18
click at [509, 157] on button "查 询" at bounding box center [508, 158] width 35 height 18
click at [405, 327] on input "text" at bounding box center [473, 328] width 174 height 18
type input "100"
click at [464, 355] on button "确 定" at bounding box center [462, 363] width 35 height 18
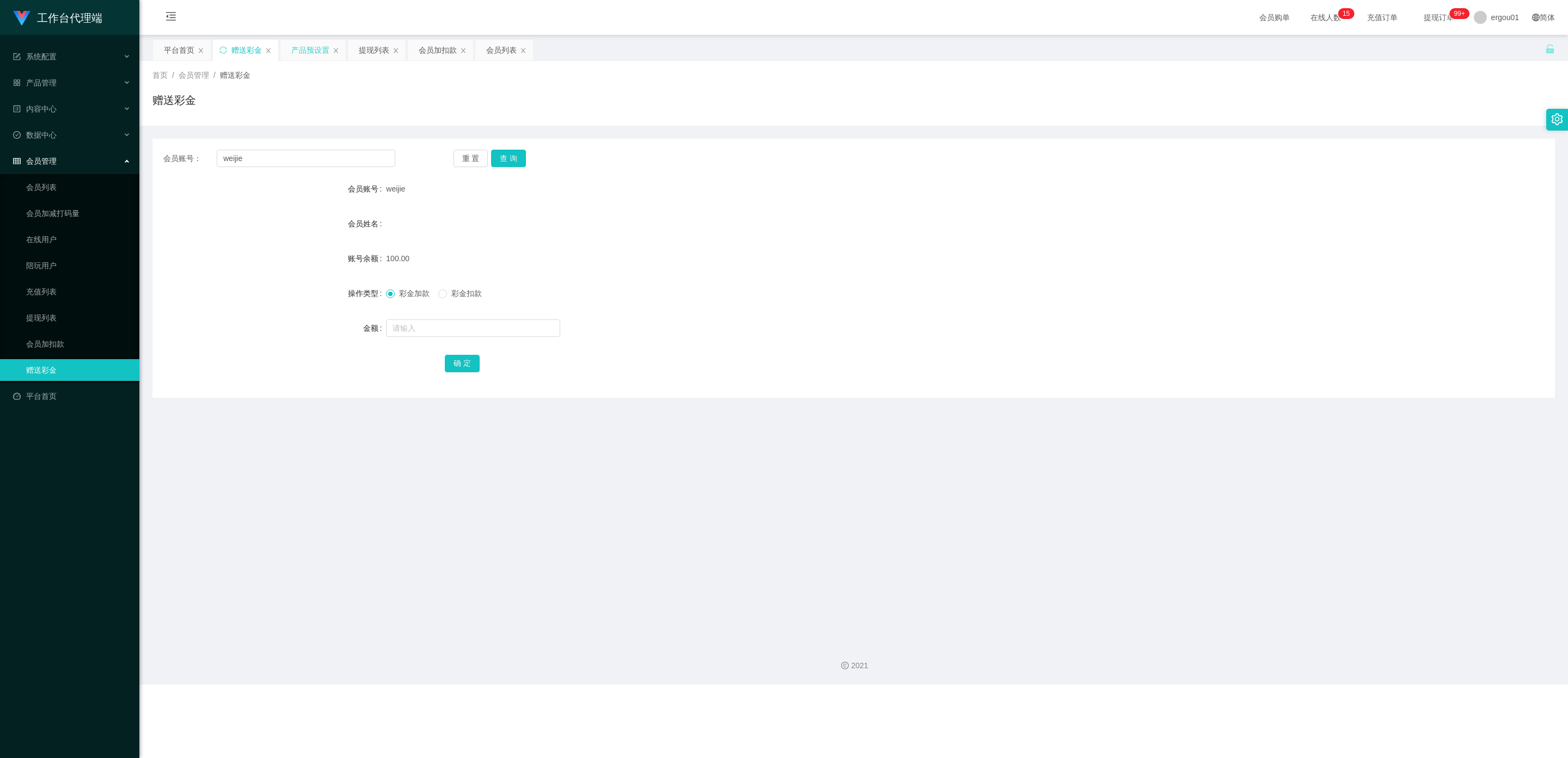
click at [318, 49] on div "产品预设置" at bounding box center [310, 50] width 38 height 21
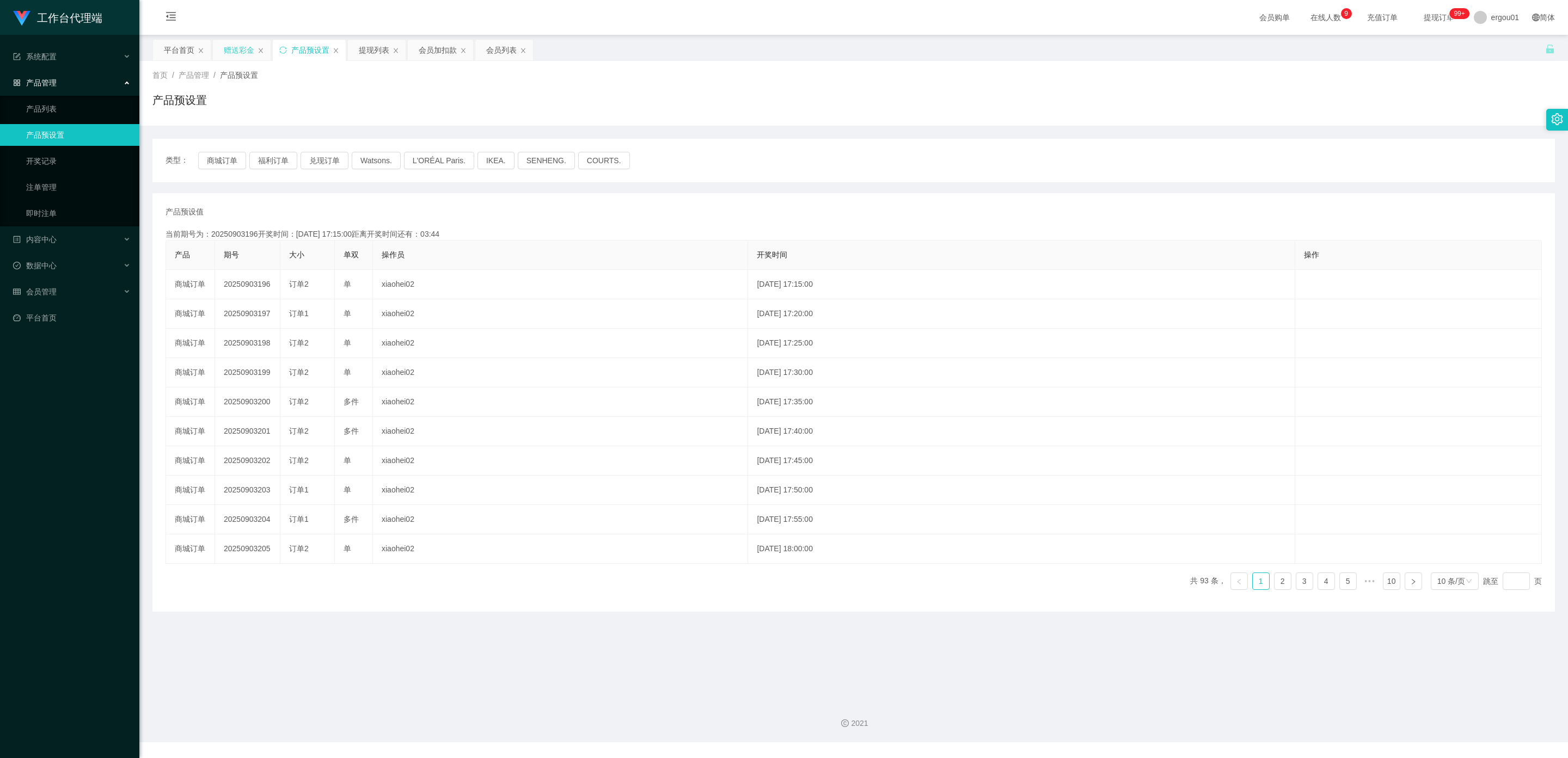
click at [242, 48] on div "赠送彩金" at bounding box center [239, 50] width 30 height 21
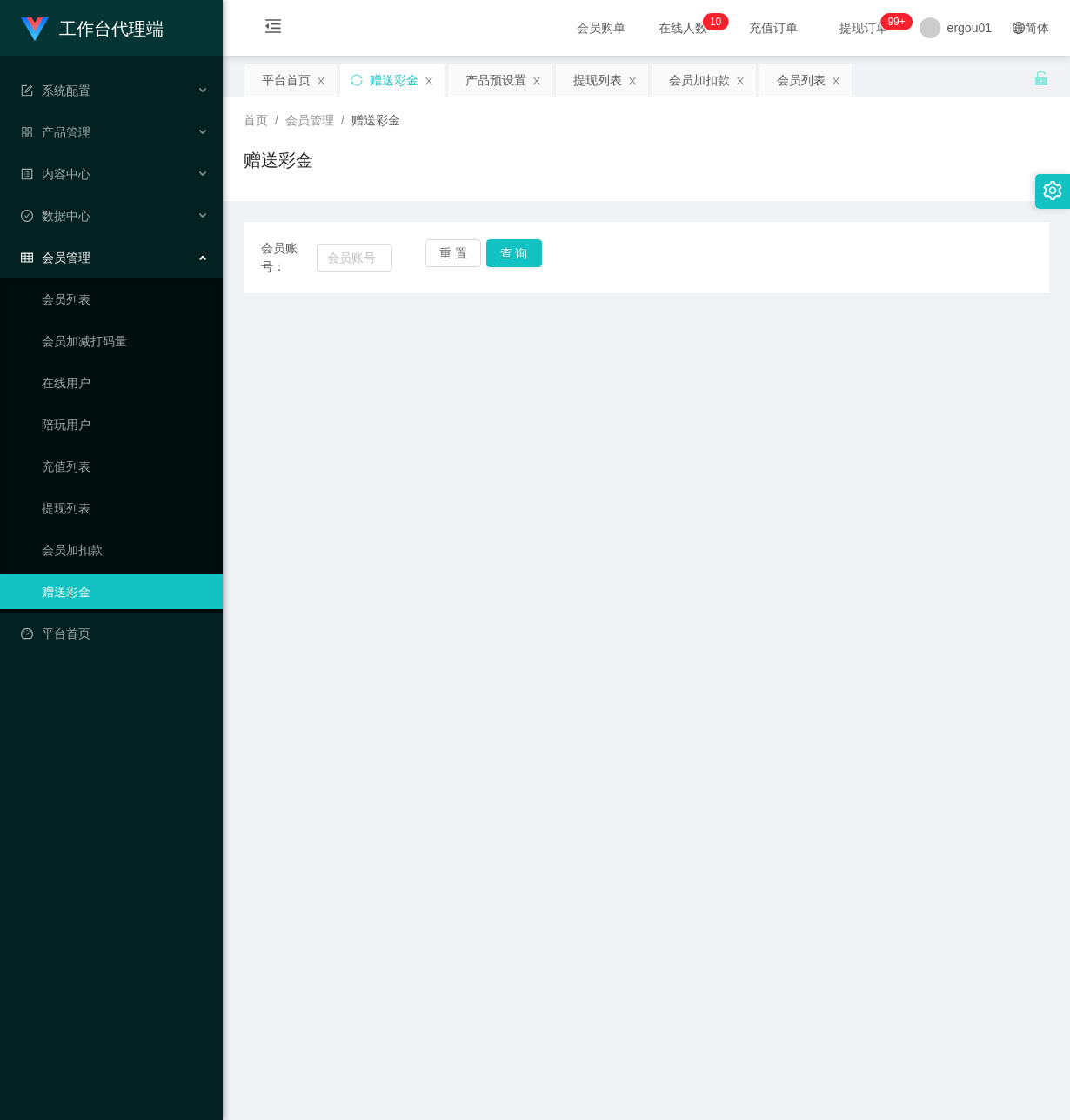
drag, startPoint x: 99, startPoint y: 758, endPoint x: 400, endPoint y: 408, distance: 461.6
click at [118, 723] on div "工作台代理端 系统配置 产品管理 产品列表 产品预设置 开奖记录 注单管理 即时注单 内容中心 数据中心 会员管理 会员列表 会员加减打码量 在线用户 陪玩用…" at bounding box center [111, 560] width 223 height 1120
click at [345, 251] on input "text" at bounding box center [355, 257] width 76 height 28
paste input "weijie"
type input "weijie"
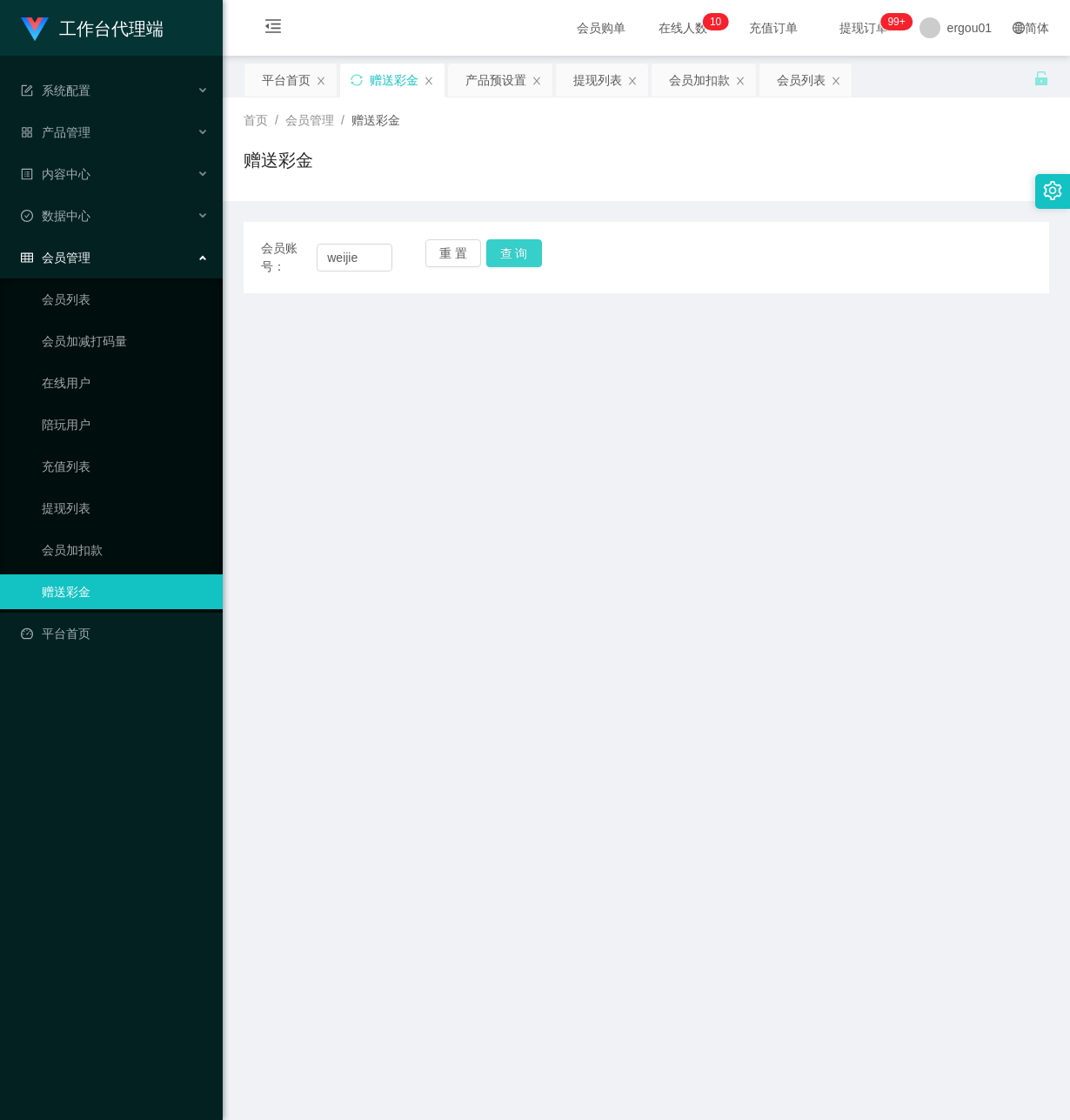
click at [519, 249] on button "查 询" at bounding box center [514, 253] width 55 height 28
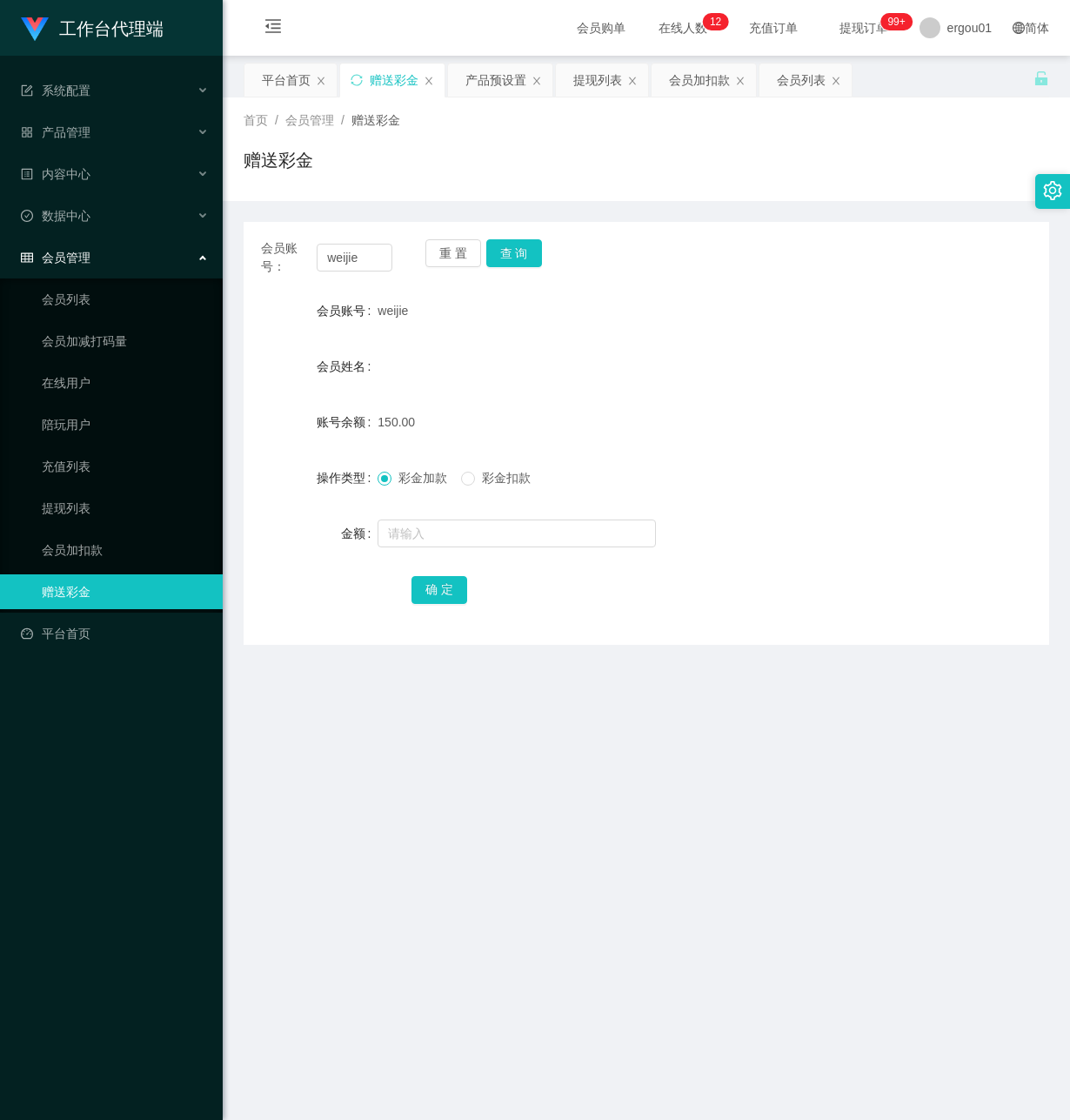
drag, startPoint x: 374, startPoint y: 766, endPoint x: 530, endPoint y: 685, distance: 175.8
click at [374, 766] on main "关闭左侧 关闭右侧 关闭其它 刷新页面 平台首页 赠送彩金 产品预设置 提现列表 会员加扣款 会员列表 首页 / 会员管理 / 赠送彩金 / 赠送彩金 会员账…" at bounding box center [646, 581] width 847 height 1051
click at [519, 253] on button "查 询" at bounding box center [514, 253] width 55 height 28
drag, startPoint x: 73, startPoint y: 452, endPoint x: 509, endPoint y: 491, distance: 437.7
click at [69, 452] on link "充值列表" at bounding box center [125, 467] width 167 height 35
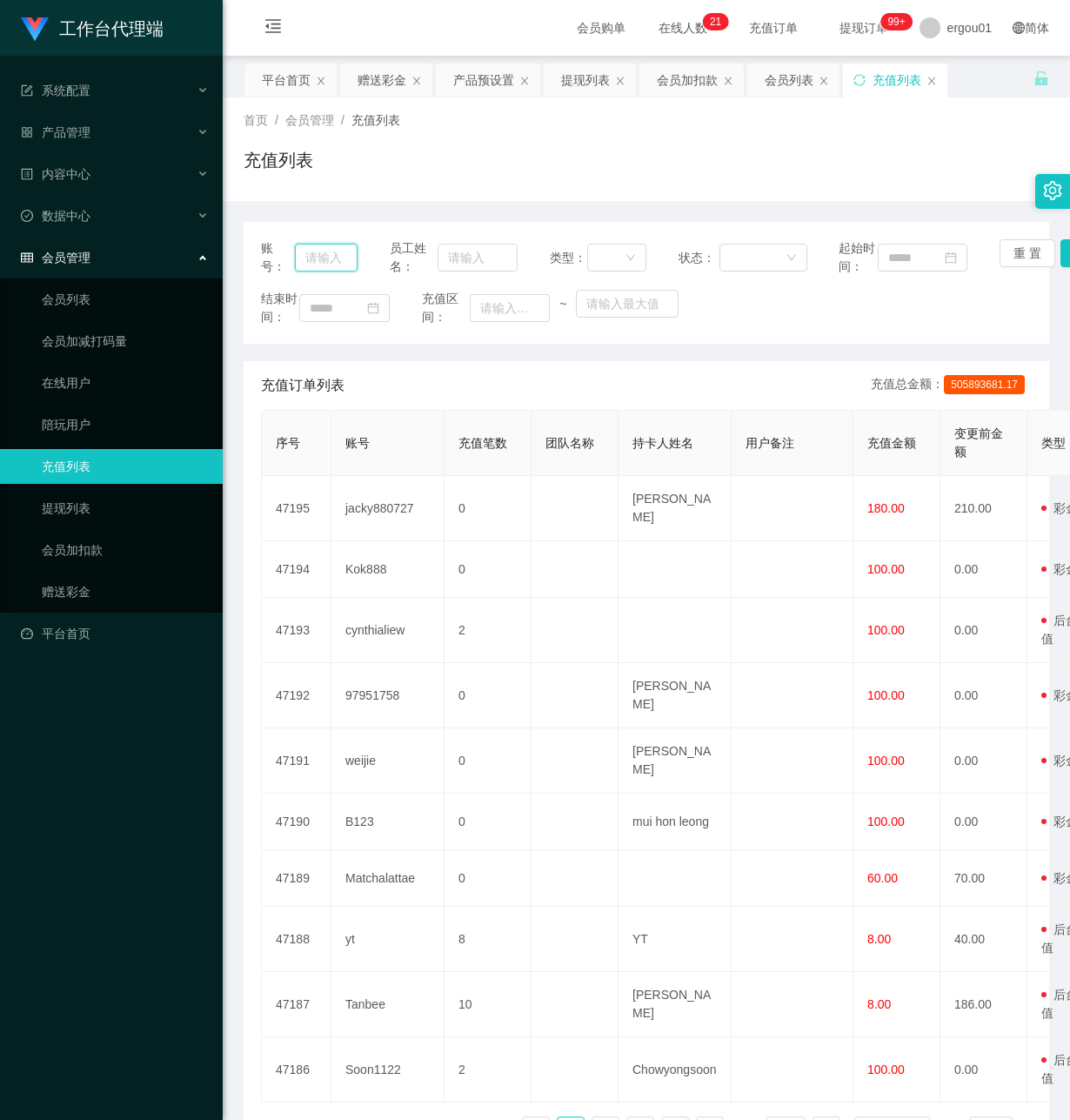
click at [325, 262] on input "text" at bounding box center [326, 257] width 62 height 28
paste input "weijie"
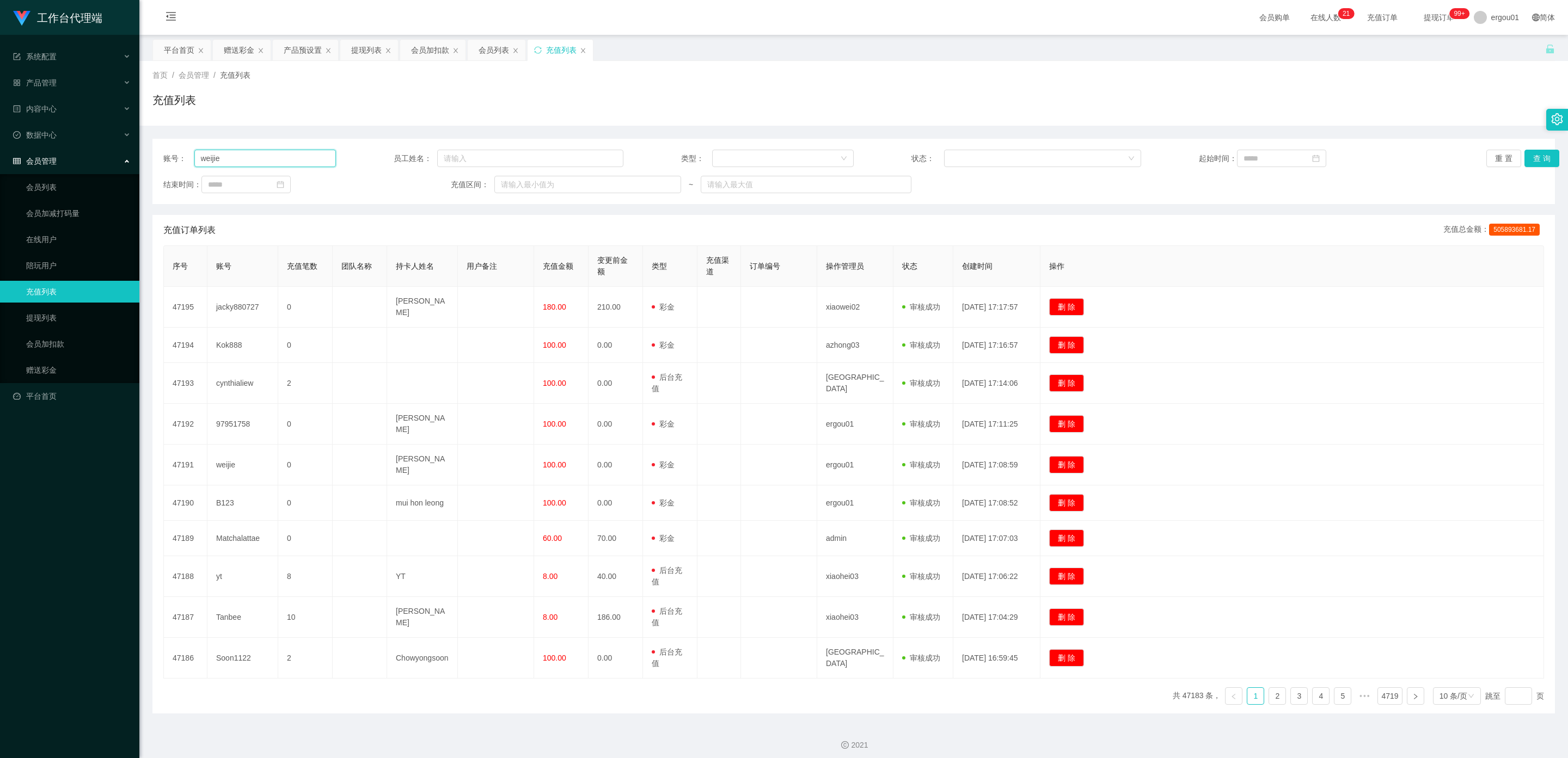
type input "weijie"
click at [1538, 158] on button "查 询" at bounding box center [1541, 158] width 35 height 18
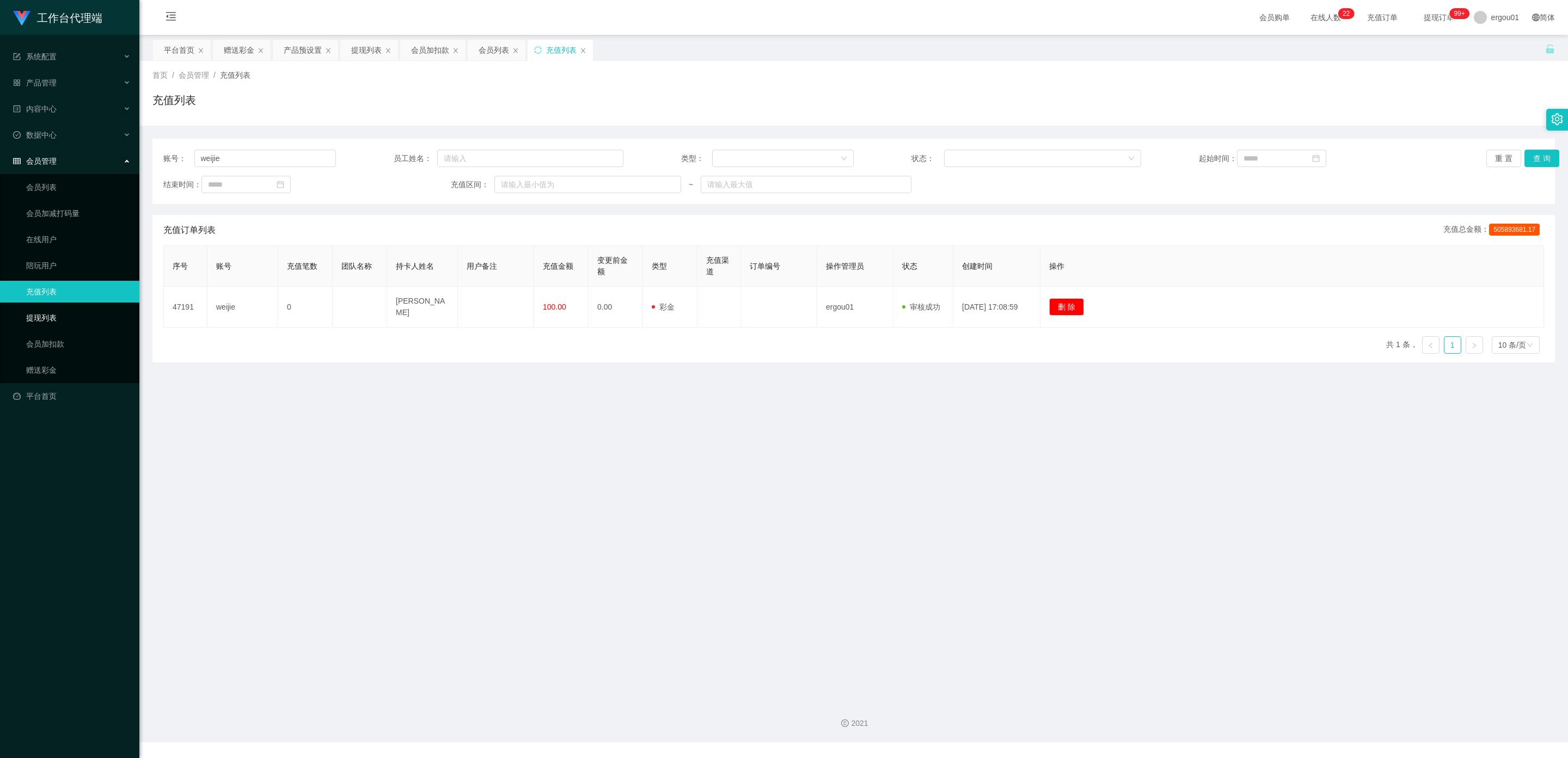
click at [43, 310] on link "提现列表" at bounding box center [79, 318] width 105 height 22
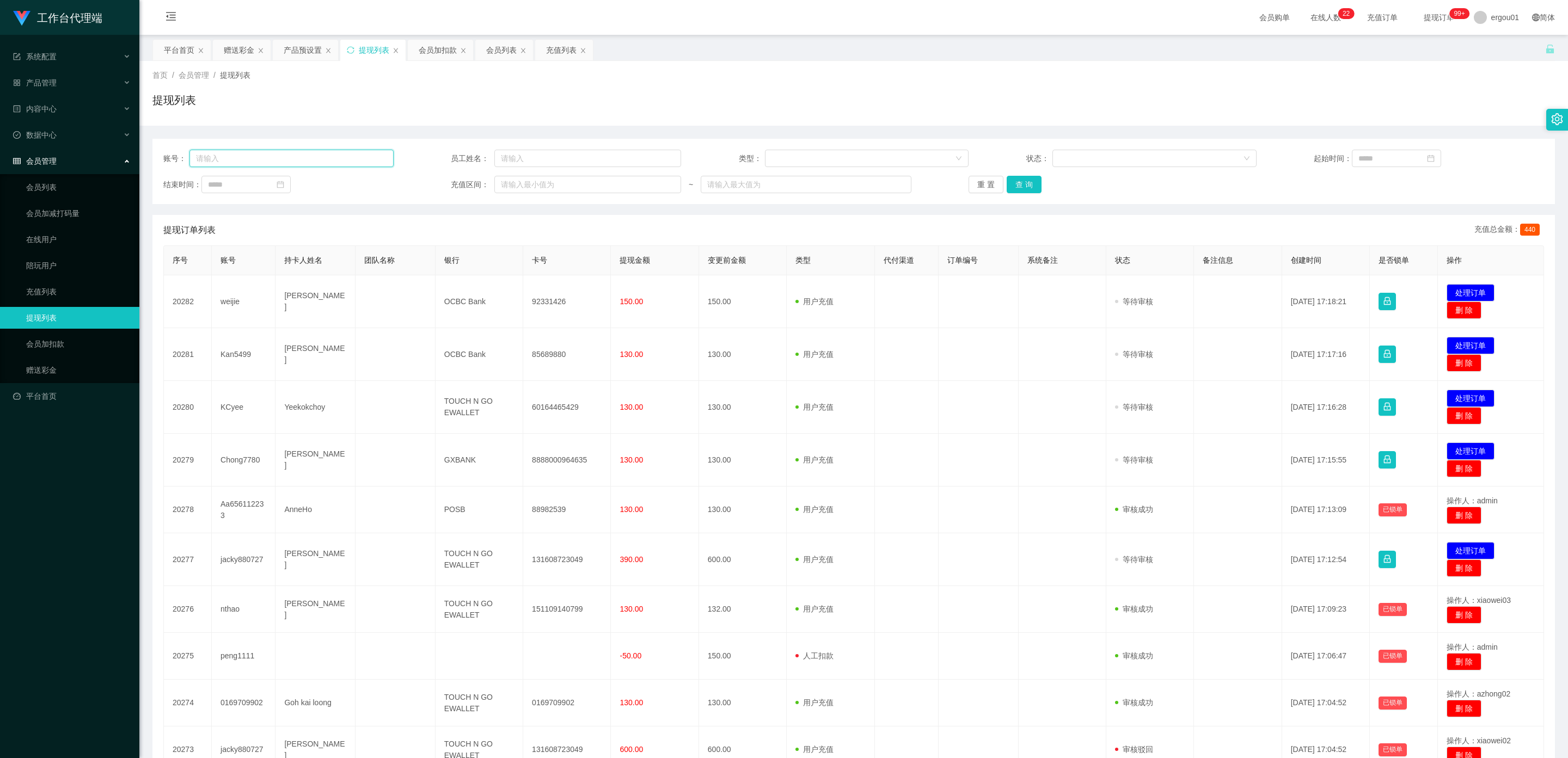
click at [256, 158] on input "text" at bounding box center [291, 158] width 204 height 18
paste input "weijie"
type input "weijie"
click at [1021, 181] on button "查 询" at bounding box center [1024, 184] width 35 height 18
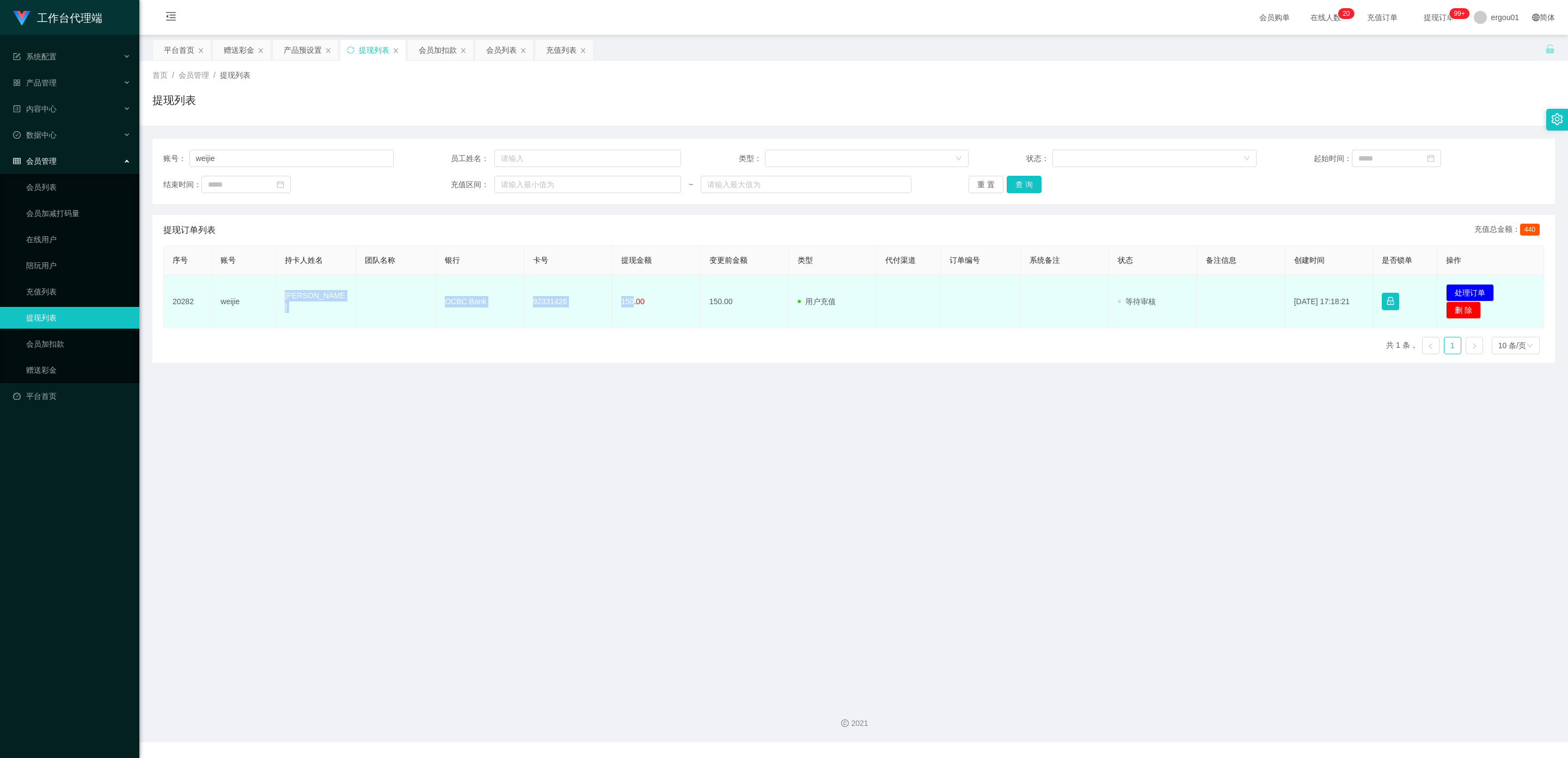
drag, startPoint x: 282, startPoint y: 301, endPoint x: 629, endPoint y: 304, distance: 347.0
click at [629, 304] on tr "20282 weijie tan wei jie OCBC Bank 92331426 150.00 150.00 用户充值 人工扣款 审核驳回 审核成功 等…" at bounding box center [853, 302] width 1380 height 53
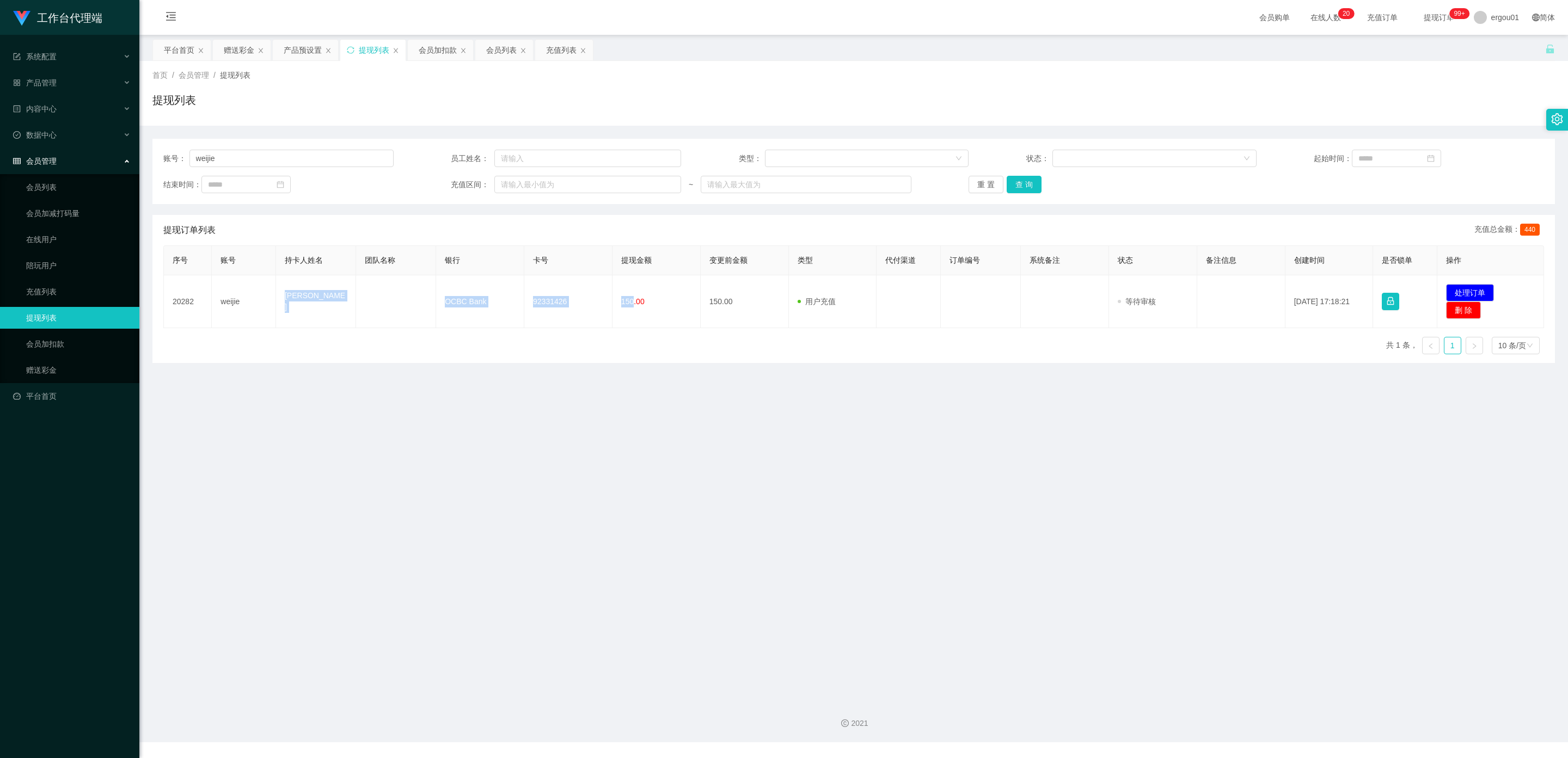
copy tr "tan wei jie OCBC Bank 92331426 150"
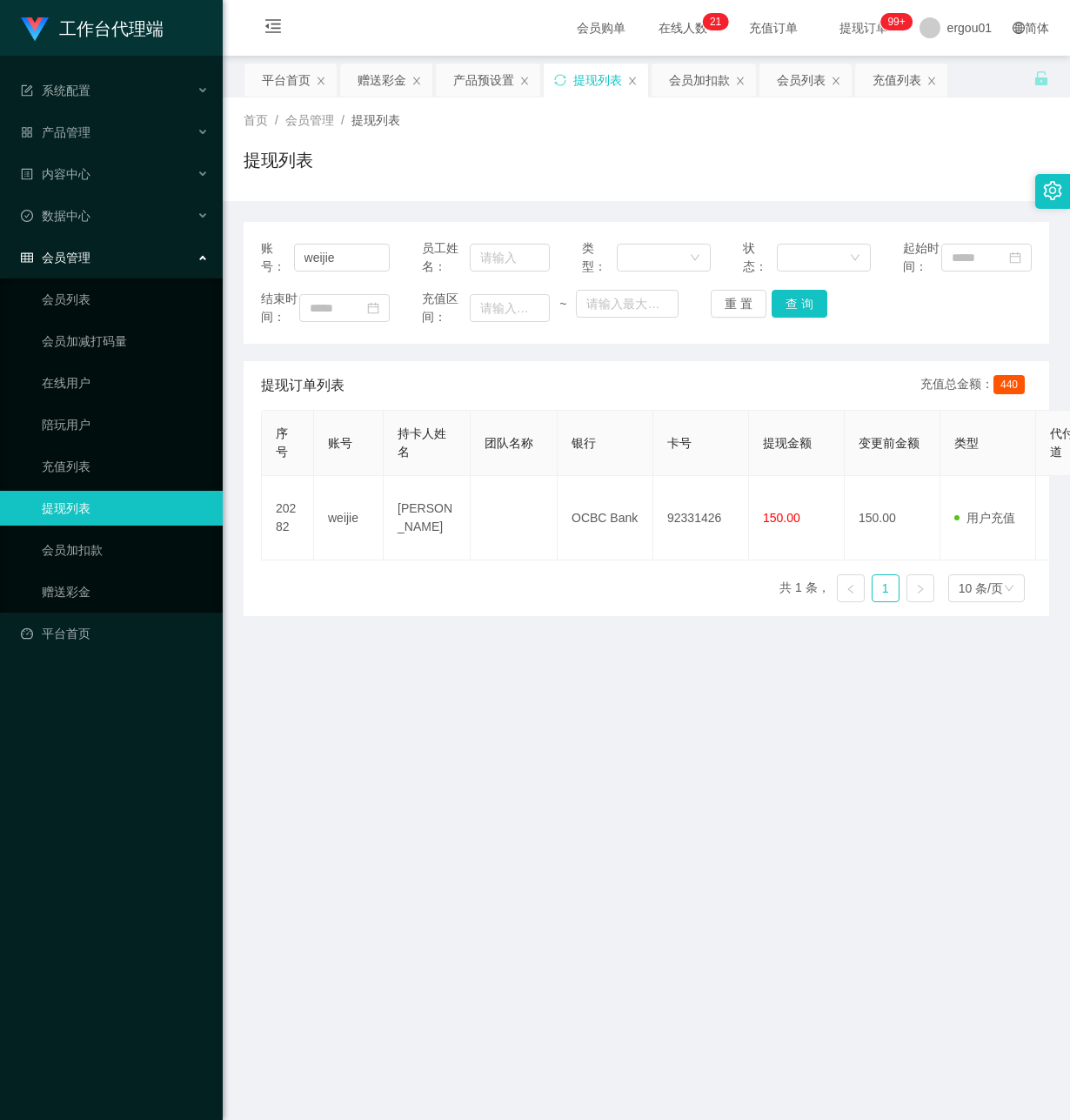
click at [467, 849] on main "关闭左侧 关闭右侧 关闭其它 刷新页面 平台首页 赠送彩金 产品预设置 提现列表 会员加扣款 会员列表 充值列表 首页 / 会员管理 / 提现列表 / 提现列…" at bounding box center [646, 581] width 847 height 1051
drag, startPoint x: 400, startPoint y: 826, endPoint x: 838, endPoint y: 144, distance: 810.5
click at [395, 791] on main "关闭左侧 关闭右侧 关闭其它 刷新页面 平台首页 赠送彩金 产品预设置 提现列表 会员加扣款 会员列表 充值列表 首页 / 会员管理 / 提现列表 / 提现列…" at bounding box center [646, 581] width 847 height 1051
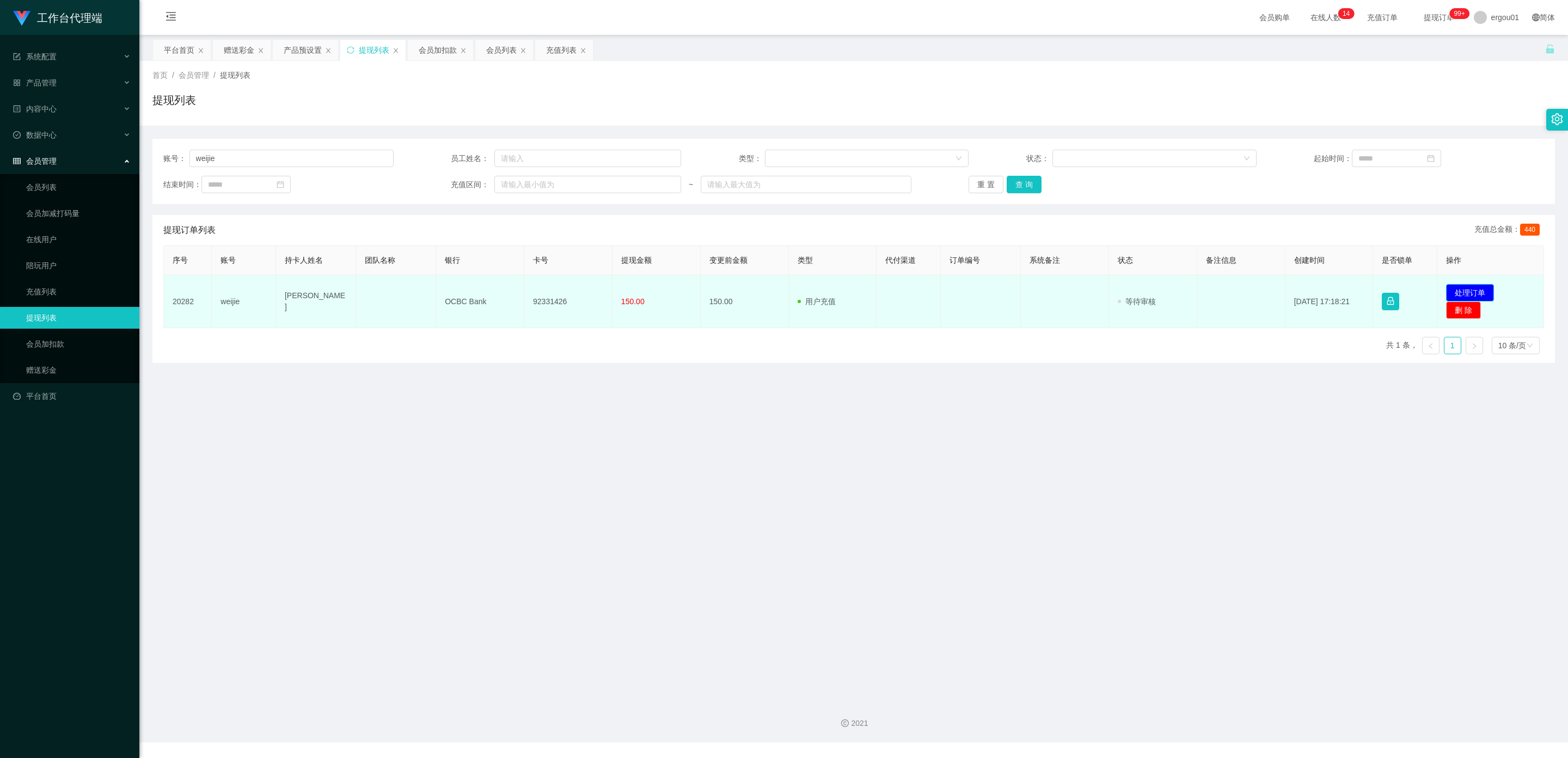
click at [1458, 290] on button "处理订单" at bounding box center [1470, 293] width 48 height 18
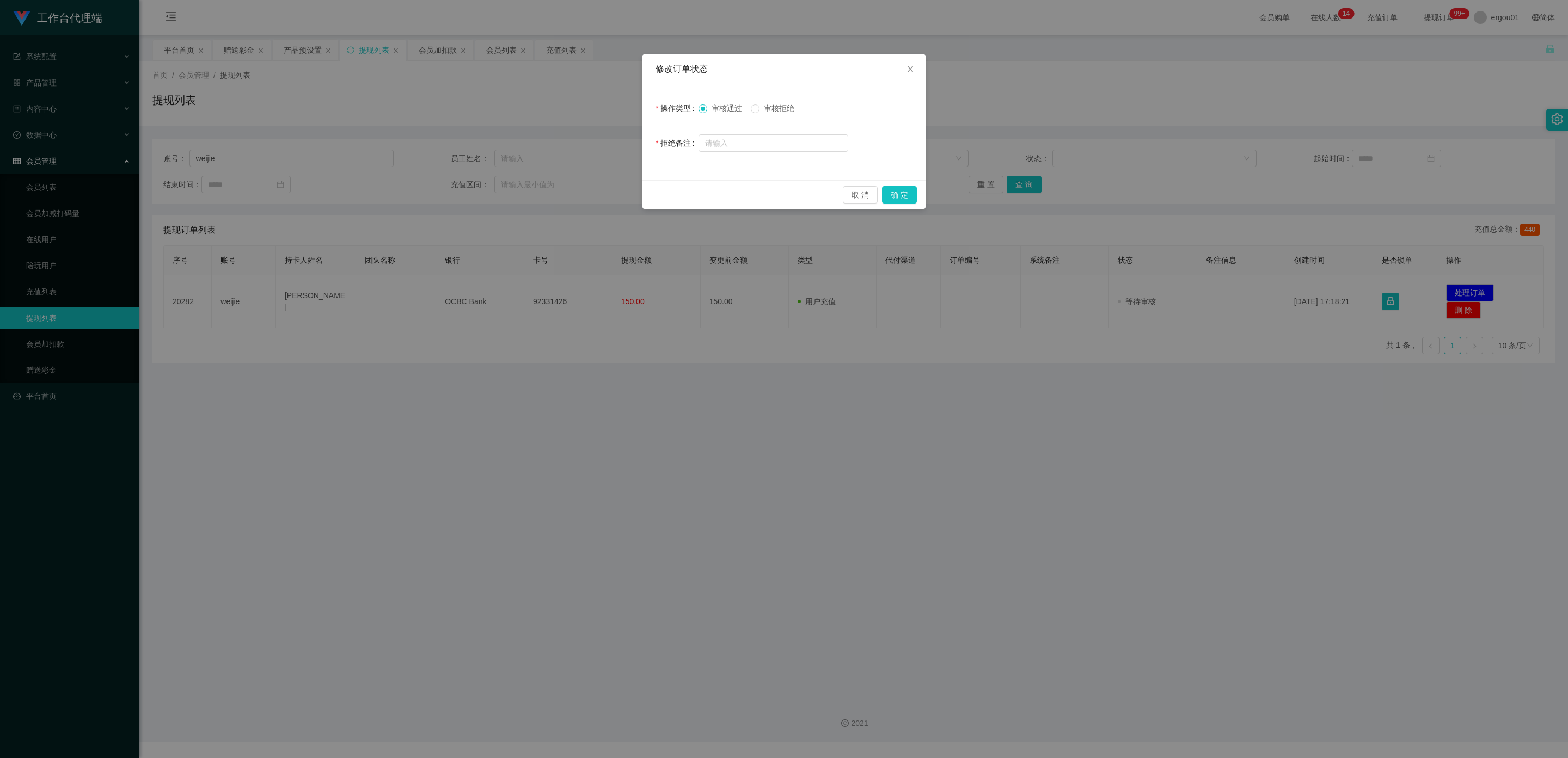
click at [917, 191] on div "取 消 确 定" at bounding box center [783, 194] width 283 height 29
click at [895, 190] on button "确 定" at bounding box center [899, 195] width 35 height 18
